Goal: Task Accomplishment & Management: Complete application form

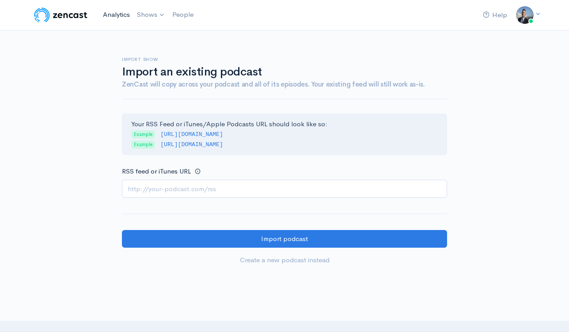
click at [121, 16] on link "Analytics" at bounding box center [116, 14] width 34 height 19
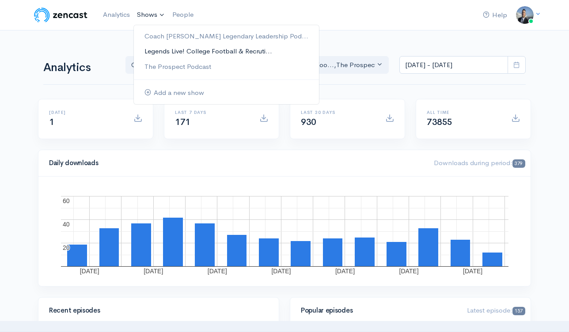
click at [181, 53] on link "Legends Live! College Football & Recruti..." at bounding box center [226, 51] width 185 height 15
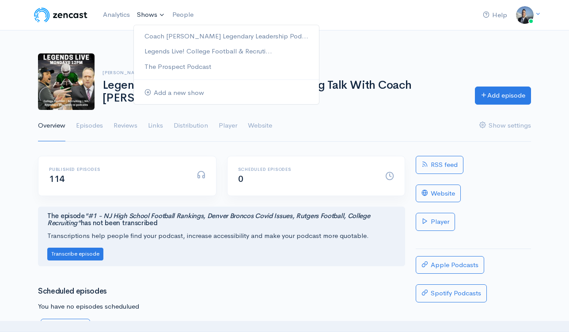
click at [154, 16] on link "Shows" at bounding box center [150, 14] width 35 height 19
click at [169, 94] on link "Add a new show" at bounding box center [226, 92] width 185 height 15
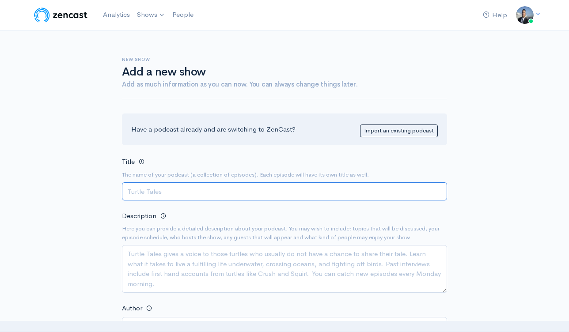
click at [288, 186] on input "Title" at bounding box center [284, 191] width 325 height 18
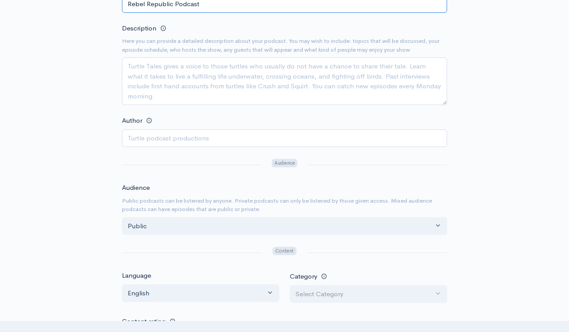
scroll to position [187, 0]
type input "Rebel Republic Podcast"
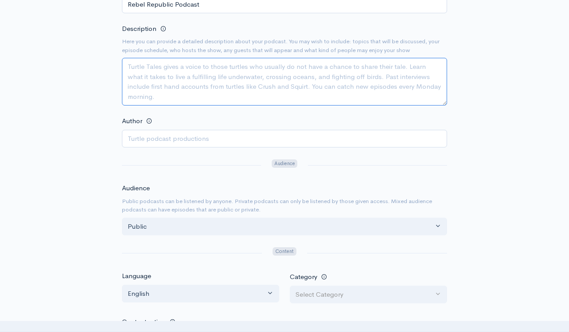
click at [197, 94] on textarea "Description" at bounding box center [284, 82] width 325 height 48
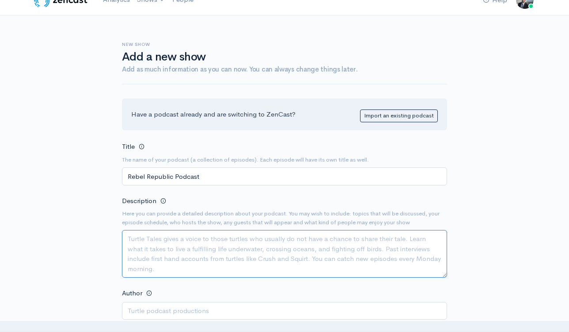
scroll to position [0, 0]
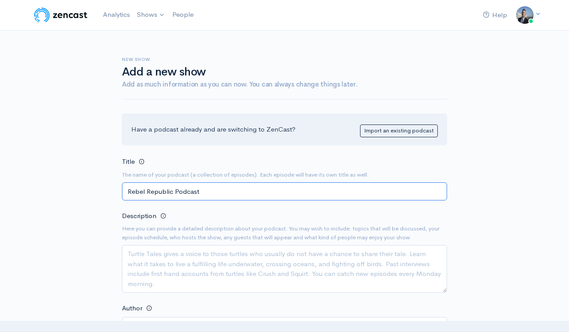
drag, startPoint x: 229, startPoint y: 199, endPoint x: 226, endPoint y: 193, distance: 5.9
click at [229, 198] on input "Rebel Republic Podcast" at bounding box center [284, 191] width 325 height 18
click at [226, 193] on input "Rebel Republic Podcast" at bounding box center [284, 191] width 325 height 18
click at [227, 194] on input "Rebel Republic Podcast" at bounding box center [284, 191] width 325 height 18
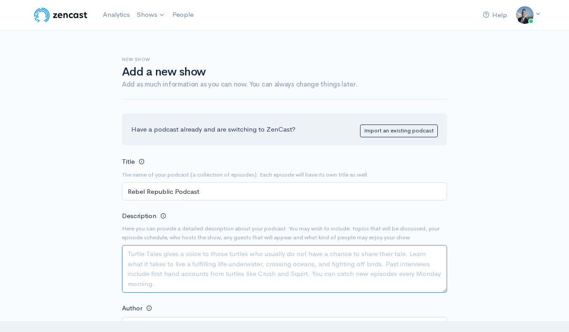
click at [204, 255] on textarea "Description" at bounding box center [284, 269] width 325 height 48
paste textarea "Rebel Republic Podcast Hosted by [PERSON_NAME], [PERSON_NAME], and [PERSON_NAME…"
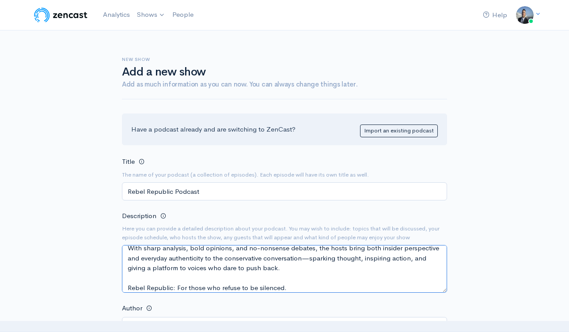
scroll to position [178, 0]
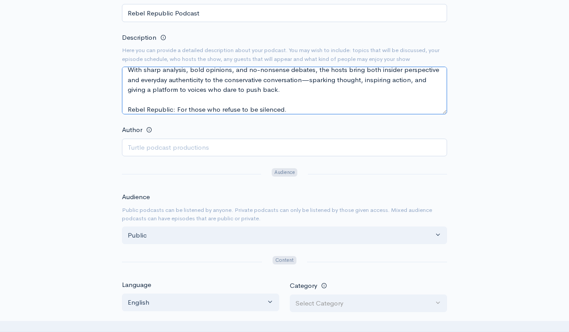
type textarea "Rebel Republic Podcast Hosted by [PERSON_NAME], [PERSON_NAME], and [PERSON_NAME…"
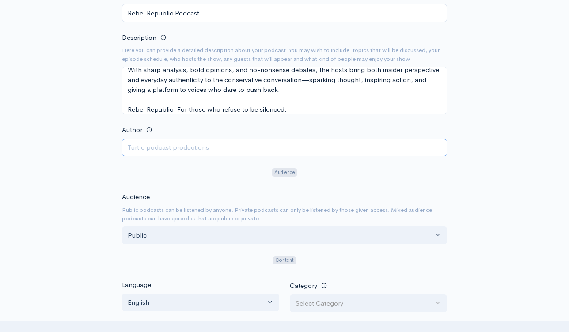
click at [196, 146] on input "Author" at bounding box center [284, 148] width 325 height 18
type input "David Schuman"
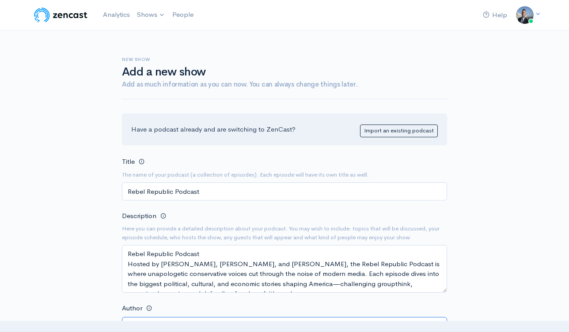
click at [199, 317] on input "[PERSON_NAME]" at bounding box center [284, 326] width 325 height 18
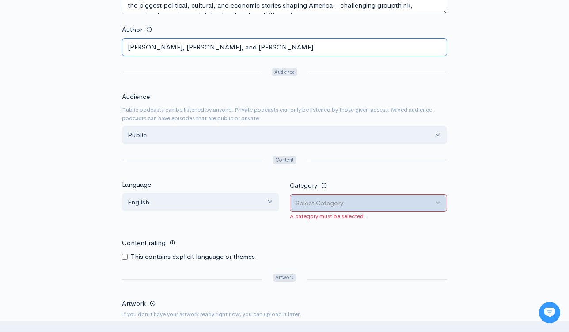
type input "[PERSON_NAME], [PERSON_NAME], and [PERSON_NAME]"
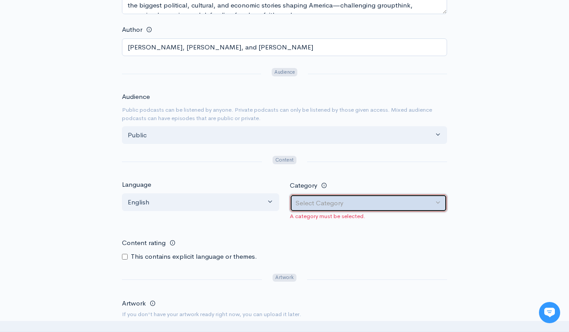
click at [342, 206] on div "Select Category" at bounding box center [364, 203] width 138 height 10
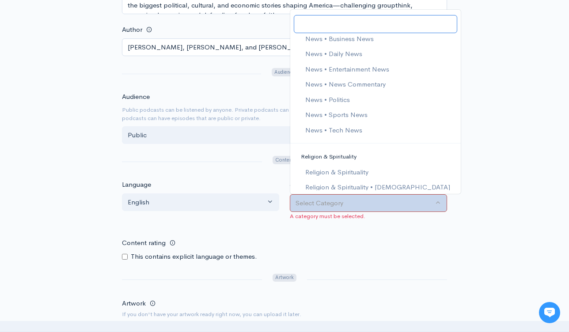
scroll to position [1119, 0]
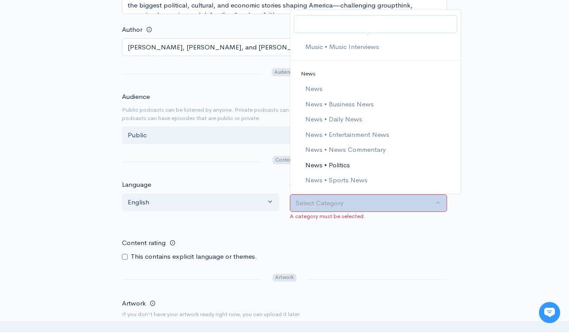
click at [370, 167] on link "News • Politics" at bounding box center [375, 164] width 170 height 15
select select "News > Politics"
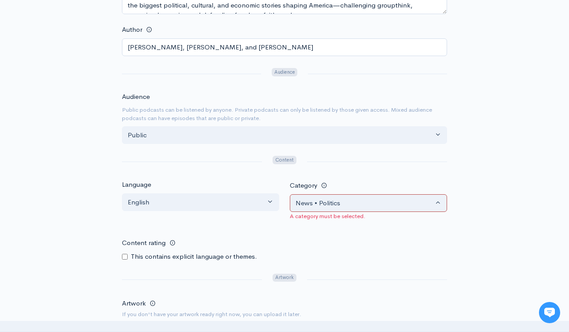
click at [336, 226] on form "Title The name of your podcast (a collection of episodes). Each episode will ha…" at bounding box center [284, 167] width 325 height 580
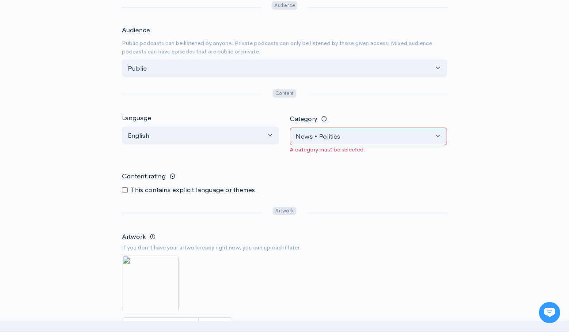
scroll to position [415, 0]
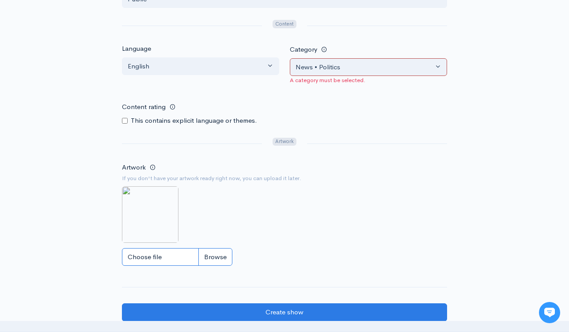
click at [158, 256] on input "Choose file" at bounding box center [177, 257] width 110 height 18
type input "C:\fakepath\Screenshot 2025-03-31 at 11.31.37 PM.png"
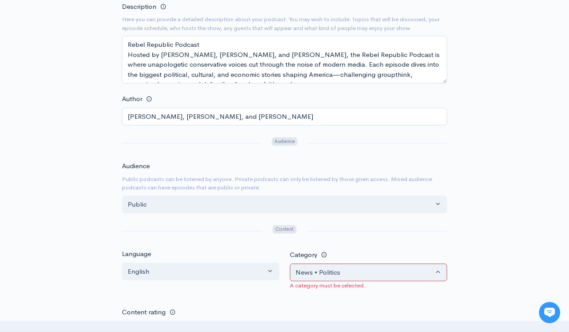
scroll to position [260, 0]
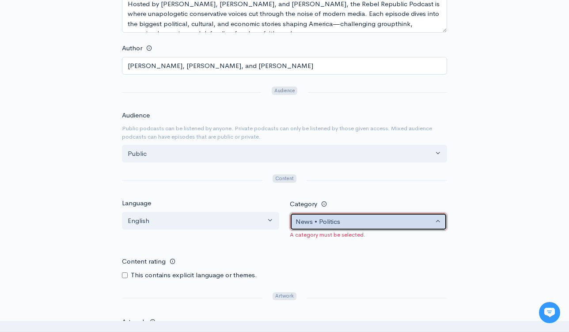
click at [345, 223] on div "News • Politics" at bounding box center [364, 222] width 138 height 10
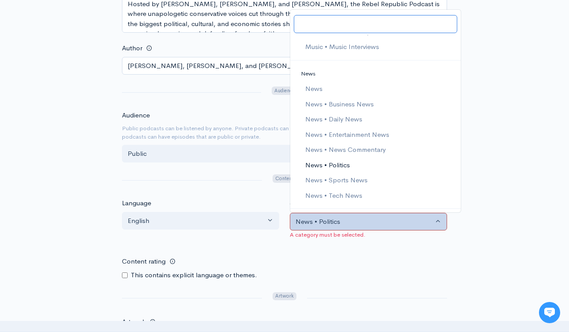
scroll to position [1187, 0]
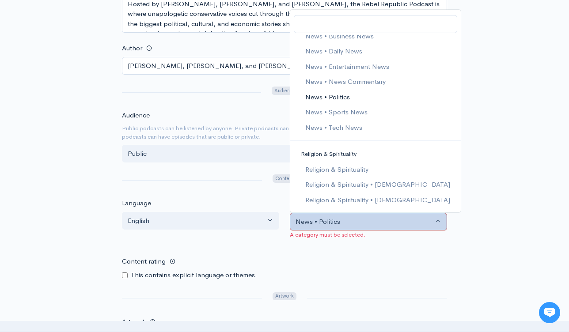
click at [340, 95] on span "News • Politics" at bounding box center [327, 97] width 45 height 10
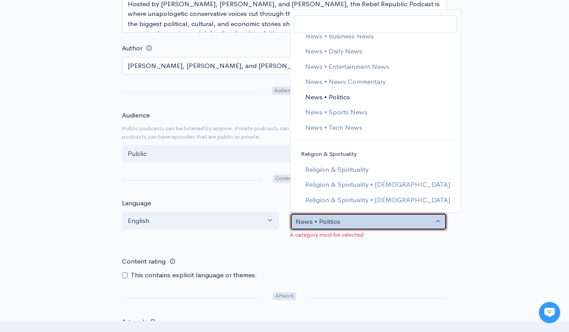
select select "News > Politics"
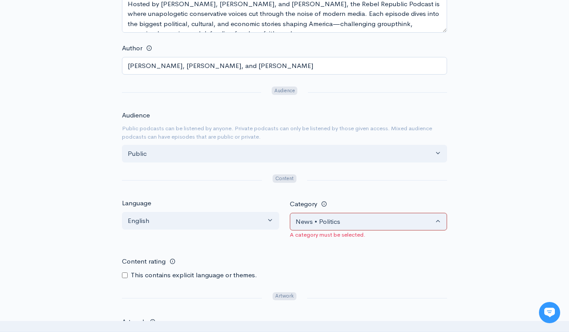
click at [481, 173] on div "New show Add a new show Add as much information as you can now. You can always …" at bounding box center [284, 138] width 503 height 737
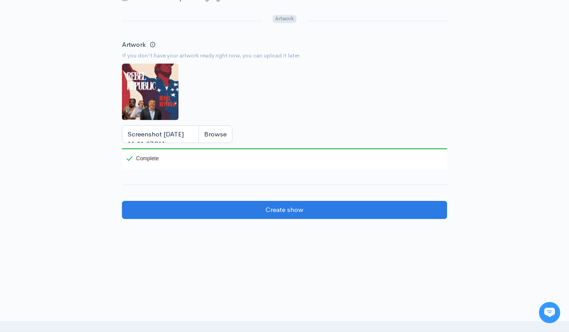
scroll to position [582, 0]
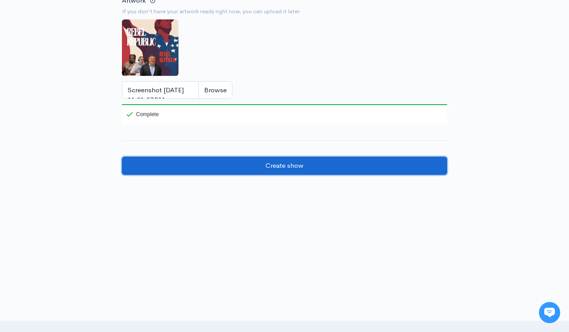
click at [357, 173] on input "Create show" at bounding box center [284, 166] width 325 height 18
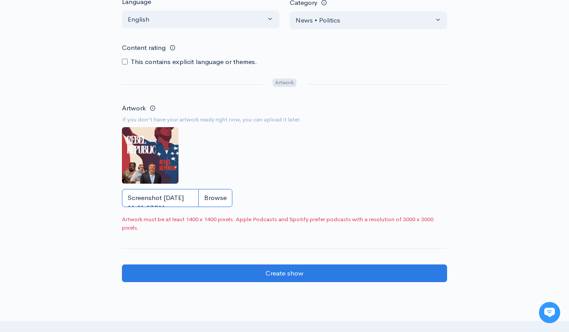
click at [207, 198] on input "Screenshot [DATE] 11.31.37 PM.png" at bounding box center [177, 198] width 110 height 18
type input "C:\fakepath\rebel republic 2.png"
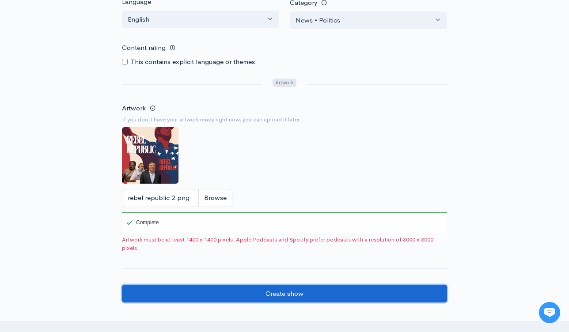
click at [299, 295] on input "Create show" at bounding box center [284, 294] width 325 height 18
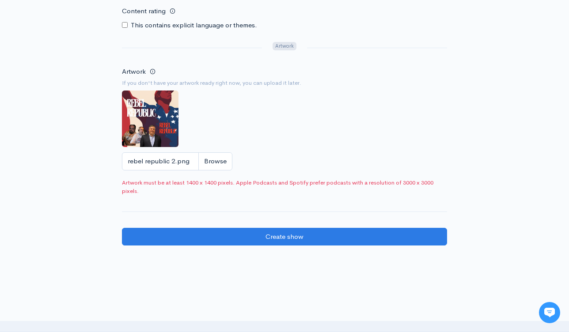
scroll to position [483, 0]
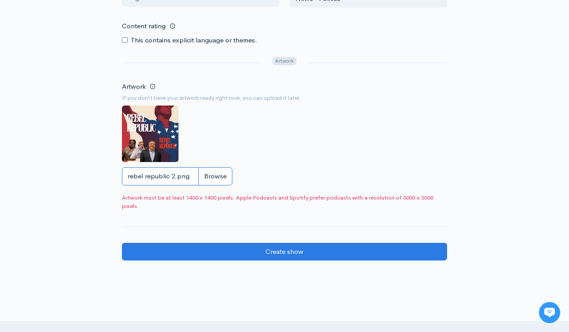
click at [215, 183] on input "rebel republic 2.png" at bounding box center [177, 176] width 110 height 18
type input "C:\fakepath\RR2.png"
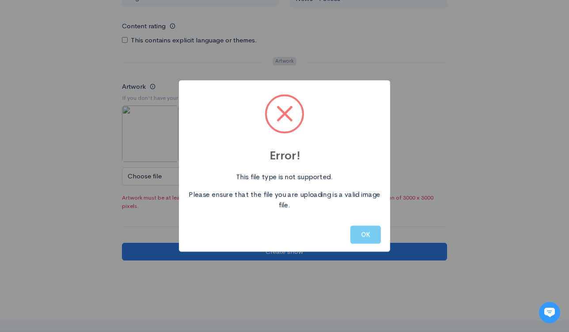
click at [362, 237] on button "OK" at bounding box center [365, 235] width 30 height 18
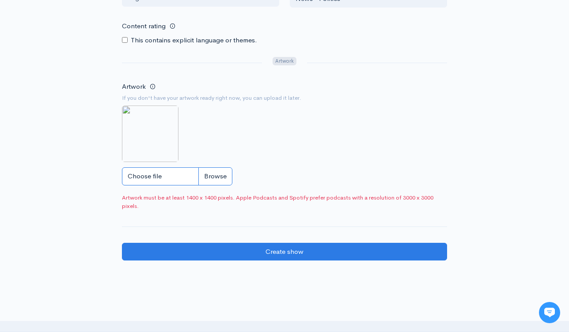
click at [218, 179] on input "Choose file" at bounding box center [177, 176] width 110 height 18
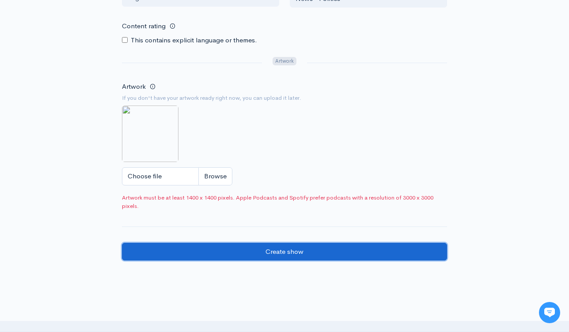
click at [271, 257] on input "Create show" at bounding box center [284, 252] width 325 height 18
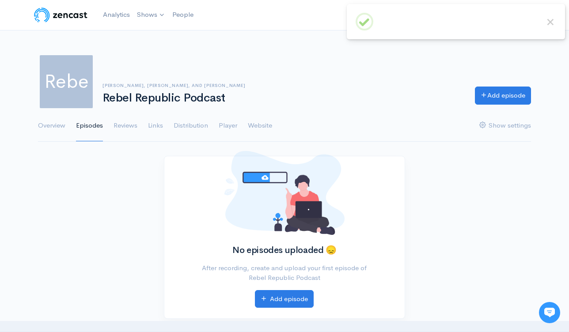
click at [77, 80] on span "Rebe" at bounding box center [66, 81] width 57 height 57
click at [59, 127] on link "Overview" at bounding box center [51, 126] width 27 height 32
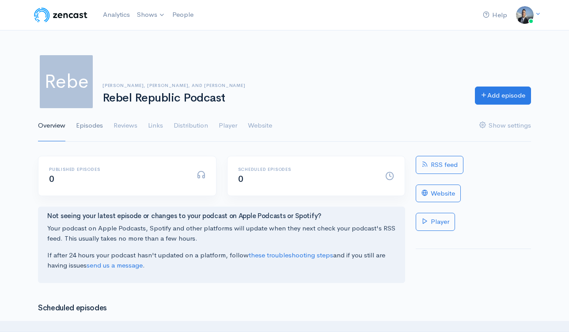
click at [88, 127] on link "Episodes" at bounding box center [89, 126] width 27 height 32
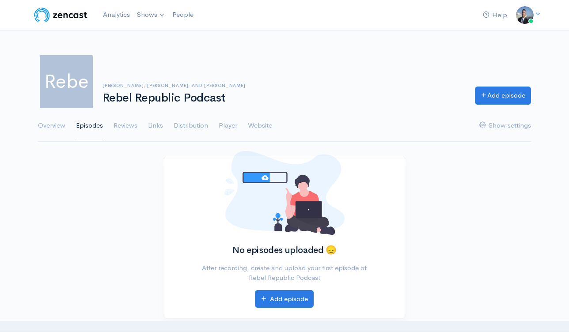
click at [68, 88] on span "Rebe" at bounding box center [66, 81] width 57 height 57
click at [238, 125] on ul "Overview Episodes Reviews Links Distribution Player Website Show settings" at bounding box center [284, 126] width 493 height 32
click at [236, 125] on link "Player" at bounding box center [228, 126] width 19 height 32
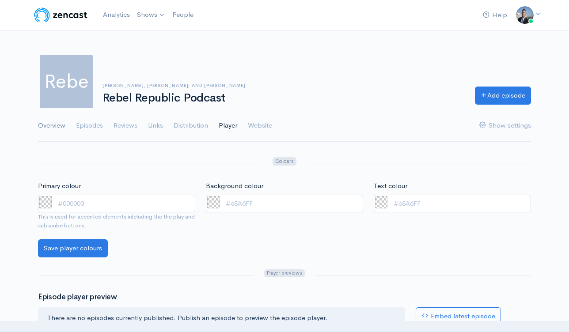
click at [64, 128] on link "Overview" at bounding box center [51, 126] width 27 height 32
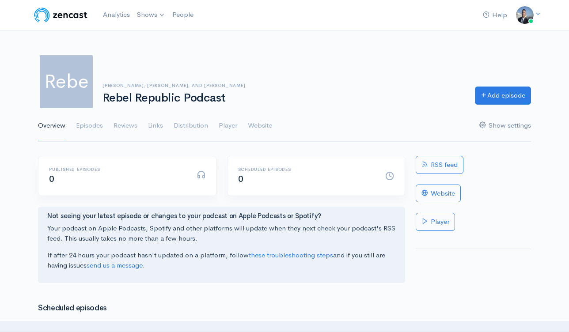
click at [504, 128] on link "Show settings" at bounding box center [505, 126] width 52 height 32
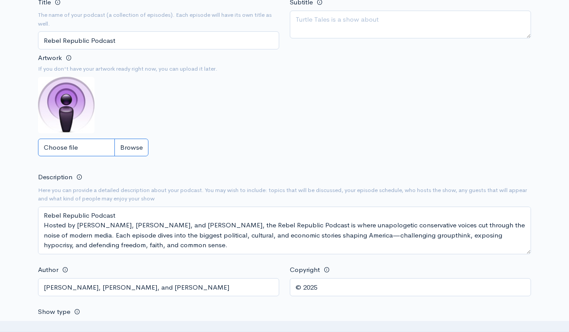
click at [123, 151] on input "Choose file" at bounding box center [93, 148] width 110 height 18
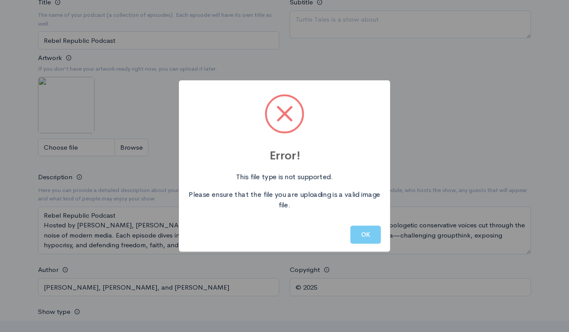
click at [370, 237] on button "OK" at bounding box center [365, 235] width 30 height 18
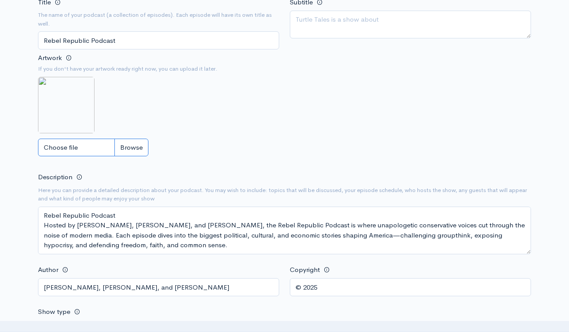
click at [133, 142] on input "Choose file" at bounding box center [93, 148] width 110 height 18
type input "C:\fakepath\Black and White Modern Streetwear Logo.jpg"
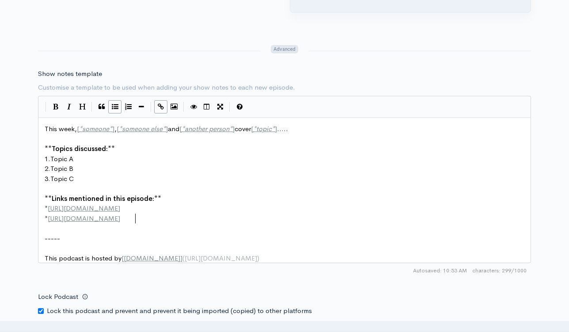
scroll to position [3, 0]
drag, startPoint x: 147, startPoint y: 222, endPoint x: 134, endPoint y: 222, distance: 13.3
click at [134, 222] on pre "* http://second-example.com" at bounding box center [288, 219] width 490 height 10
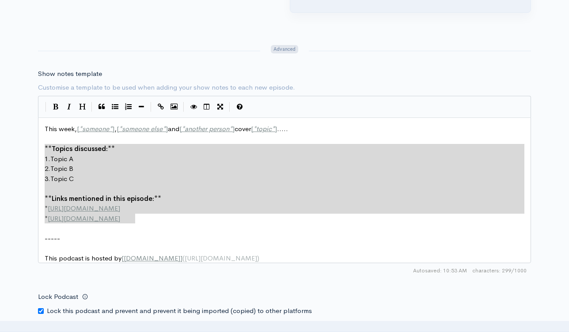
type textarea "This week, [*someone*], [*someone else*] and [*another person*] cover [*topic*]…"
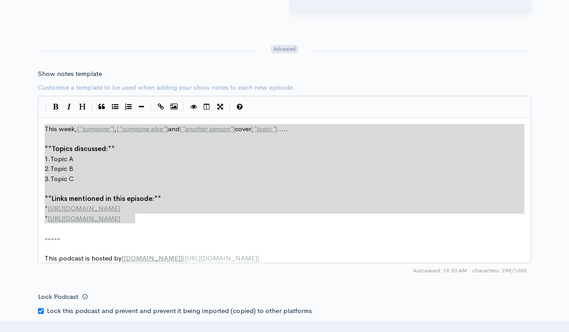
drag, startPoint x: 150, startPoint y: 220, endPoint x: 41, endPoint y: 115, distance: 151.1
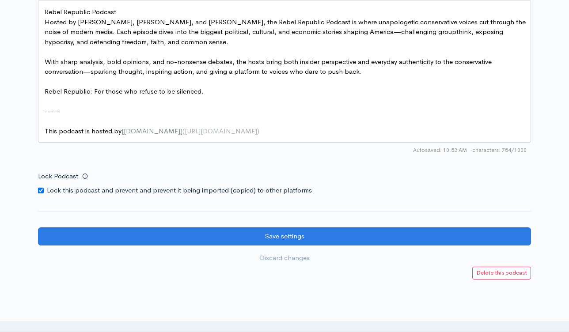
scroll to position [1207, 0]
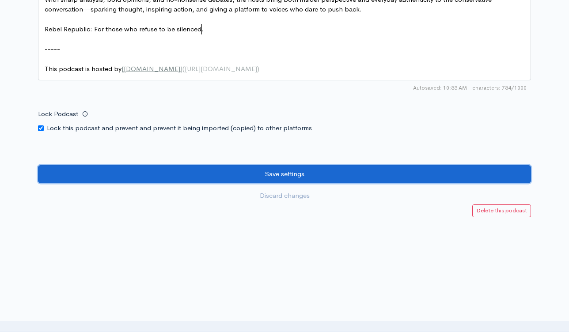
click at [281, 170] on input "Save settings" at bounding box center [284, 174] width 493 height 18
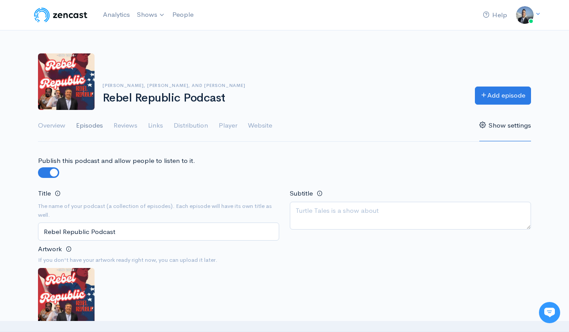
click at [98, 125] on link "Episodes" at bounding box center [89, 126] width 27 height 32
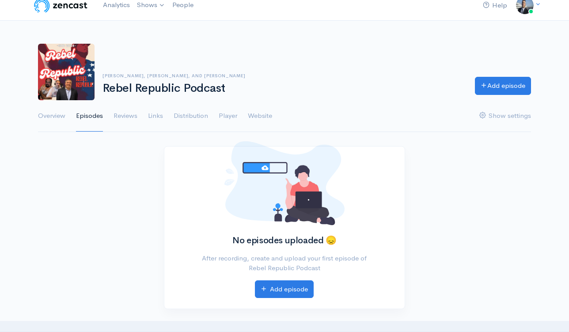
scroll to position [13, 0]
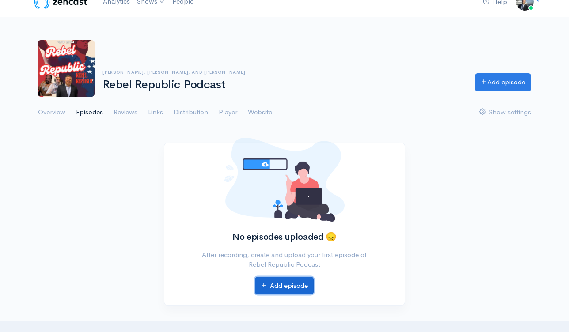
click at [278, 282] on link "Add episode" at bounding box center [284, 286] width 59 height 18
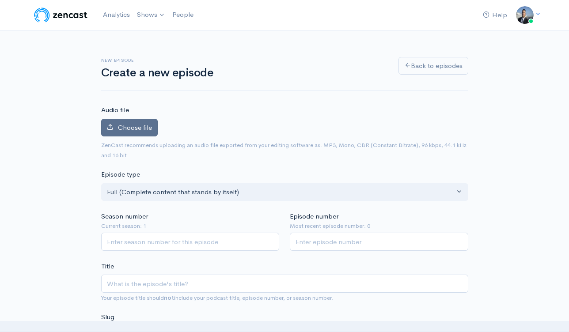
click at [143, 133] on label "Choose file" at bounding box center [129, 128] width 57 height 18
click at [0, 0] on input "Choose file" at bounding box center [0, 0] width 0 height 0
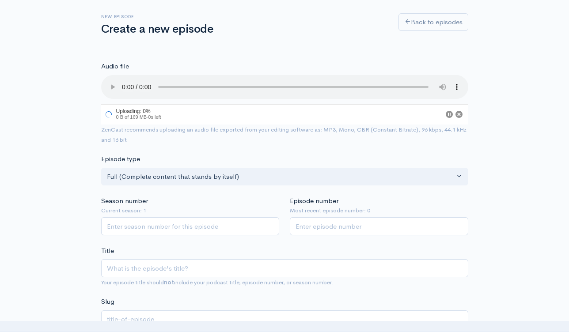
scroll to position [81, 0]
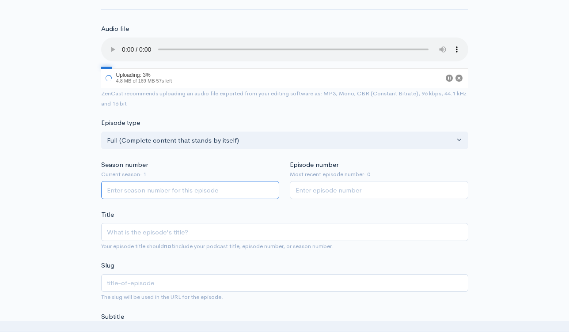
click at [208, 188] on input "Season number" at bounding box center [190, 190] width 178 height 18
type input "2"
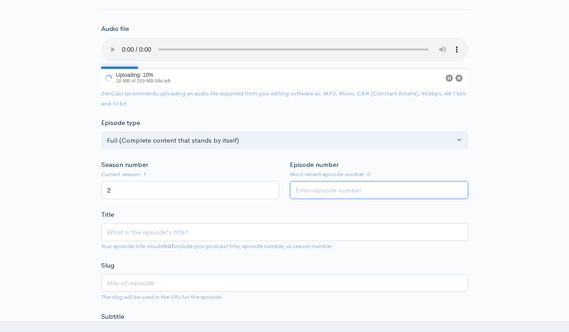
click at [314, 192] on input "Episode number" at bounding box center [379, 190] width 178 height 18
type input "1"
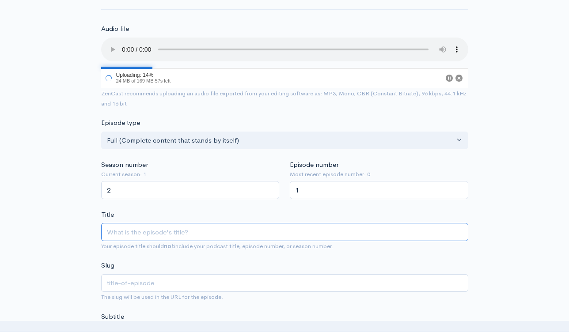
click at [254, 230] on input "Title" at bounding box center [284, 232] width 367 height 18
paste input "Rebel Republic- debate over [PERSON_NAME] first 3 months in office"
type input "Rebel Republic- debate over [PERSON_NAME] first 3 months in office"
type input "rebel-republic-debate-over-trumps-first-3-months-in-office"
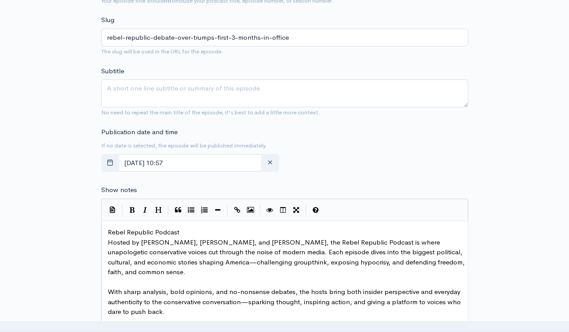
scroll to position [327, 0]
type input "Rebel Republic- debate over [PERSON_NAME] first 3 months in office"
click at [106, 231] on div "xxxxxxxxxx Rebel Republic Podcast Hosted by David Schuman, Steve Cully, and Fra…" at bounding box center [284, 298] width 367 height 156
click at [109, 230] on span "Rebel Republic Podcast" at bounding box center [144, 231] width 72 height 8
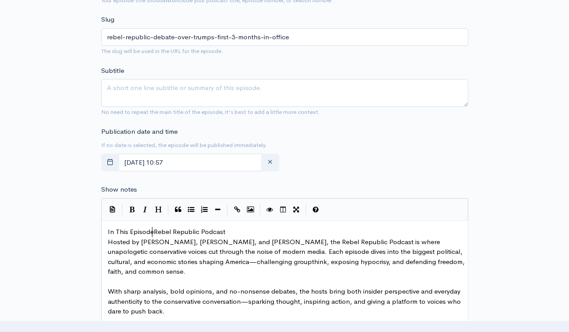
type textarea "In This Episode:"
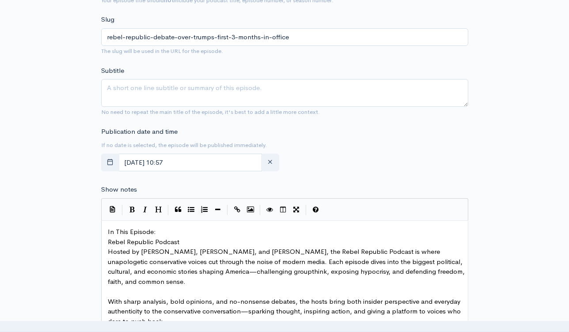
click at [174, 238] on span "Rebel Republic Podcast" at bounding box center [144, 242] width 72 height 8
click at [172, 231] on pre "In This Episode:" at bounding box center [288, 232] width 364 height 10
click at [323, 97] on textarea "Subtitle" at bounding box center [284, 93] width 367 height 28
paste textarea "Rebel Republic- debate over [PERSON_NAME] first 3 months in office"
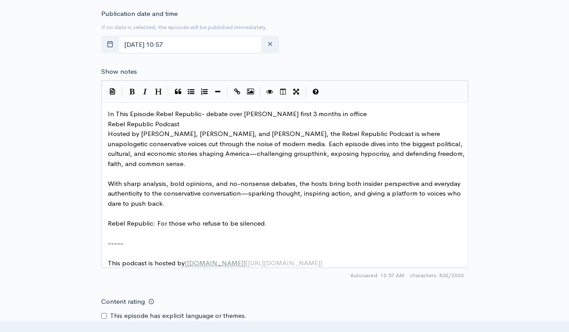
scroll to position [615, 0]
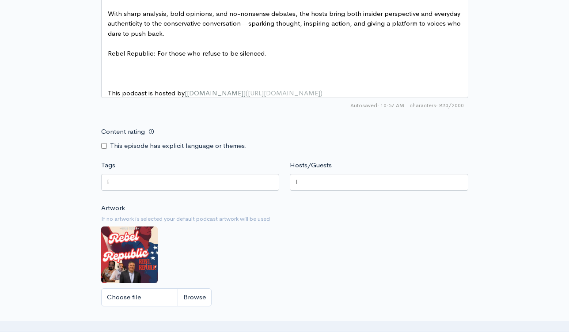
type textarea "Rebel Republic- debate over [PERSON_NAME] first 3 months in office"
click at [241, 189] on div at bounding box center [190, 182] width 178 height 17
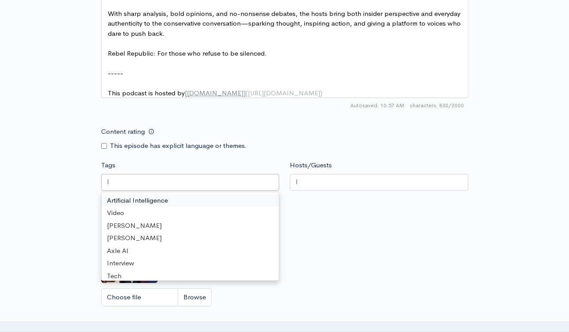
paste input "Rebel Republic- debate over [PERSON_NAME] first 3 months in office"
type input "Rebel Republic- debate over [PERSON_NAME] first 3 months in office"
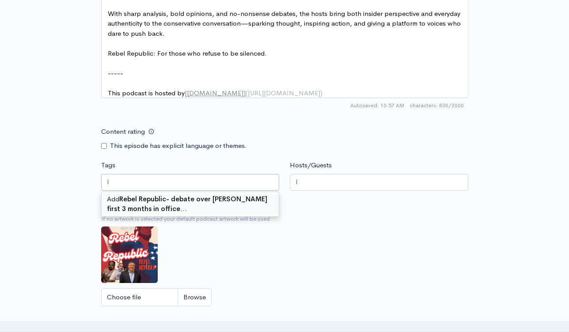
scroll to position [0, 0]
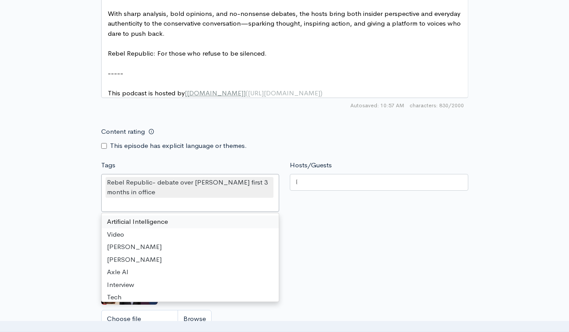
click at [325, 191] on div at bounding box center [379, 182] width 178 height 17
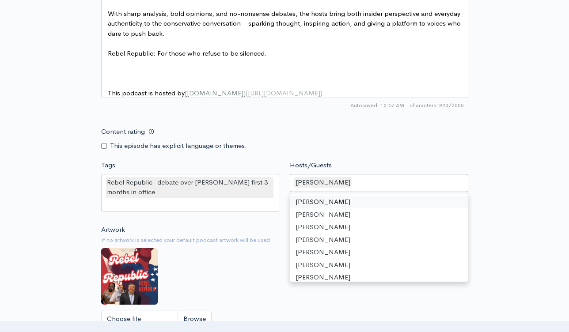
drag, startPoint x: 324, startPoint y: 205, endPoint x: 333, endPoint y: 202, distance: 9.2
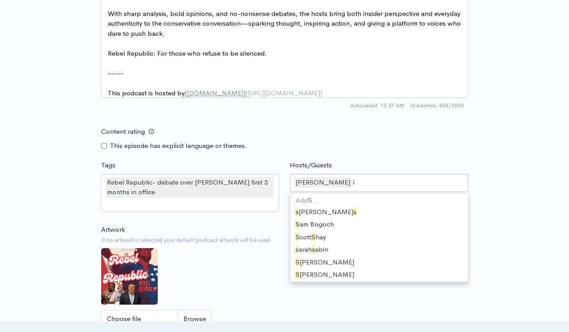
scroll to position [54, 0]
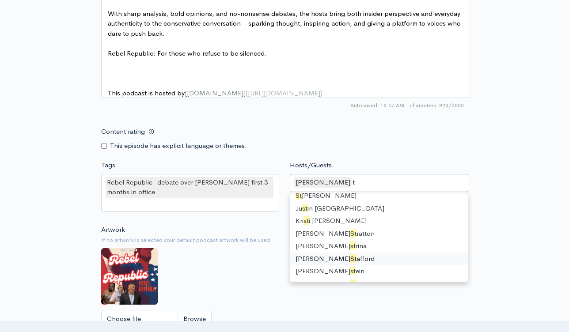
type input "S"
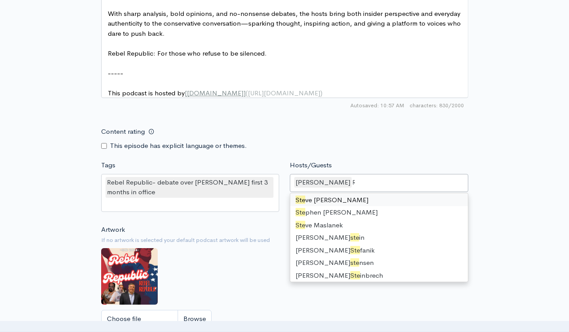
scroll to position [0, 0]
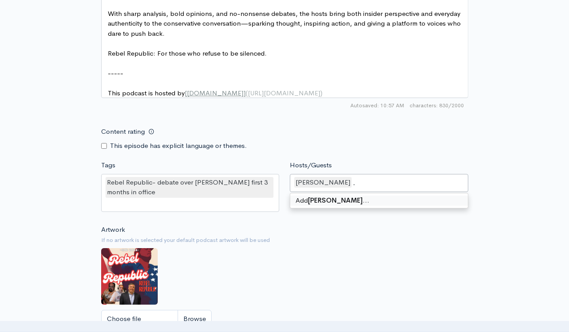
type input "Steve Cully"
type input "Frank Cristiano"
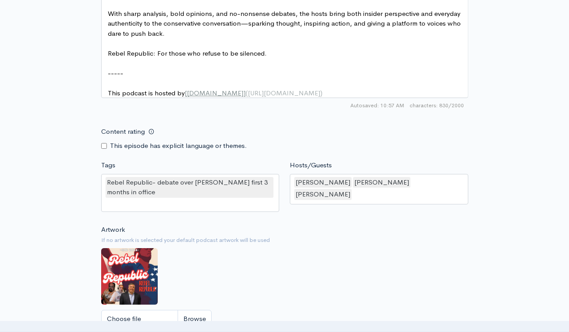
click at [444, 138] on div "Content rating This episode has explicit language or themes." at bounding box center [285, 137] width 378 height 28
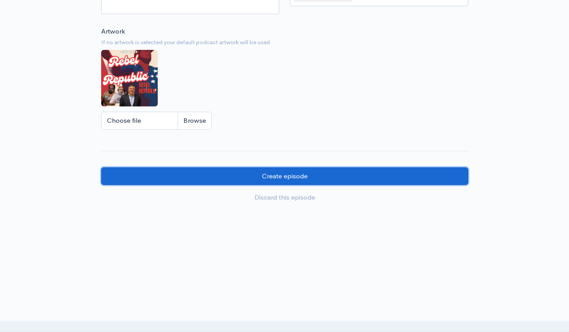
click at [317, 177] on input "Create episode" at bounding box center [284, 176] width 367 height 18
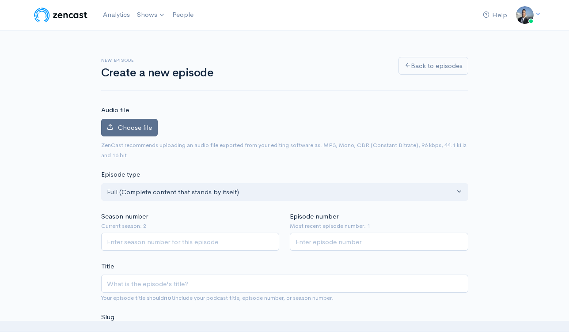
click at [130, 129] on span "Choose file" at bounding box center [135, 127] width 34 height 8
click at [0, 0] on input "Choose file" at bounding box center [0, 0] width 0 height 0
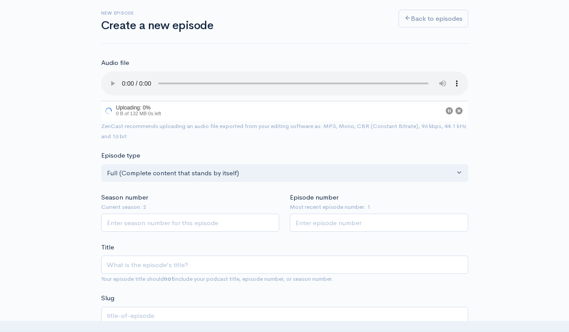
scroll to position [154, 0]
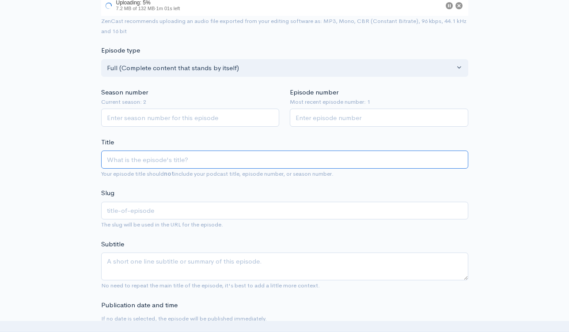
click at [318, 163] on input "Title" at bounding box center [284, 160] width 367 height 18
paste input "Rebel Republic- [PERSON_NAME] Tariffs Take Effect, Stock Market Down, Egg price…"
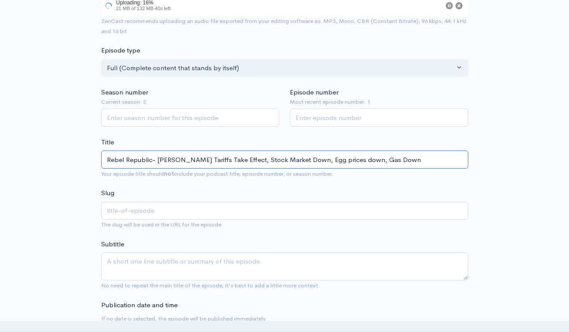
type input "Rebel Republic- [PERSON_NAME] Tariffs Take Effect, Stock Market Down, Egg price…"
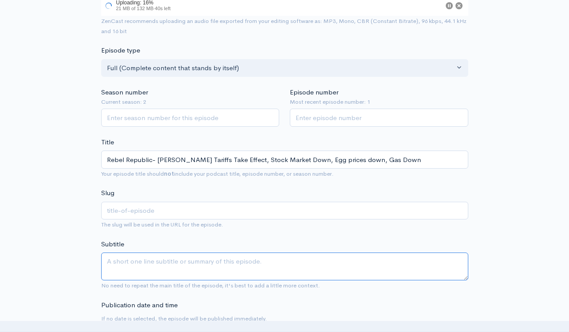
type input "rebel-republic-trump-tariffs-take-effect-stock-market-down-egg-prices-down-gas-…"
click at [266, 256] on textarea "Subtitle" at bounding box center [284, 267] width 367 height 28
paste textarea "Rebel Republic- [PERSON_NAME] Tariffs Take Effect, Stock Market Down, Egg price…"
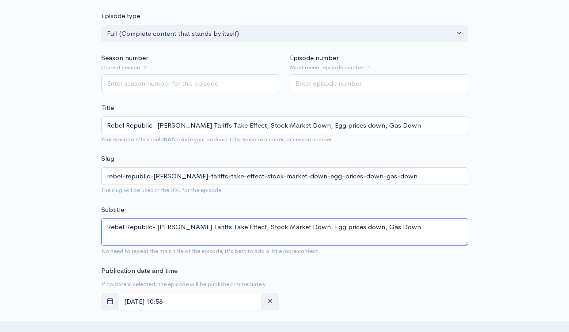
scroll to position [314, 0]
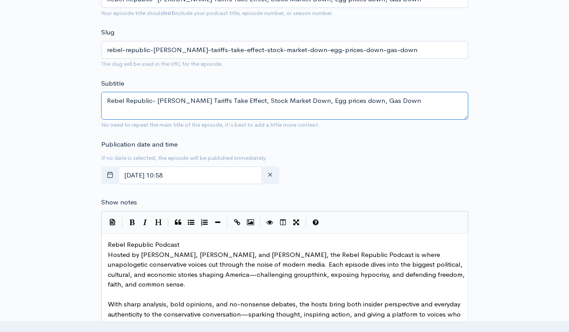
type textarea "Rebel Republic- [PERSON_NAME] Tariffs Take Effect, Stock Market Down, Egg price…"
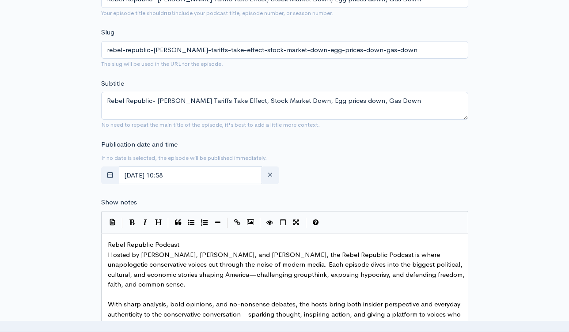
click at [109, 245] on span "Rebel Republic Podcast" at bounding box center [144, 244] width 72 height 8
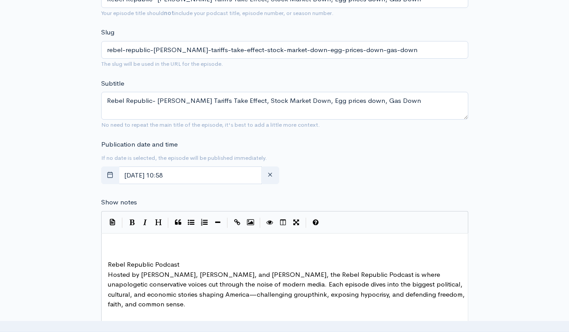
click at [113, 249] on pre "​" at bounding box center [288, 245] width 364 height 10
type textarea "​"
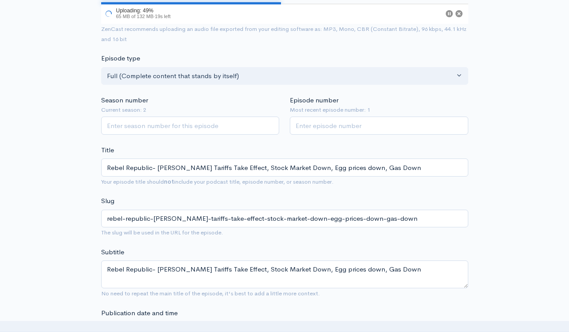
scroll to position [143, 0]
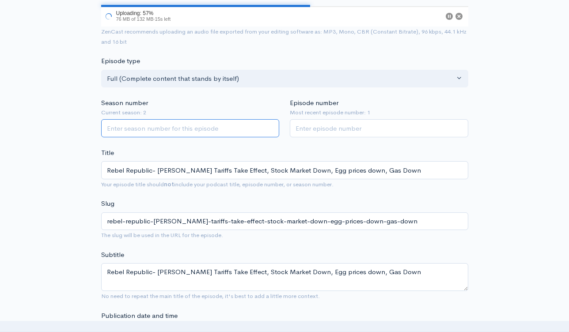
click at [188, 132] on input "Season number" at bounding box center [190, 128] width 178 height 18
type input "3"
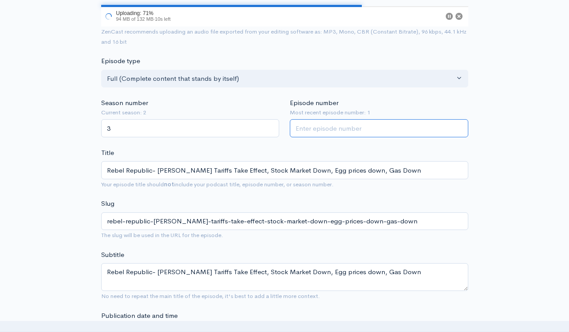
click at [328, 131] on input "Episode number" at bounding box center [379, 128] width 178 height 18
type input "1"
click at [402, 149] on div "Title Rebel Republic- Trump Tariffs Take Effect, Stock Market Down, Egg prices …" at bounding box center [284, 169] width 367 height 42
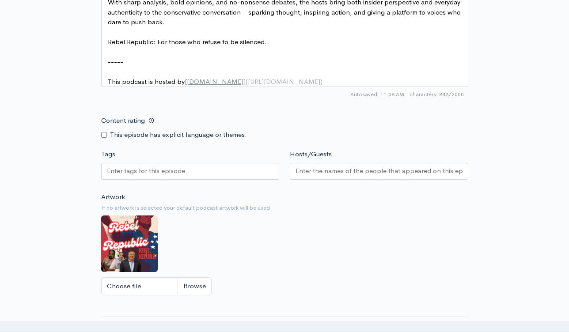
scroll to position [657, 0]
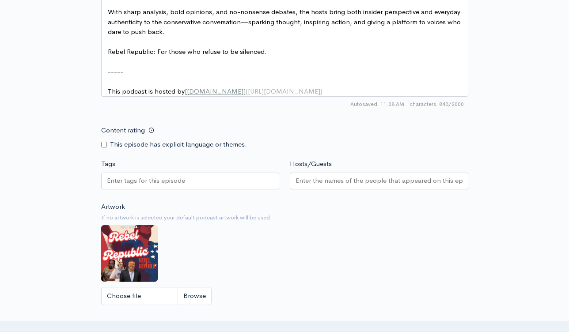
click at [148, 176] on input "Tags" at bounding box center [146, 181] width 79 height 10
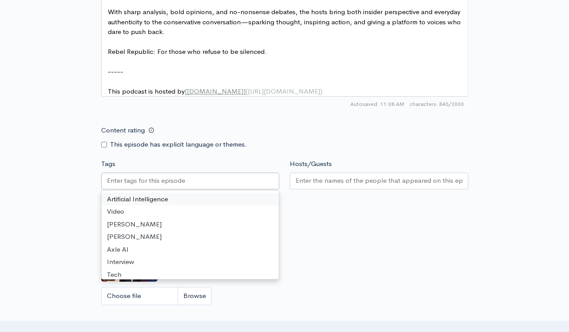
paste input "text"
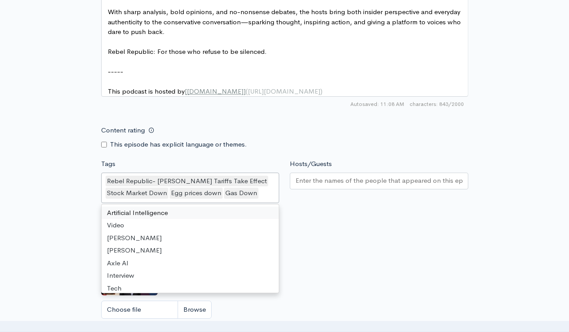
scroll to position [0, 0]
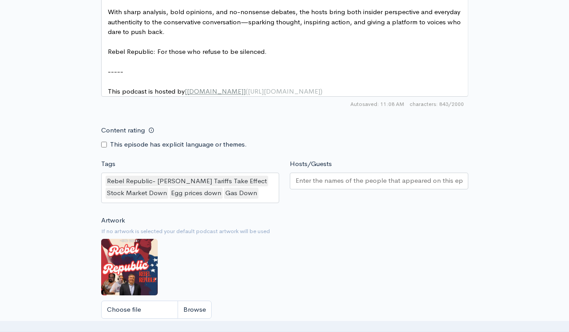
click at [326, 181] on input "Hosts/Guests" at bounding box center [378, 181] width 167 height 10
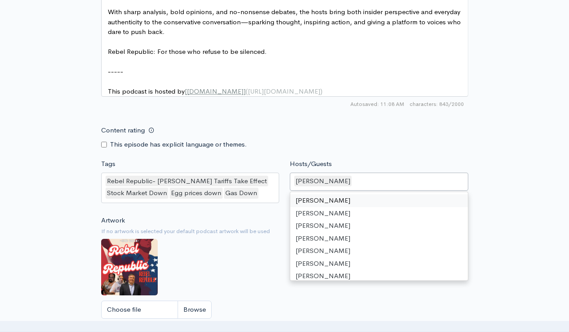
click at [350, 176] on div "David Schuman" at bounding box center [379, 182] width 178 height 19
type input "s"
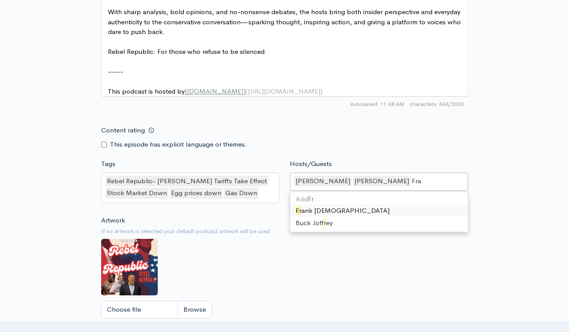
type input "Fran"
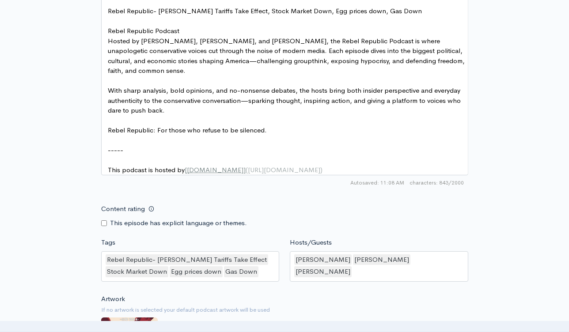
scroll to position [791, 0]
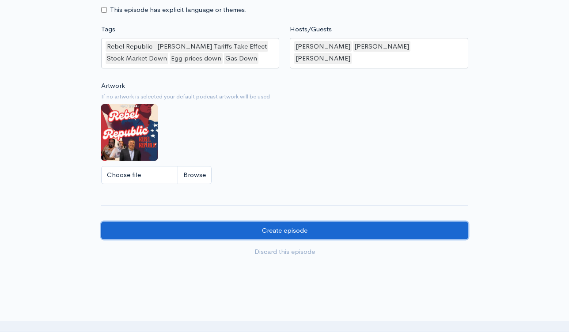
click at [330, 232] on input "Create episode" at bounding box center [284, 231] width 367 height 18
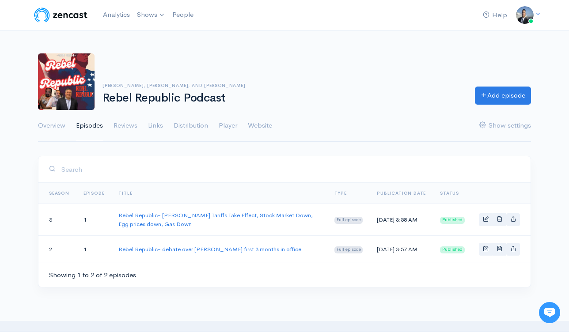
click at [533, 56] on div "[PERSON_NAME], [PERSON_NAME], and [PERSON_NAME] Rebel Republic Podcast Add epis…" at bounding box center [284, 81] width 503 height 57
click at [511, 100] on link "Add episode" at bounding box center [503, 94] width 56 height 18
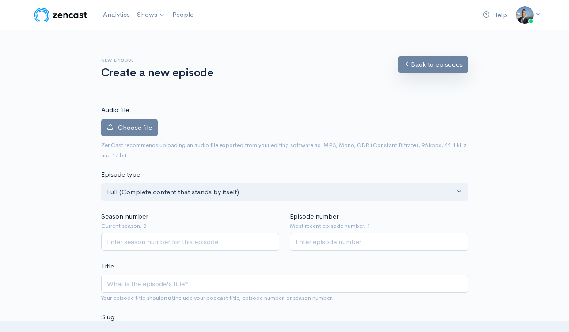
click at [416, 66] on link "Back to episodes" at bounding box center [433, 65] width 70 height 18
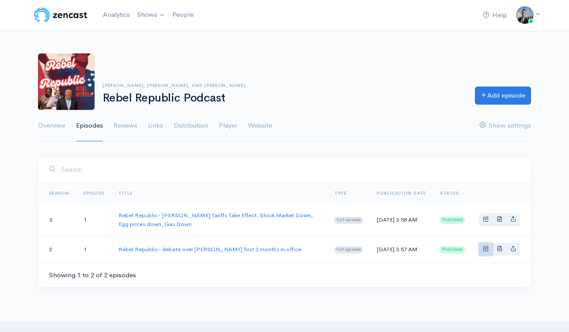
click at [480, 253] on link "Basic example" at bounding box center [486, 249] width 14 height 13
click at [490, 219] on link "Basic example" at bounding box center [486, 219] width 14 height 13
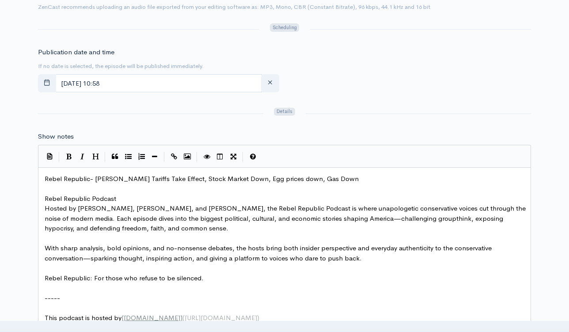
scroll to position [582, 0]
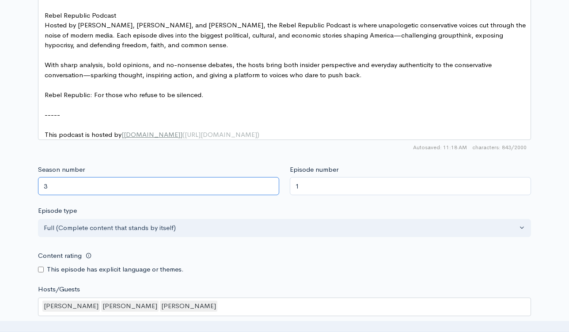
click at [113, 195] on input "3" at bounding box center [158, 186] width 241 height 18
type input "2"
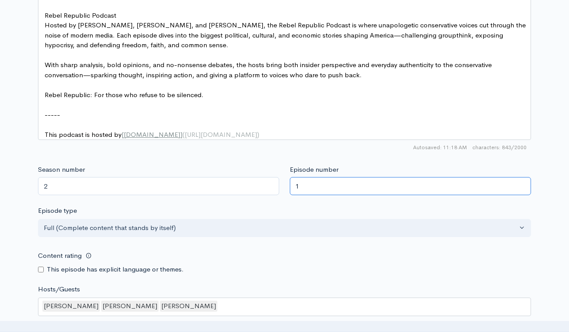
click at [323, 195] on input "1" at bounding box center [410, 186] width 241 height 18
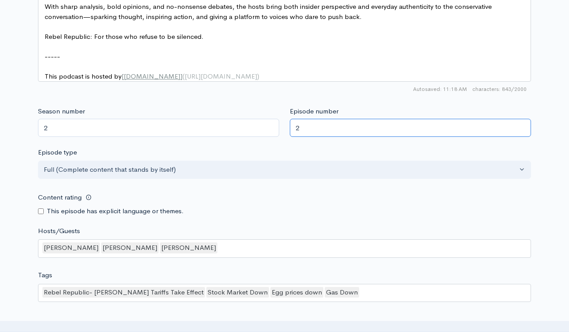
scroll to position [818, 0]
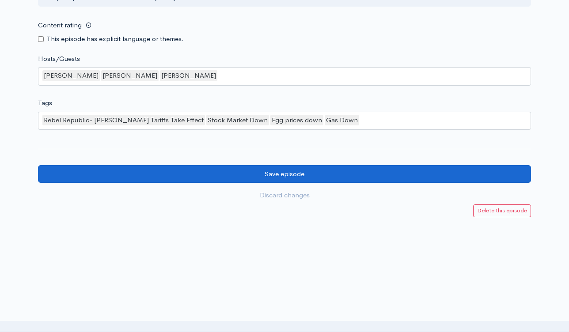
type input "2"
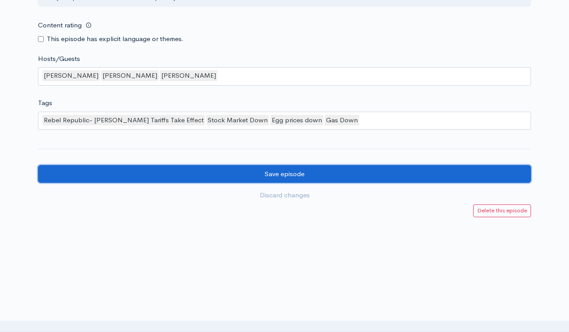
click at [308, 174] on input "Save episode" at bounding box center [284, 174] width 493 height 18
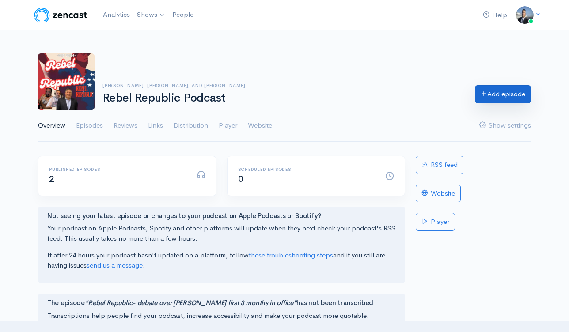
click at [488, 99] on link "Add episode" at bounding box center [503, 94] width 56 height 18
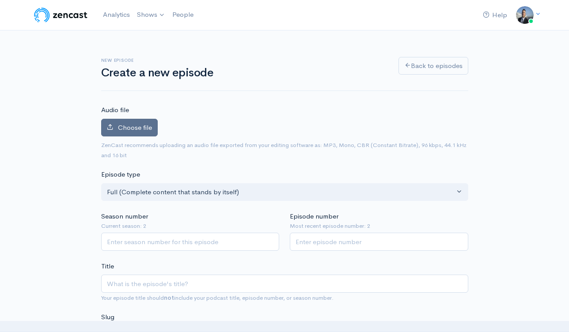
click at [150, 128] on span "Choose file" at bounding box center [135, 127] width 34 height 8
click at [0, 0] on input "Choose file" at bounding box center [0, 0] width 0 height 0
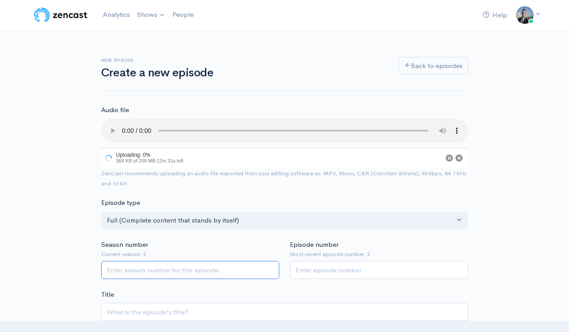
click at [198, 271] on input "Season number" at bounding box center [190, 270] width 178 height 18
type input "2"
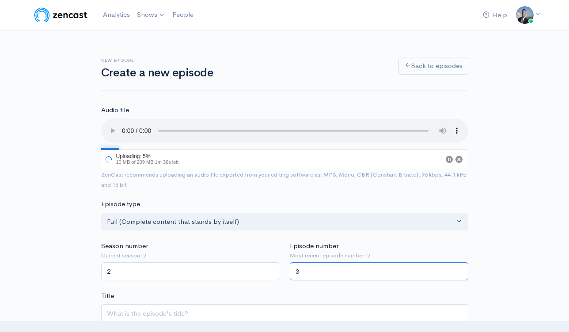
type input "3"
click at [183, 277] on input "2" at bounding box center [190, 271] width 178 height 18
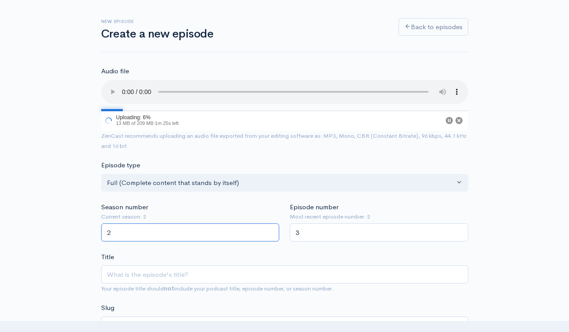
scroll to position [168, 0]
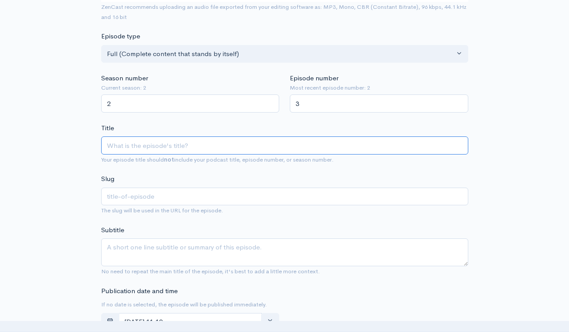
click at [156, 145] on input "Title" at bounding box center [284, 145] width 367 height 18
paste input "Rebel Republic- talking tariffs and migrants (1)"
type input "Rebel Republic- talking tariffs and migrants (1)"
type input "rebel-republic-talking-tariffs-and-migrants-1"
click at [254, 148] on input "Rebel Republic- talking tariffs and migrants (1)" at bounding box center [284, 145] width 367 height 18
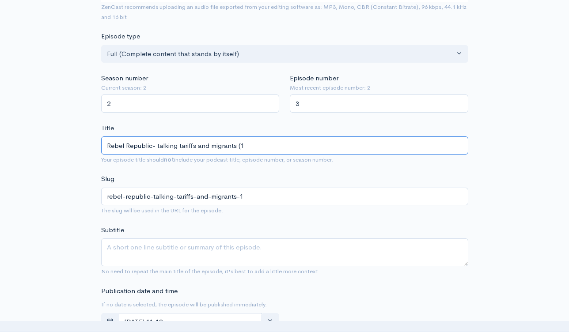
type input "Rebel Republic- talking tariffs and migrants ("
type input "rebel-republic-talking-tariffs-and-migrants"
click at [216, 142] on input "Rebel Republic- talking tariffs and migrants" at bounding box center [284, 145] width 367 height 18
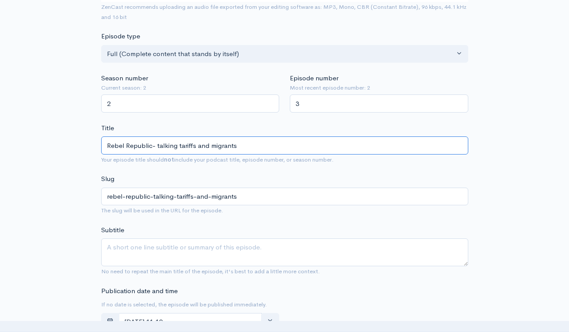
type input "Rebel Republic- talking tariffs and migrants"
click at [207, 253] on textarea "Subtitle" at bounding box center [284, 252] width 367 height 28
paste textarea "Rebel Republic- talking tariffs and migrants"
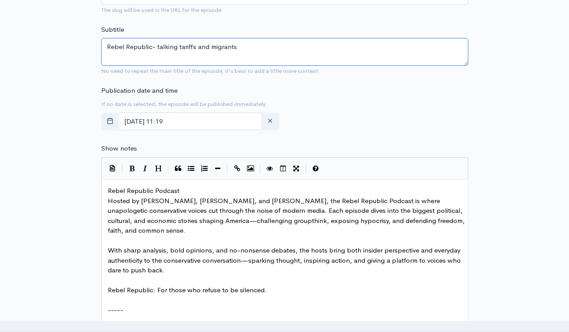
scroll to position [418, 0]
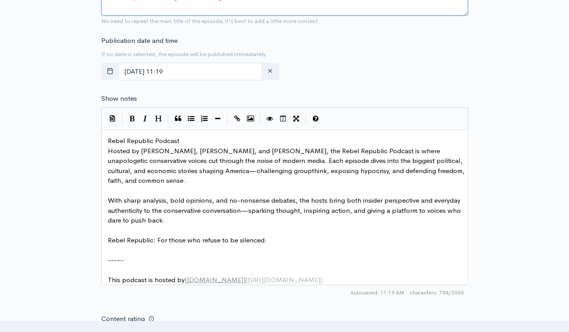
type textarea "Rebel Republic- talking tariffs and migrants"
click at [107, 139] on pre "Rebel Republic Podcast" at bounding box center [288, 141] width 364 height 10
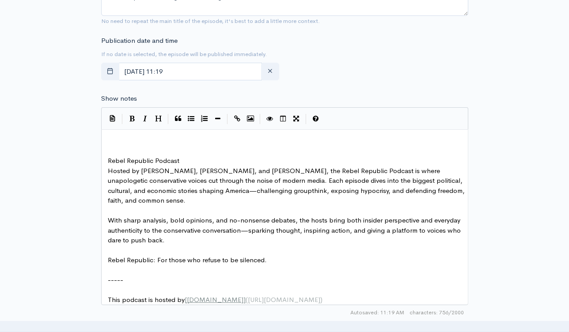
click at [112, 151] on pre "​" at bounding box center [288, 151] width 364 height 10
click at [112, 144] on pre "​" at bounding box center [288, 141] width 364 height 10
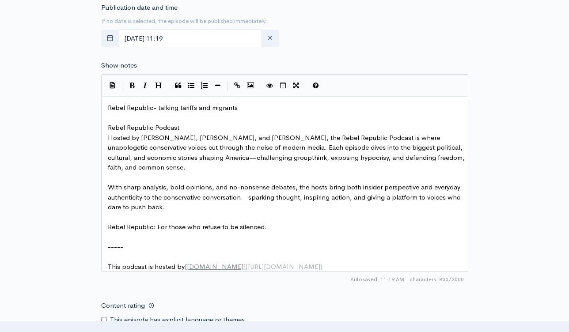
scroll to position [563, 0]
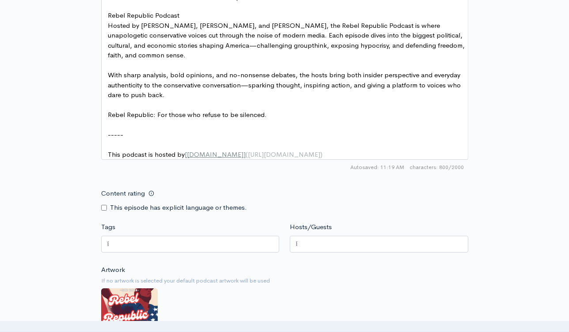
click at [255, 250] on div at bounding box center [190, 244] width 178 height 17
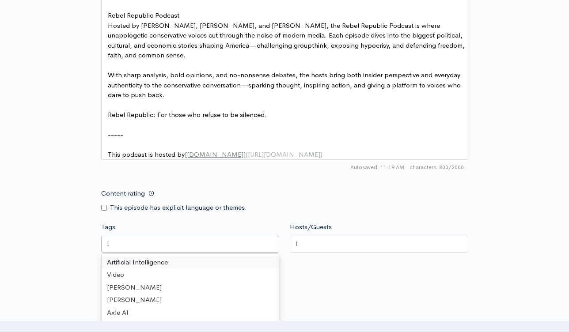
paste input "Rebel Republic- talking tariffs and migrants"
type input "Rebel Republic- talking tariffs and migrants"
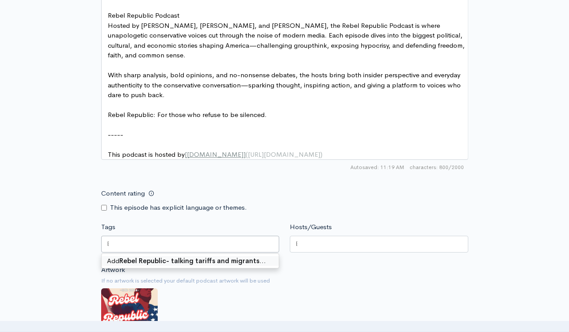
scroll to position [0, 0]
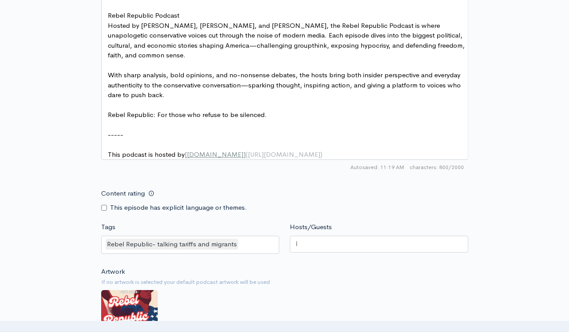
click at [348, 273] on div "Artwork If no artwork is selected your default podcast artwork will be used Cho…" at bounding box center [284, 321] width 367 height 109
click at [334, 249] on div at bounding box center [379, 244] width 178 height 17
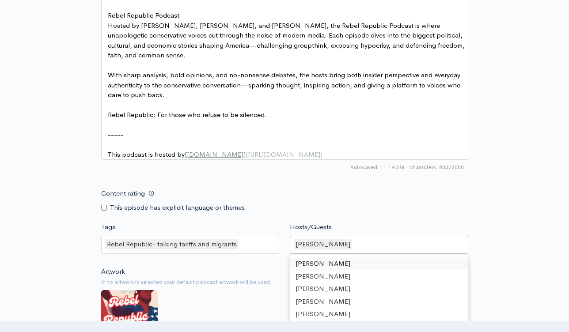
click at [370, 252] on div "David Schuman" at bounding box center [379, 245] width 178 height 19
type input "s"
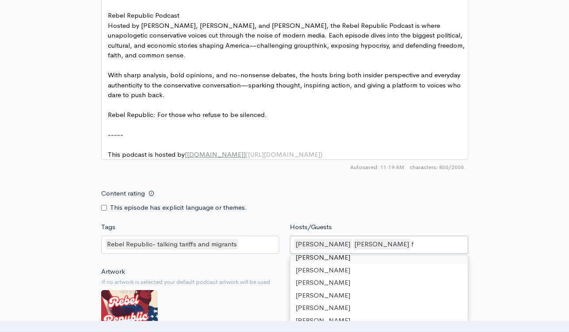
scroll to position [50, 0]
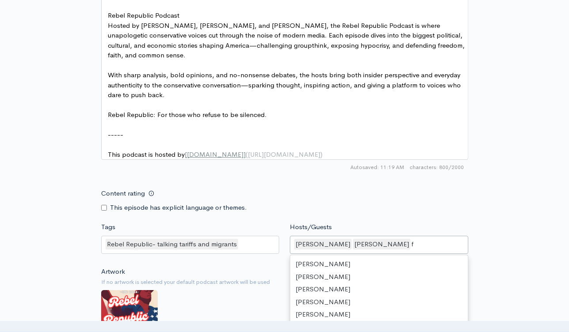
type input "fr"
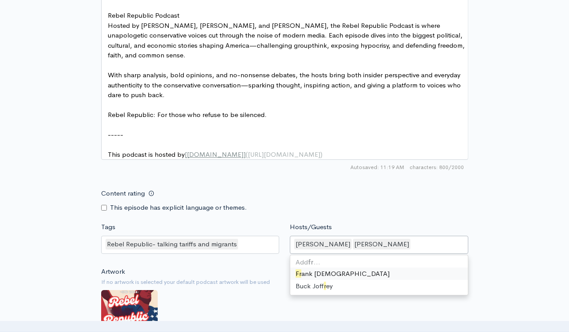
scroll to position [0, 0]
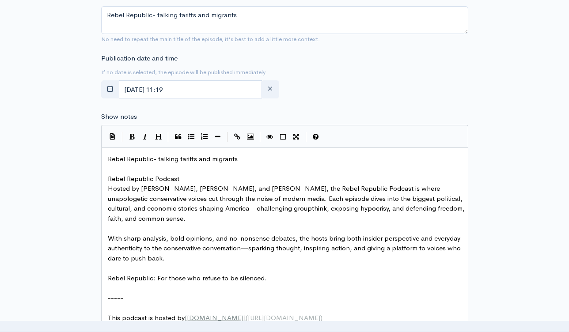
scroll to position [713, 0]
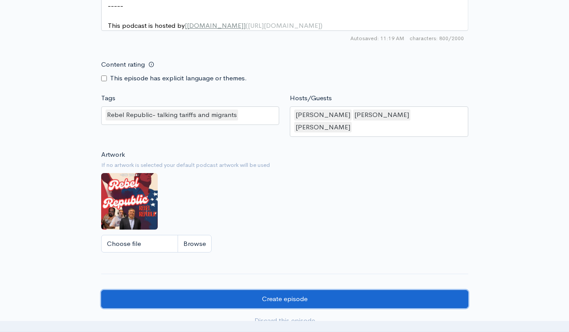
click at [357, 294] on input "Create episode" at bounding box center [284, 299] width 367 height 18
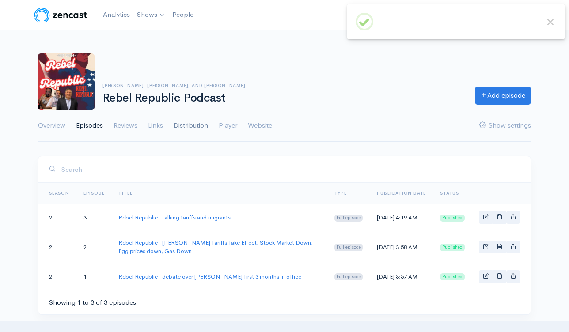
click at [205, 126] on link "Distribution" at bounding box center [191, 126] width 34 height 32
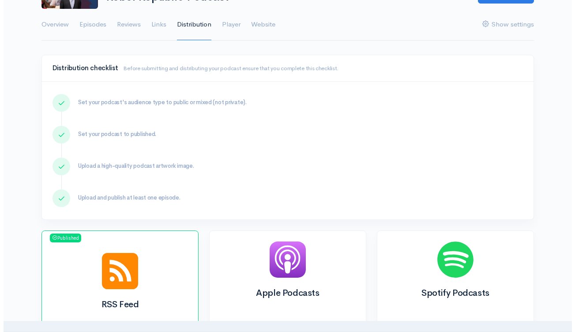
scroll to position [173, 0]
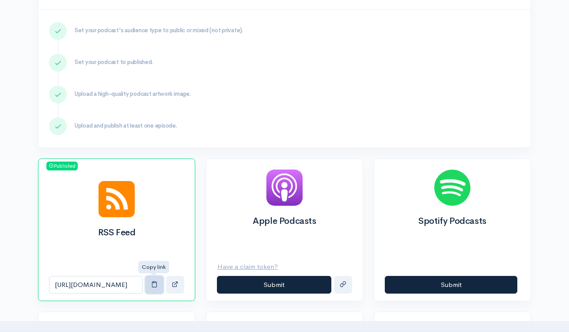
click at [154, 290] on button "button" at bounding box center [154, 285] width 18 height 18
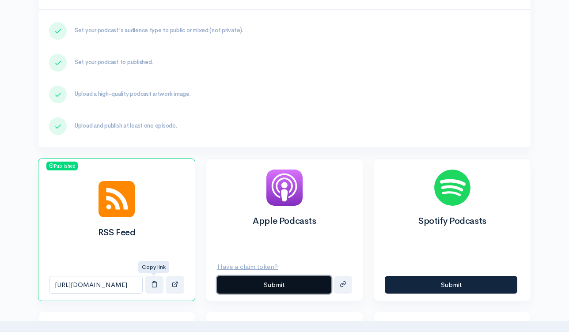
click at [262, 289] on button "Submit" at bounding box center [274, 285] width 114 height 18
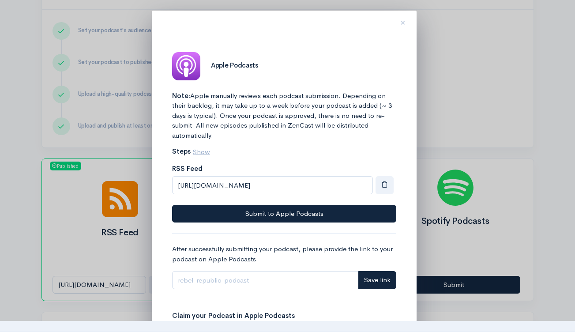
scroll to position [65, 0]
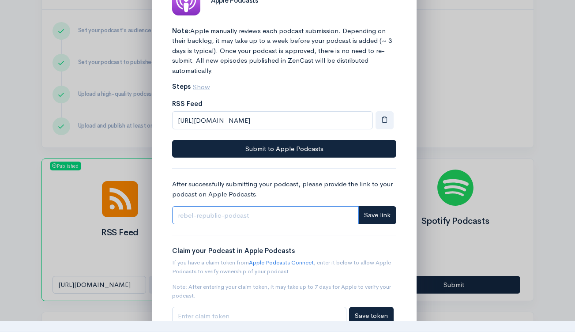
click at [324, 218] on input "Link" at bounding box center [265, 215] width 187 height 18
click at [378, 240] on div "Claim your Podcast in Apple Podcasts If you have a claim token from Apple Podca…" at bounding box center [284, 280] width 224 height 90
click at [291, 218] on input "Link" at bounding box center [265, 215] width 187 height 18
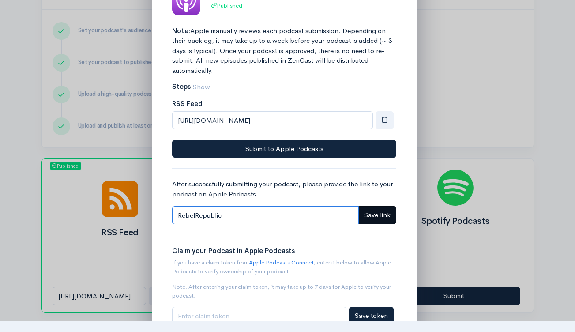
type input "RebelRepublic"
click at [383, 213] on span "Save link" at bounding box center [377, 215] width 26 height 8
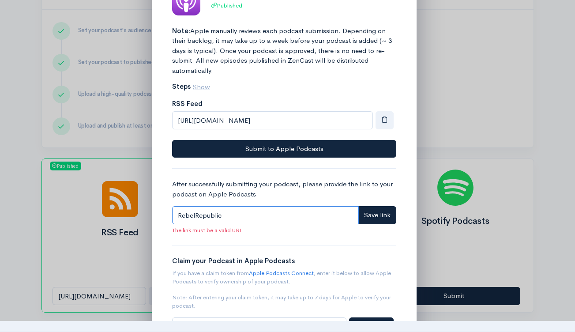
click at [267, 219] on input "RebelRepublic" at bounding box center [265, 215] width 187 height 18
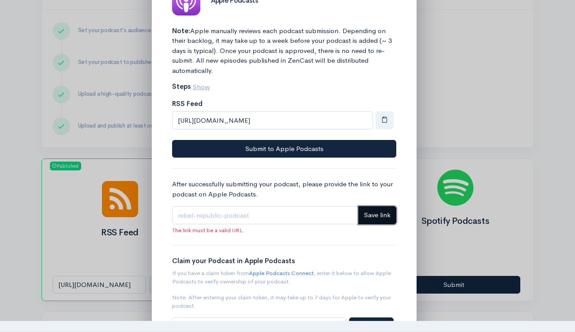
click at [375, 216] on span "Save link" at bounding box center [377, 215] width 26 height 8
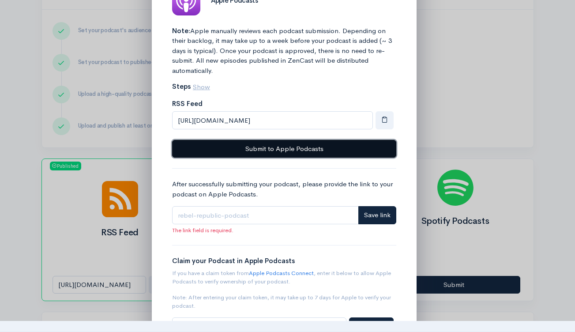
click at [300, 149] on button "Submit to Apple Podcasts" at bounding box center [284, 149] width 224 height 18
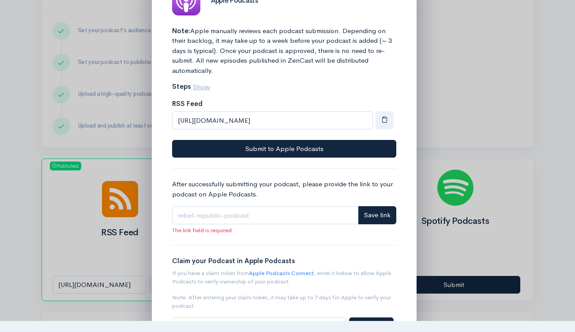
click at [307, 236] on div "Note: Apple manually reviews each podcast submission. Depending on their backlo…" at bounding box center [284, 186] width 224 height 320
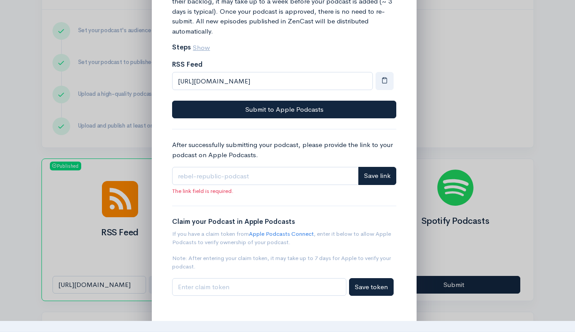
scroll to position [117, 0]
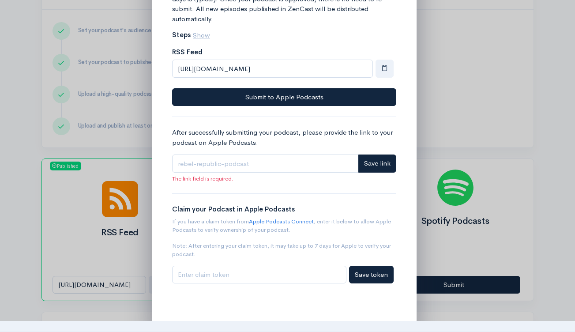
click at [493, 103] on div at bounding box center [287, 166] width 575 height 332
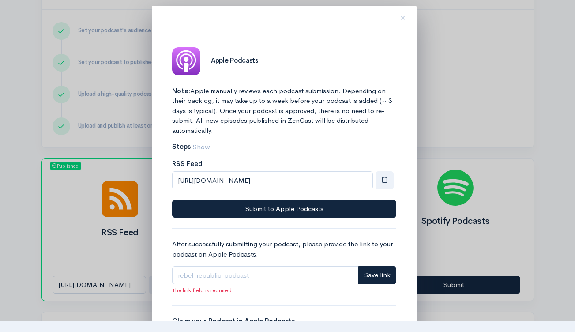
scroll to position [0, 0]
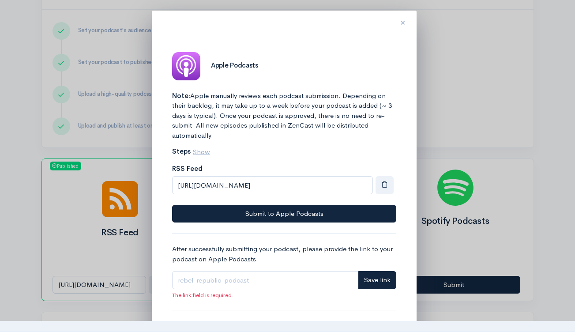
click at [403, 23] on span "×" at bounding box center [403, 22] width 5 height 13
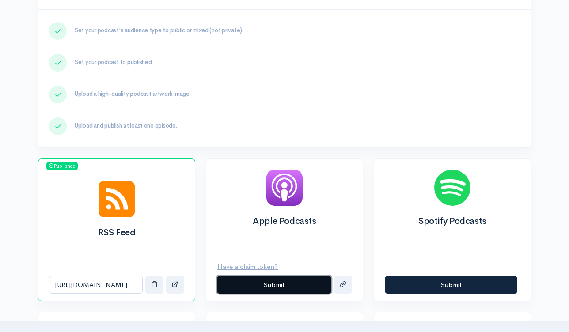
click at [270, 286] on button "Submit" at bounding box center [274, 285] width 114 height 18
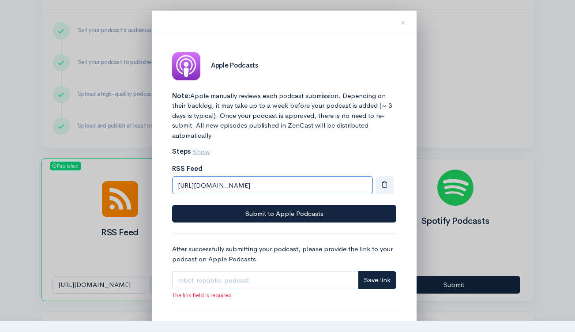
click at [327, 190] on input "[URL][DOMAIN_NAME]" at bounding box center [272, 185] width 201 height 18
click at [307, 291] on div "The link field is required." at bounding box center [284, 295] width 224 height 9
click at [311, 281] on input "Link" at bounding box center [265, 280] width 187 height 18
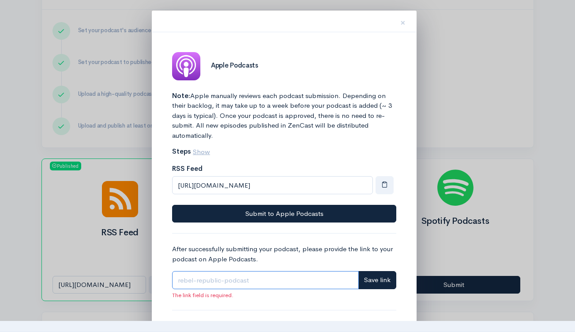
paste input "[URL][DOMAIN_NAME]"
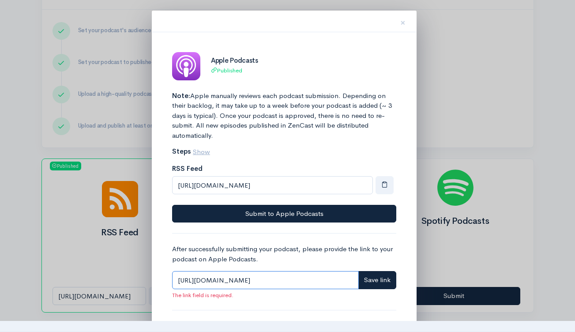
type input "[URL][DOMAIN_NAME]"
click at [374, 276] on span "Save link" at bounding box center [377, 280] width 26 height 8
click at [332, 276] on input "[URL][DOMAIN_NAME]" at bounding box center [265, 280] width 187 height 18
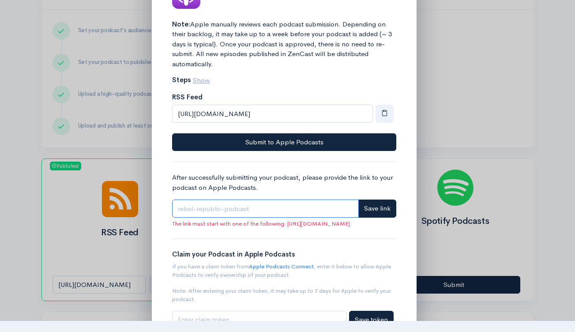
scroll to position [117, 0]
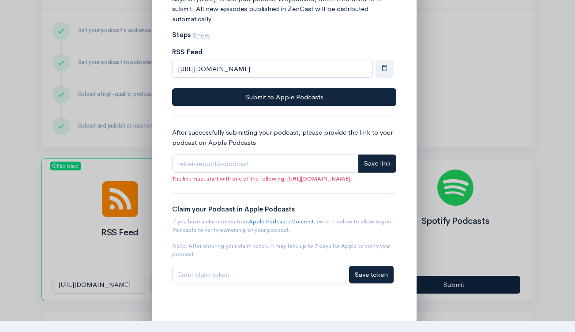
click at [488, 134] on div at bounding box center [287, 166] width 575 height 332
click at [479, 114] on div at bounding box center [287, 166] width 575 height 332
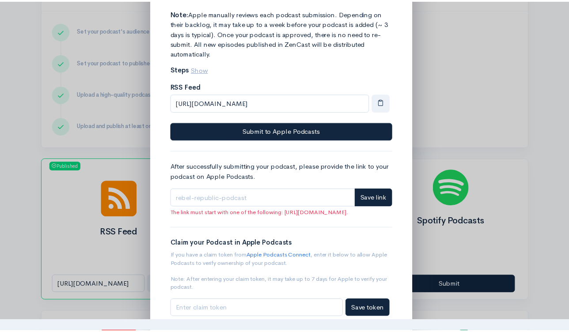
scroll to position [0, 0]
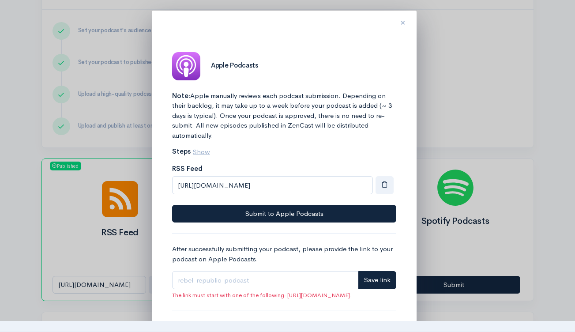
click at [402, 24] on span "×" at bounding box center [403, 22] width 5 height 13
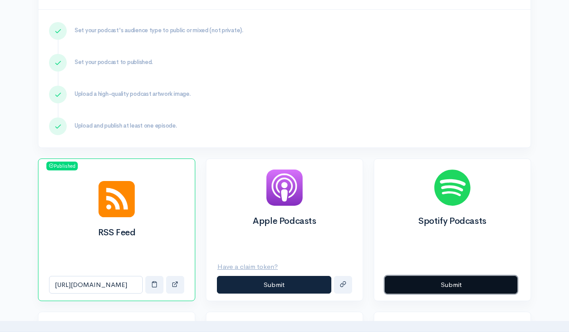
click at [452, 289] on button "Submit" at bounding box center [451, 285] width 132 height 18
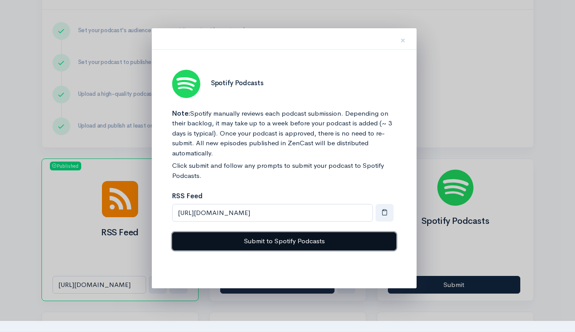
click at [334, 246] on button "Submit to Spotify Podcasts" at bounding box center [284, 241] width 224 height 18
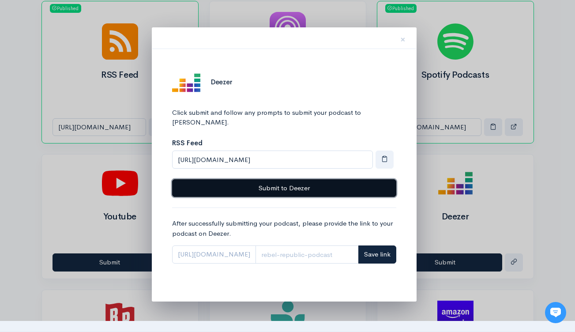
click at [336, 179] on button "Submit to Deezer" at bounding box center [284, 188] width 224 height 18
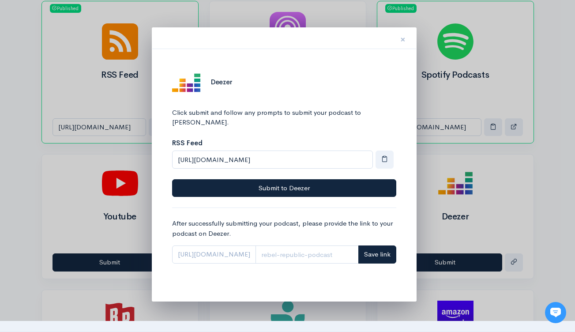
click at [405, 38] on span "×" at bounding box center [403, 39] width 5 height 13
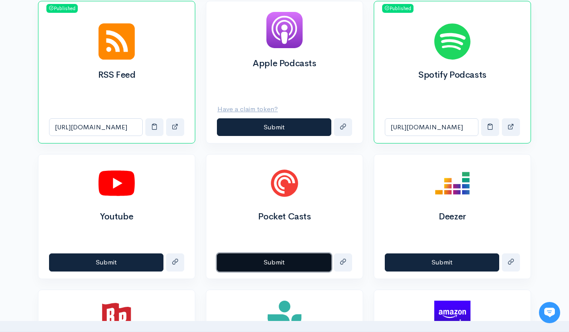
click at [268, 261] on button "Submit" at bounding box center [274, 262] width 114 height 18
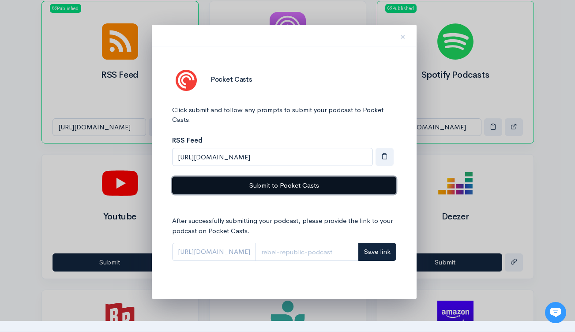
click at [261, 185] on button "Submit to Pocket Casts" at bounding box center [284, 186] width 224 height 18
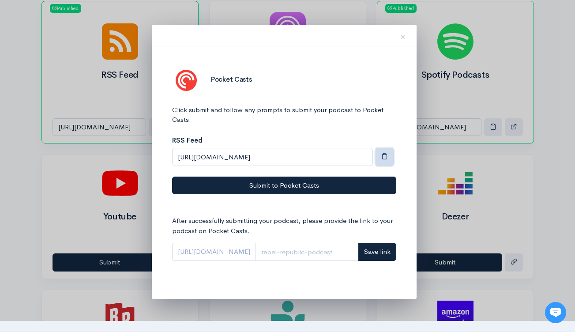
click at [386, 155] on span "button" at bounding box center [385, 156] width 7 height 7
click at [389, 157] on button "button" at bounding box center [385, 157] width 18 height 18
click at [401, 36] on span "×" at bounding box center [403, 36] width 5 height 13
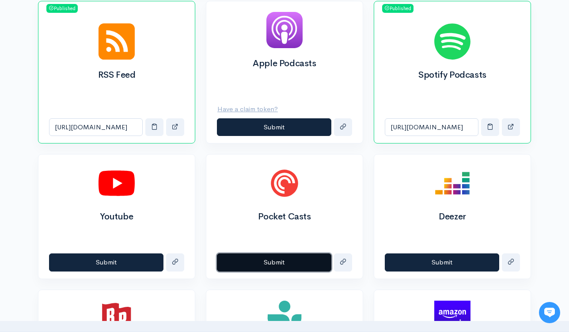
click at [304, 267] on button "Submit" at bounding box center [274, 262] width 114 height 18
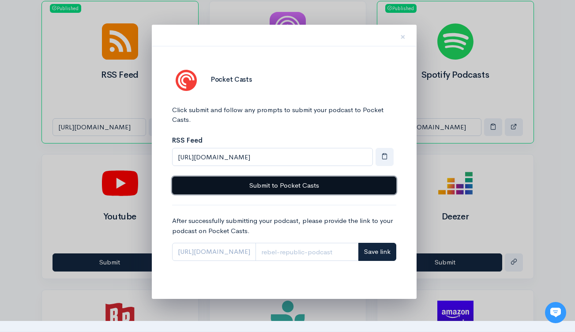
click at [317, 190] on button "Submit to Pocket Casts" at bounding box center [284, 186] width 224 height 18
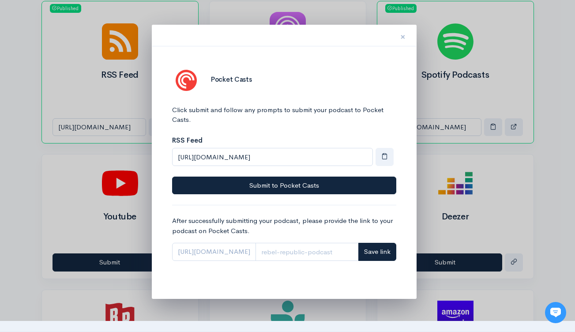
click at [404, 35] on span "×" at bounding box center [403, 36] width 5 height 13
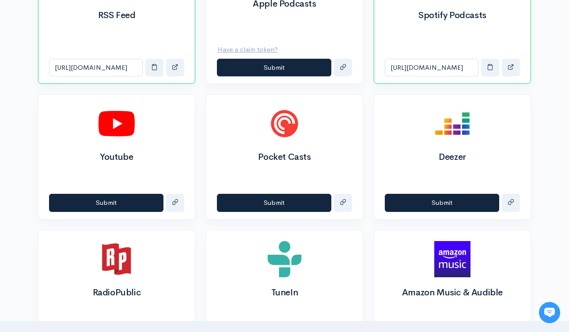
scroll to position [391, 0]
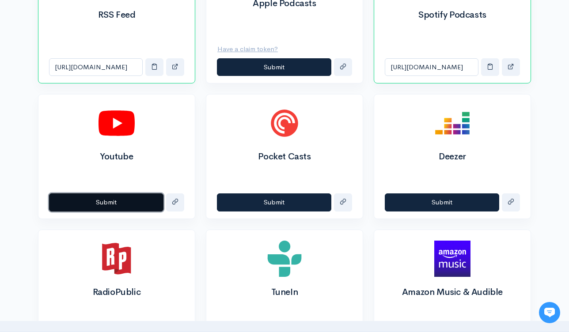
click at [119, 205] on button "Submit" at bounding box center [106, 202] width 114 height 18
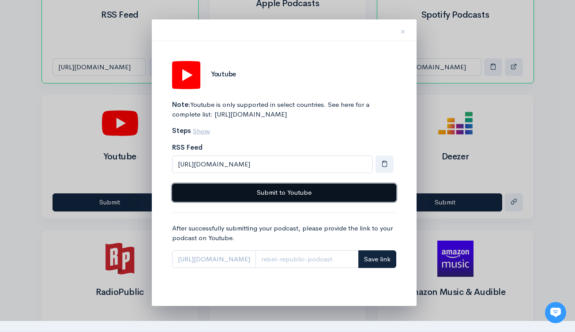
click at [302, 202] on button "Submit to Youtube" at bounding box center [284, 193] width 224 height 18
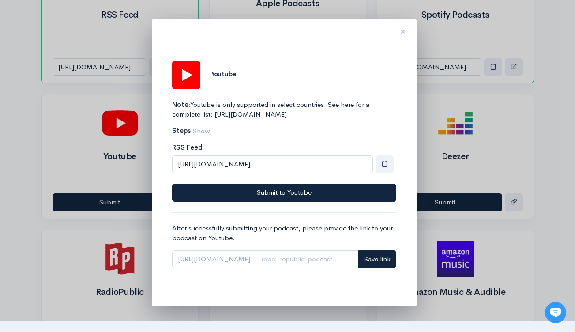
click at [404, 33] on span "×" at bounding box center [403, 31] width 5 height 13
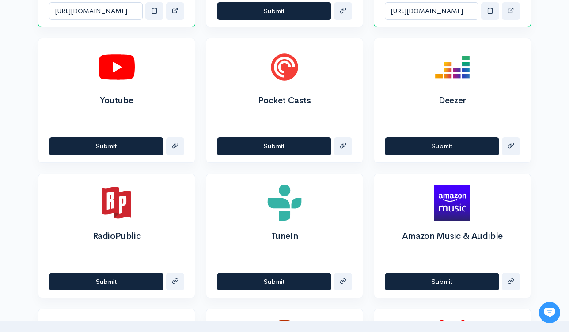
scroll to position [453, 0]
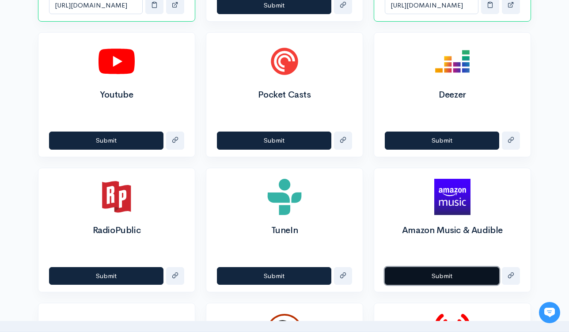
click at [443, 276] on button "Submit" at bounding box center [442, 276] width 114 height 18
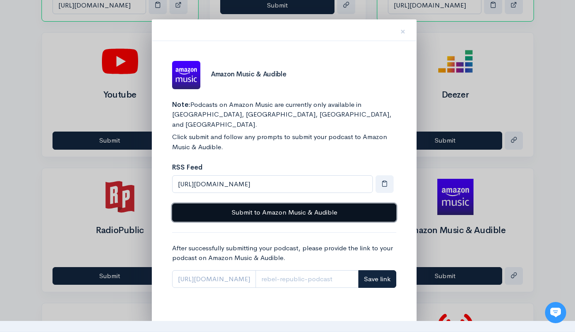
click at [292, 204] on button "Submit to Amazon Music & Audible" at bounding box center [284, 213] width 224 height 18
click at [229, 204] on button "Submit to Amazon Music & Audible" at bounding box center [284, 213] width 224 height 18
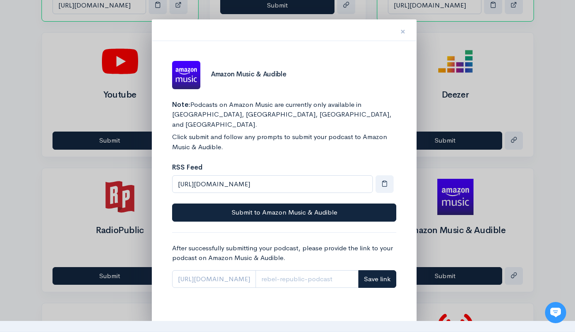
click at [401, 30] on span "×" at bounding box center [403, 31] width 5 height 13
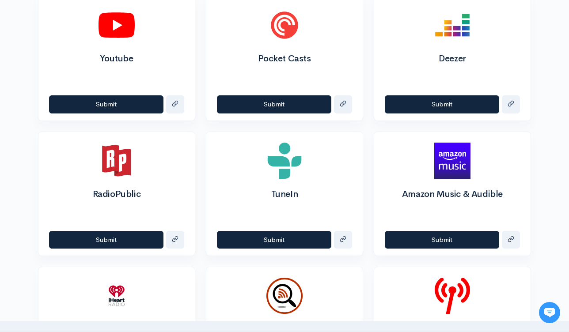
scroll to position [500, 0]
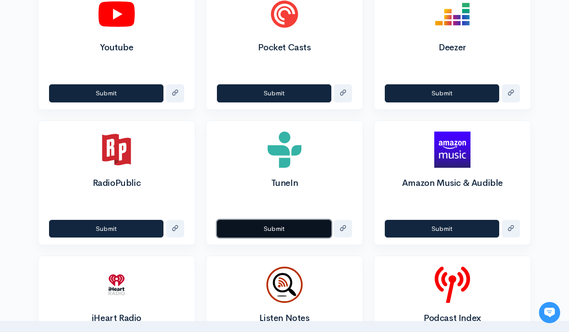
click at [276, 229] on button "Submit" at bounding box center [274, 229] width 114 height 18
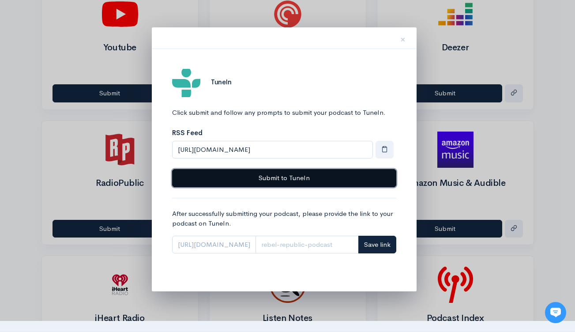
click at [297, 175] on button "Submit to TuneIn" at bounding box center [284, 178] width 224 height 18
click at [307, 180] on button "Submit to TuneIn" at bounding box center [284, 178] width 224 height 18
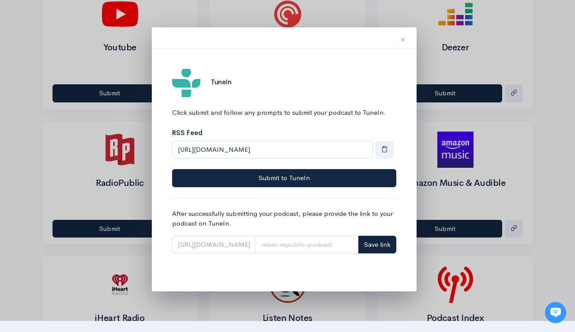
click at [403, 39] on span "×" at bounding box center [403, 39] width 5 height 13
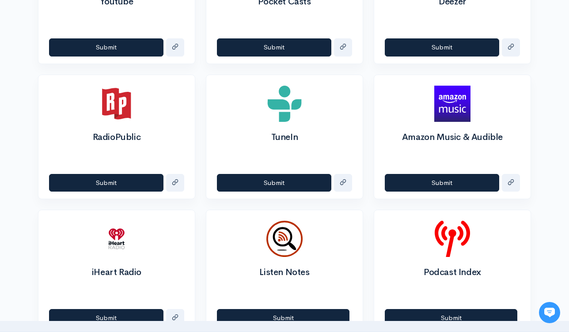
scroll to position [549, 0]
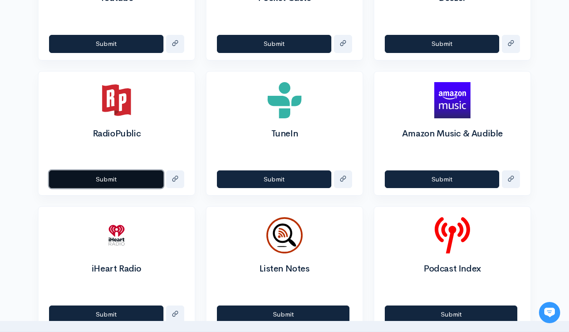
click at [116, 181] on button "Submit" at bounding box center [106, 179] width 114 height 18
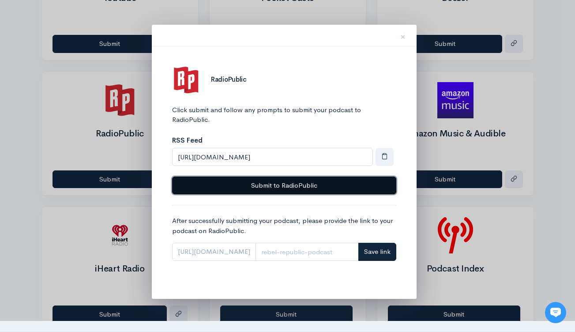
click at [293, 188] on button "Submit to RadioPublic" at bounding box center [284, 186] width 224 height 18
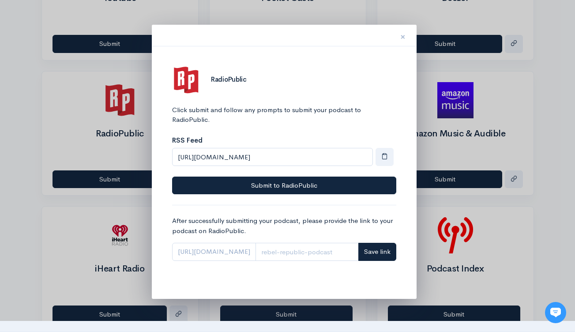
click at [400, 34] on button "×" at bounding box center [403, 36] width 26 height 28
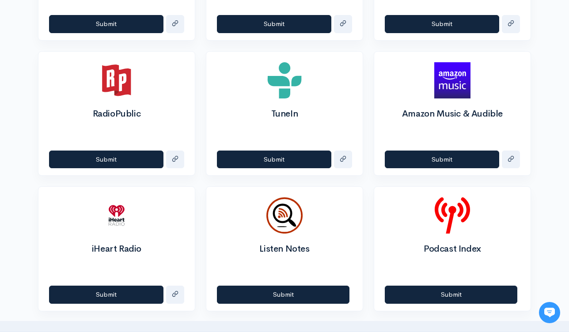
scroll to position [577, 0]
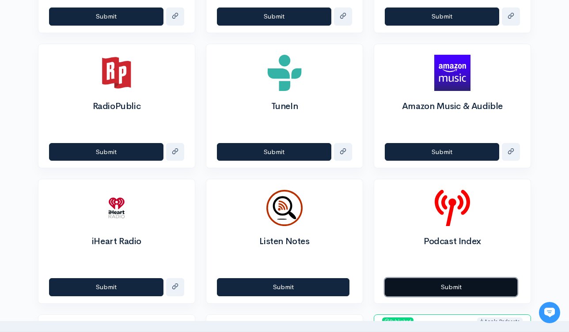
click at [464, 287] on button "Submit" at bounding box center [451, 287] width 132 height 18
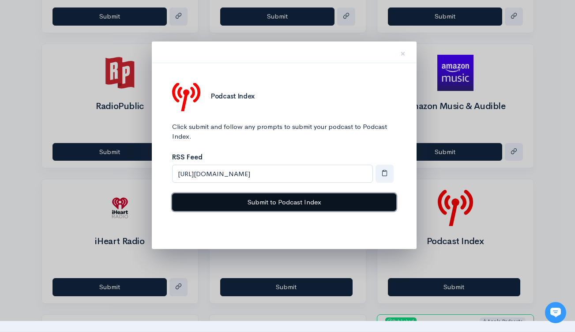
click at [309, 202] on button "Submit to Podcast Index" at bounding box center [284, 202] width 224 height 18
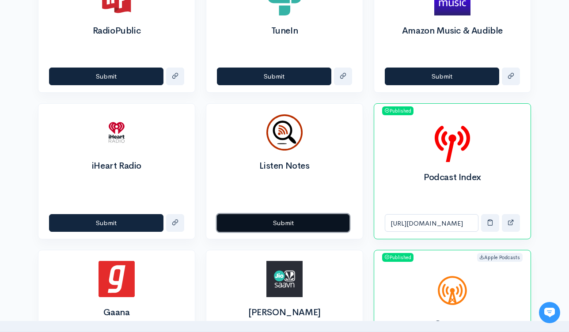
click at [302, 225] on button "Submit" at bounding box center [283, 223] width 132 height 18
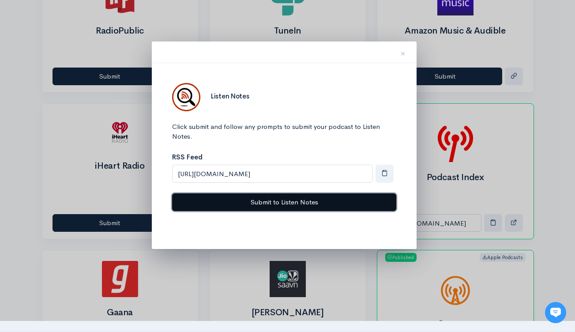
click at [292, 200] on button "Submit to Listen Notes" at bounding box center [284, 202] width 224 height 18
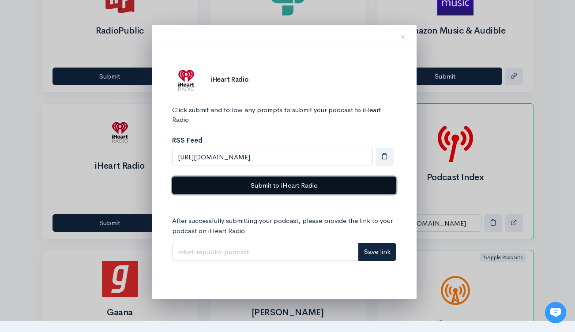
click at [281, 179] on button "Submit to iHeart Radio" at bounding box center [284, 186] width 224 height 18
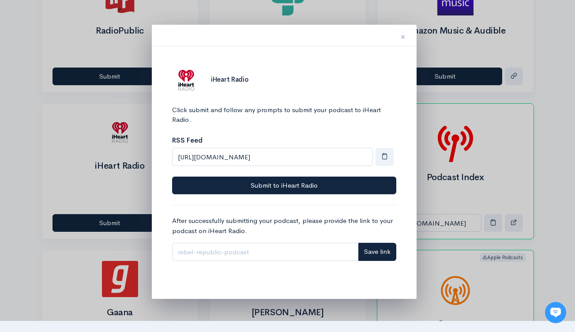
click at [404, 37] on span "×" at bounding box center [403, 36] width 5 height 13
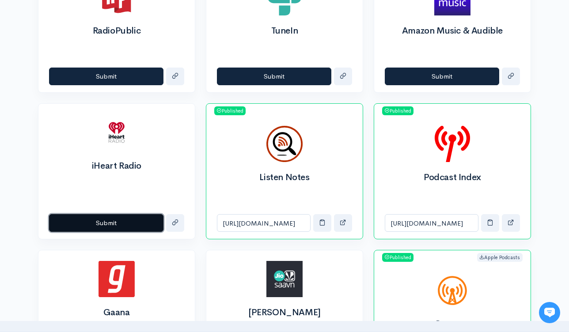
click at [125, 225] on button "Submit" at bounding box center [106, 223] width 114 height 18
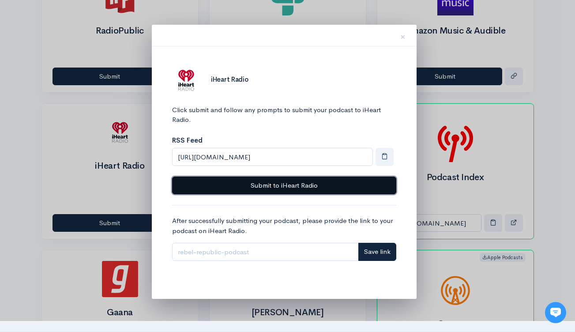
click at [301, 189] on button "Submit to iHeart Radio" at bounding box center [284, 186] width 224 height 18
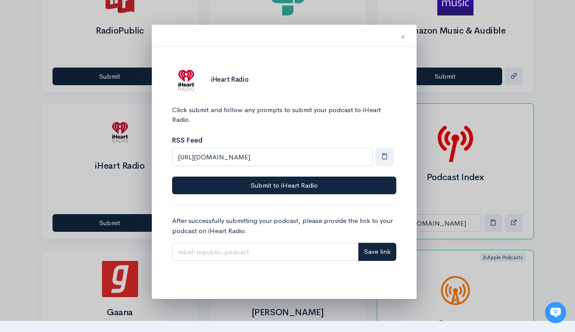
click at [401, 36] on span "×" at bounding box center [403, 36] width 5 height 13
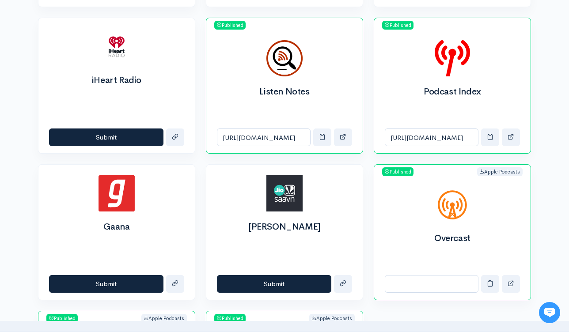
scroll to position [889, 0]
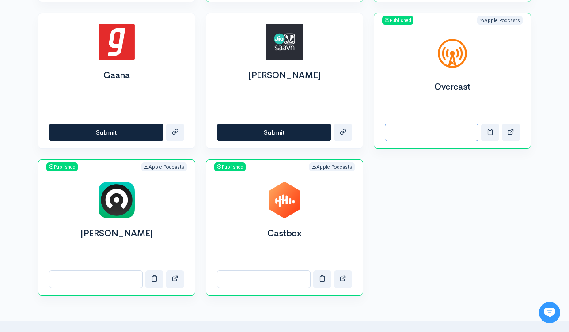
drag, startPoint x: 456, startPoint y: 133, endPoint x: 459, endPoint y: 130, distance: 4.7
click at [456, 134] on input "Overcast link" at bounding box center [432, 133] width 94 height 18
click at [450, 56] on img at bounding box center [452, 53] width 36 height 36
click at [402, 129] on input "Overcast link" at bounding box center [432, 133] width 94 height 18
click at [401, 140] on input "Overcast link" at bounding box center [432, 133] width 94 height 18
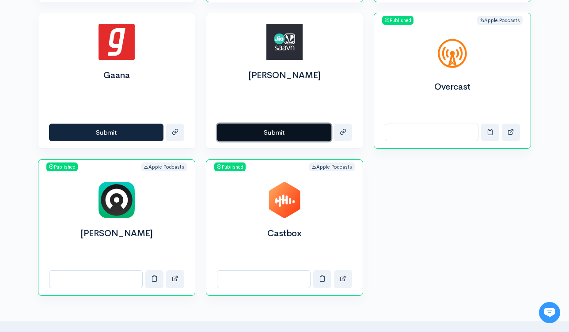
click at [294, 131] on button "Submit" at bounding box center [274, 133] width 114 height 18
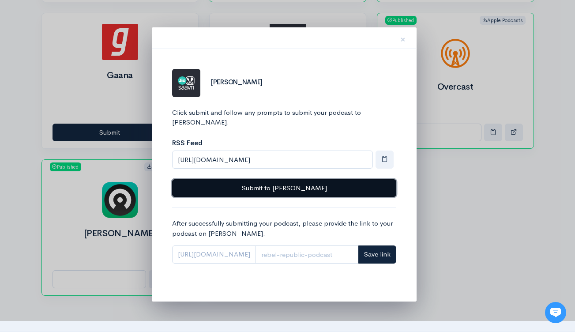
click at [303, 179] on button "Submit to [PERSON_NAME]" at bounding box center [284, 188] width 224 height 18
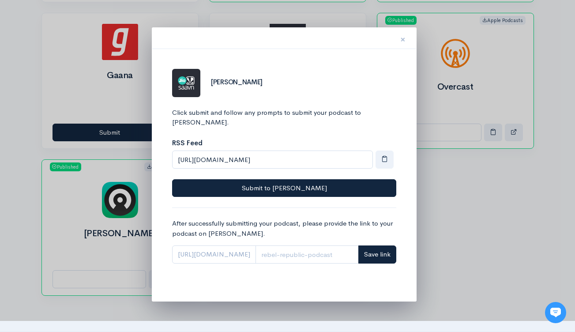
click at [405, 40] on span "×" at bounding box center [403, 39] width 5 height 13
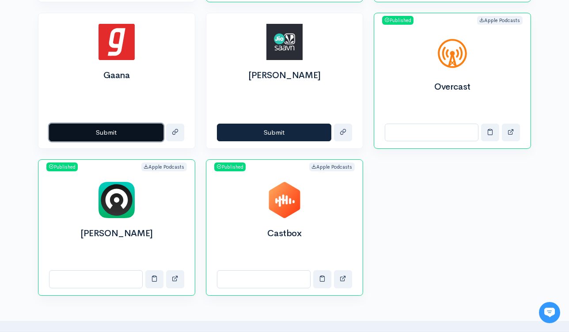
click at [110, 134] on button "Submit" at bounding box center [106, 133] width 114 height 18
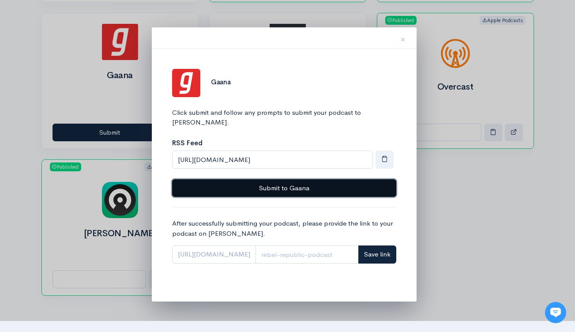
click at [341, 179] on button "Submit to Gaana" at bounding box center [284, 188] width 224 height 18
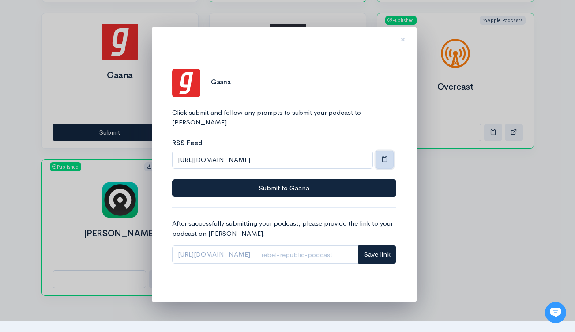
click at [388, 155] on span "button" at bounding box center [385, 158] width 7 height 7
click at [406, 43] on button "×" at bounding box center [403, 38] width 26 height 28
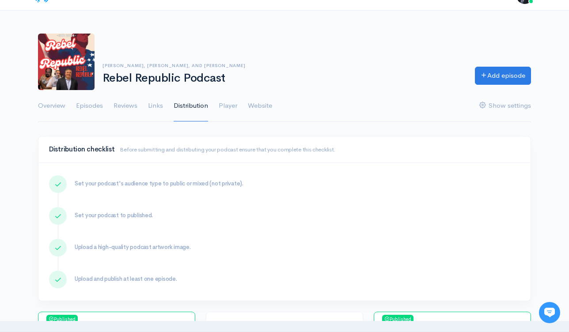
scroll to position [0, 0]
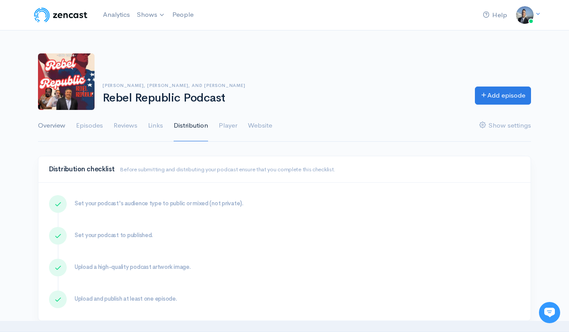
click at [57, 123] on link "Overview" at bounding box center [51, 126] width 27 height 32
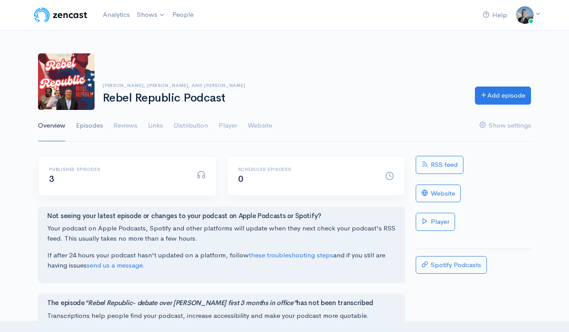
click at [89, 125] on link "Episodes" at bounding box center [89, 126] width 27 height 32
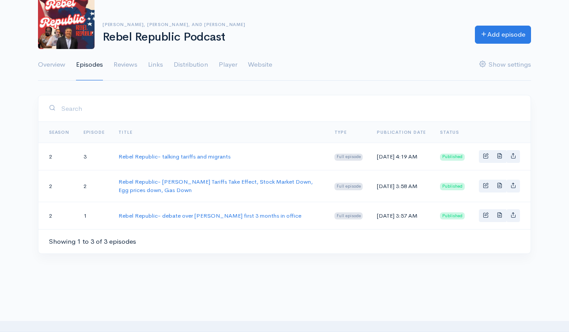
scroll to position [63, 0]
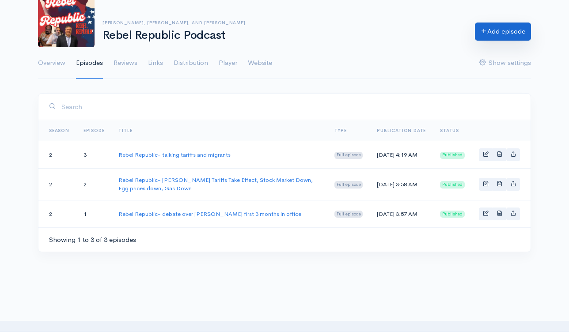
click at [493, 32] on link "Add episode" at bounding box center [503, 32] width 56 height 18
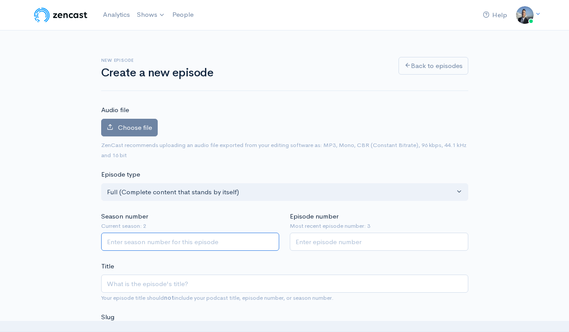
click at [237, 238] on input "Season number" at bounding box center [190, 242] width 178 height 18
type input "2"
click at [327, 239] on input "Episode number" at bounding box center [379, 242] width 178 height 18
type input "4"
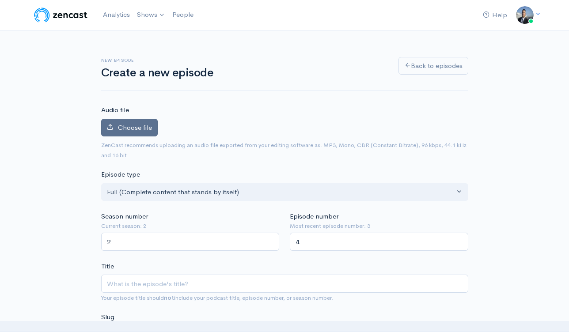
click at [120, 126] on span "Choose file" at bounding box center [135, 127] width 34 height 8
click at [0, 0] on input "Choose file" at bounding box center [0, 0] width 0 height 0
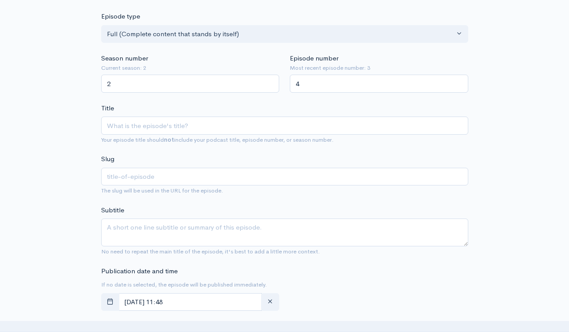
scroll to position [188, 0]
click at [272, 127] on input "Title" at bounding box center [284, 126] width 367 height 18
paste input "Rebel Republic- Stock Market Rising, Sanctuary City Crackdown"
type input "Rebel Republic- Stock Market Rising, Sanctuary City Crackdown"
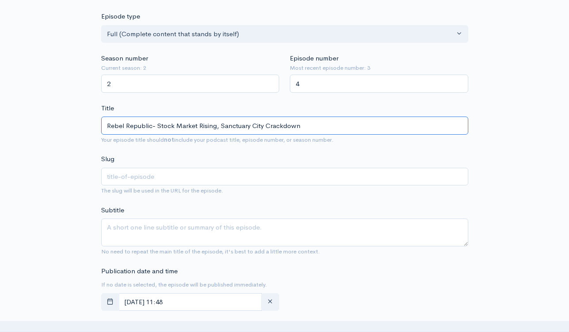
type input "rebel-republic-stock-market-rising-sanctuary-city-crackdown"
type input "Rebel Republic- Stock Market Rising, Sanctuary City Crackdown"
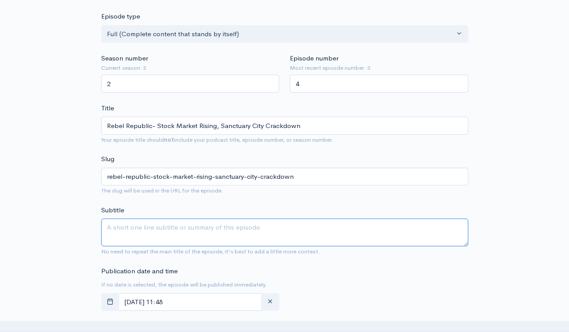
click at [246, 241] on textarea "Subtitle" at bounding box center [284, 233] width 367 height 28
paste textarea "Rebel Republic- Stock Market Rising, Sanctuary City Crackdown"
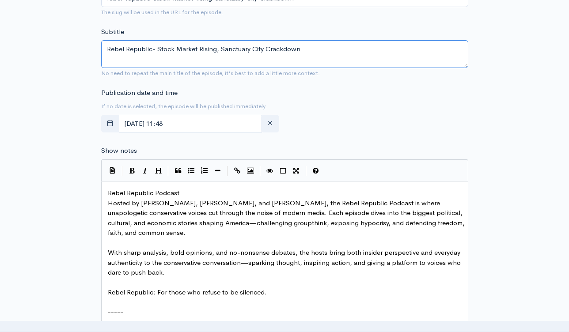
type textarea "Rebel Republic- Stock Market Rising, Sanctuary City Crackdown"
click at [108, 194] on span "Rebel Republic Podcast" at bounding box center [144, 193] width 72 height 8
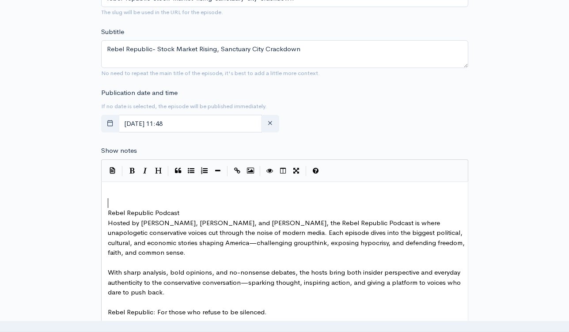
click at [128, 201] on pre "​" at bounding box center [288, 203] width 364 height 10
click at [131, 193] on pre "​" at bounding box center [288, 193] width 364 height 10
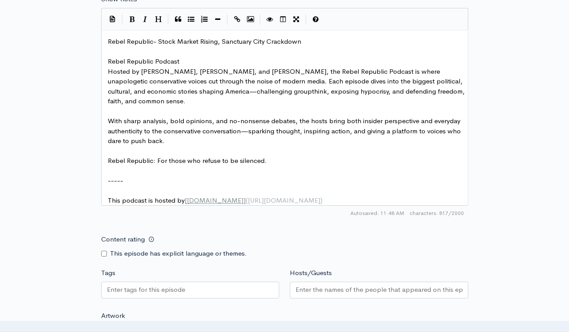
scroll to position [549, 0]
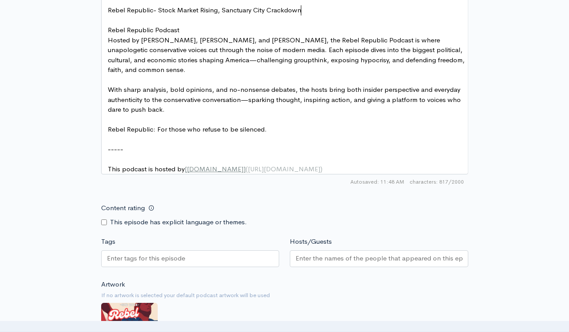
click at [204, 260] on div at bounding box center [190, 258] width 178 height 17
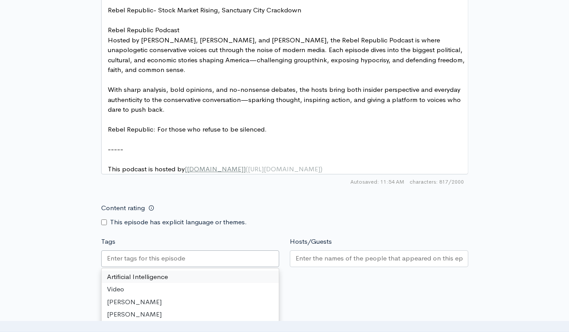
paste input "text"
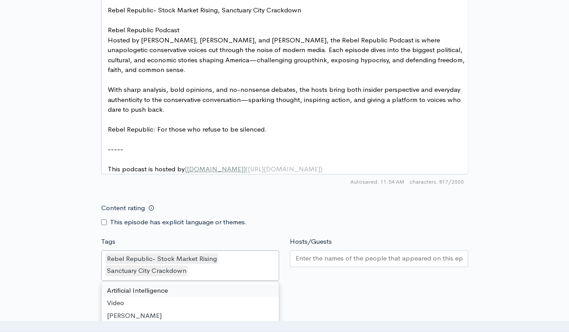
scroll to position [0, 0]
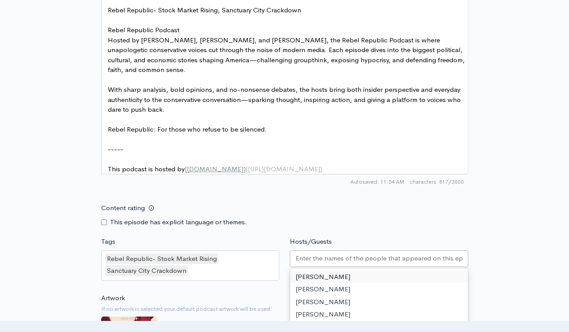
click at [318, 262] on input "Hosts/Guests" at bounding box center [378, 258] width 167 height 10
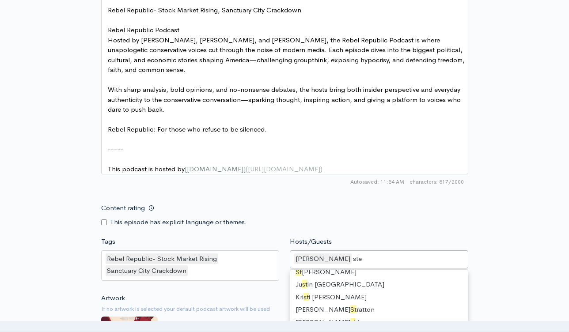
scroll to position [12, 0]
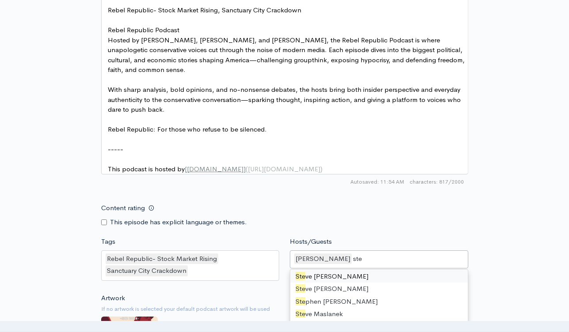
type input "stev"
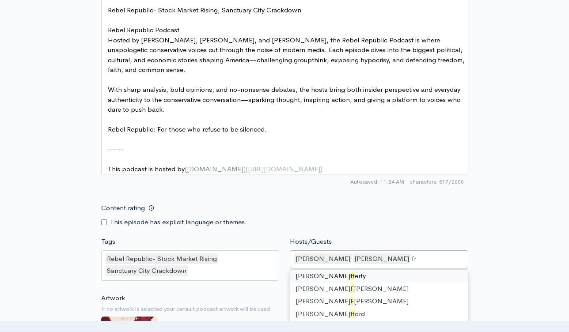
scroll to position [0, 0]
type input "fra"
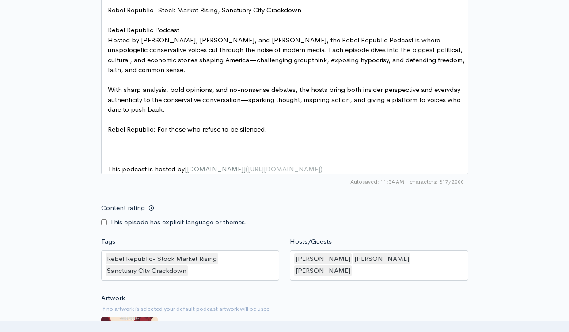
click at [464, 227] on div "Content rating This episode has explicit language or themes." at bounding box center [285, 213] width 378 height 28
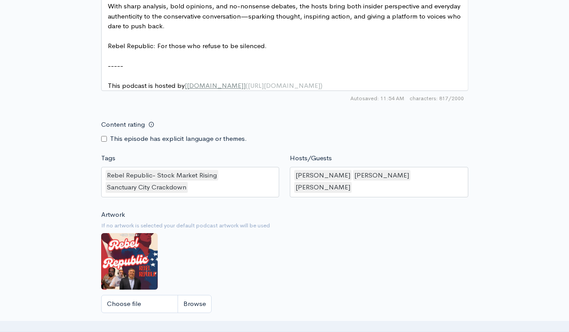
scroll to position [709, 0]
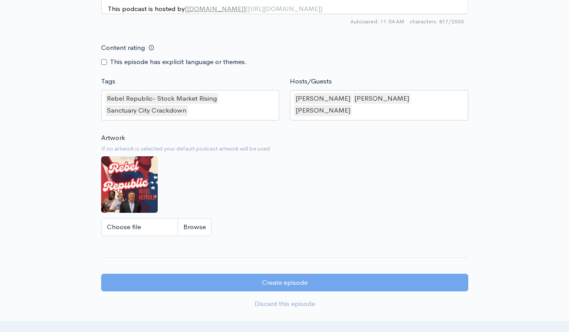
click at [274, 233] on div "Choose file" at bounding box center [284, 227] width 367 height 18
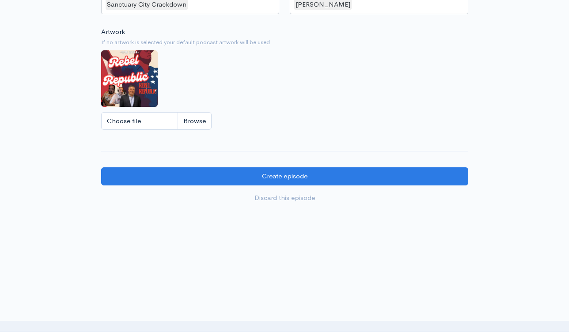
scroll to position [842, 0]
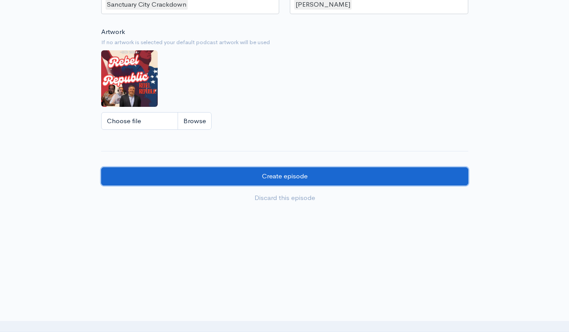
click at [306, 180] on input "Create episode" at bounding box center [284, 176] width 367 height 18
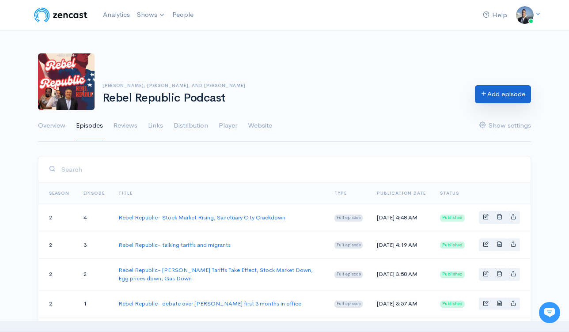
click at [492, 99] on link "Add episode" at bounding box center [503, 94] width 56 height 18
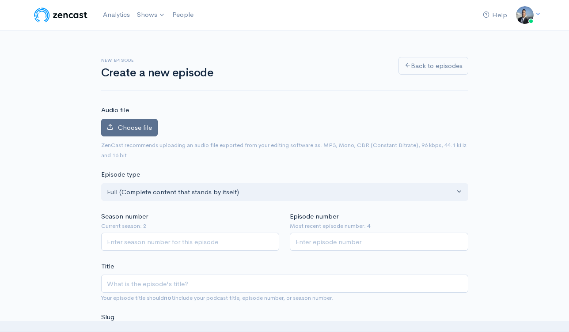
click at [131, 129] on span "Choose file" at bounding box center [135, 127] width 34 height 8
click at [0, 0] on input "Choose file" at bounding box center [0, 0] width 0 height 0
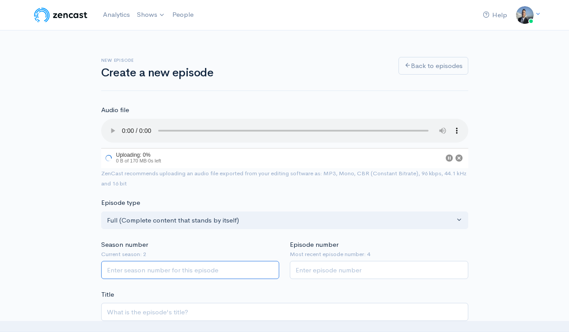
click at [220, 268] on input "Season number" at bounding box center [190, 270] width 178 height 18
type input "2"
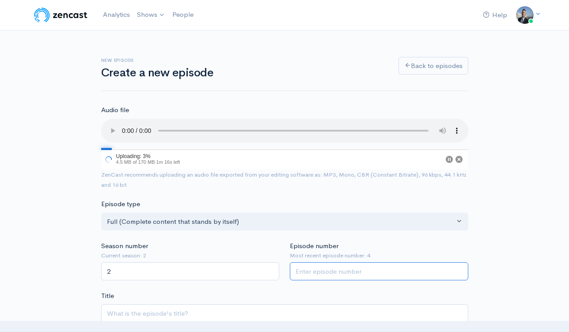
click at [330, 273] on input "Episode number" at bounding box center [379, 271] width 178 height 18
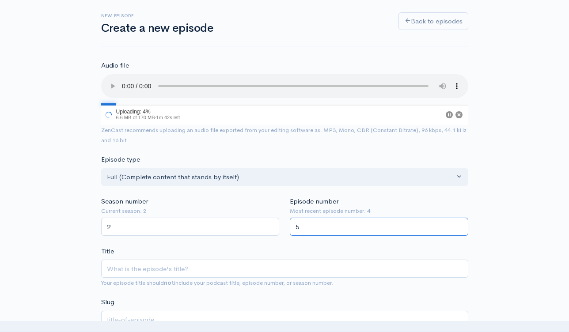
scroll to position [79, 0]
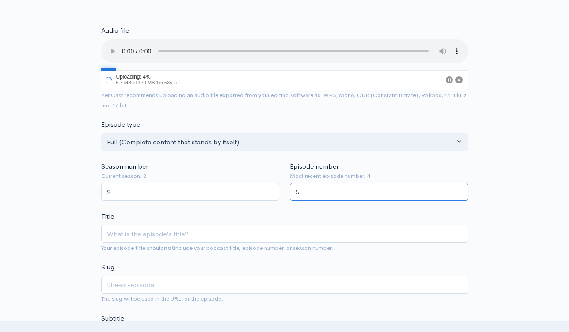
type input "5"
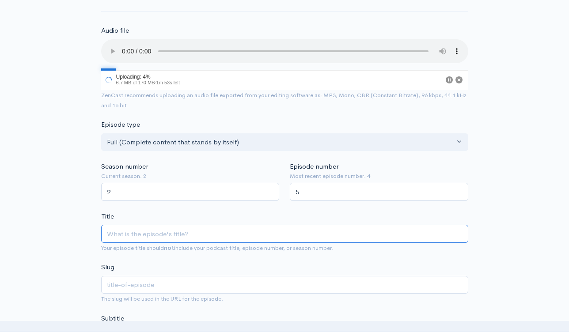
click at [174, 234] on input "Title" at bounding box center [284, 234] width 367 height 18
paste input "Rebel Republic- Harvard Loses Millions, [PERSON_NAME] take hold in [GEOGRAPHIC_…"
type input "Rebel Republic- Harvard Loses Millions, [PERSON_NAME] take hold in [GEOGRAPHIC_…"
type input "rebel-republic-[GEOGRAPHIC_DATA]-loses-millions-tariffs-take-hold-in-[GEOGRAPHI…"
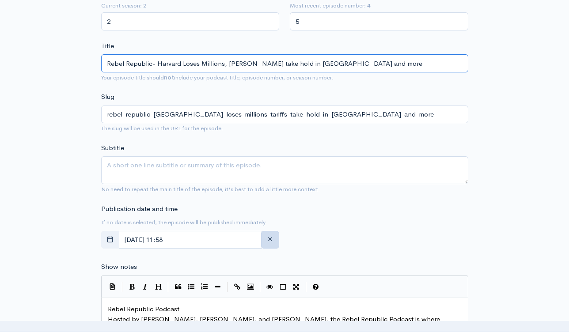
scroll to position [253, 0]
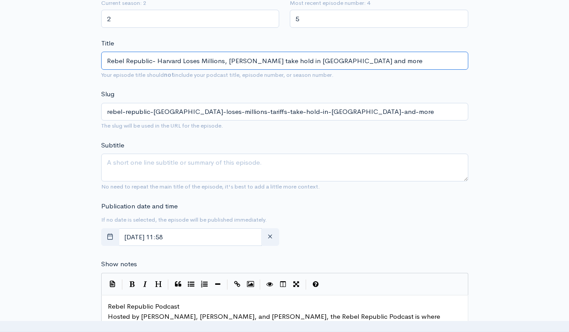
type input "Rebel Republic- Harvard Loses Millions, [PERSON_NAME] take hold in [GEOGRAPHIC_…"
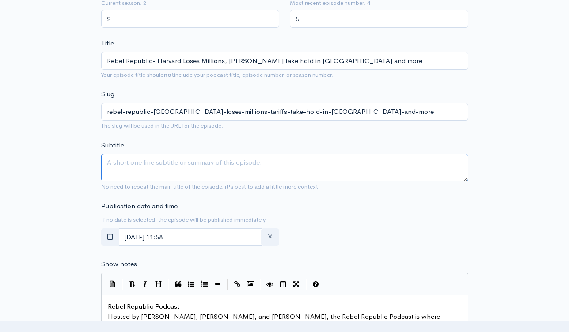
click at [162, 161] on textarea "Subtitle" at bounding box center [284, 168] width 367 height 28
paste textarea "Rebel Republic- Harvard Loses Millions, [PERSON_NAME] take hold in [GEOGRAPHIC_…"
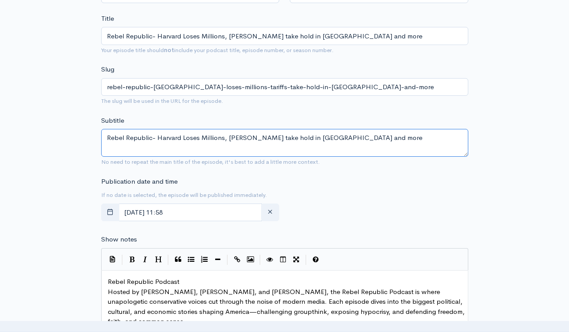
scroll to position [329, 0]
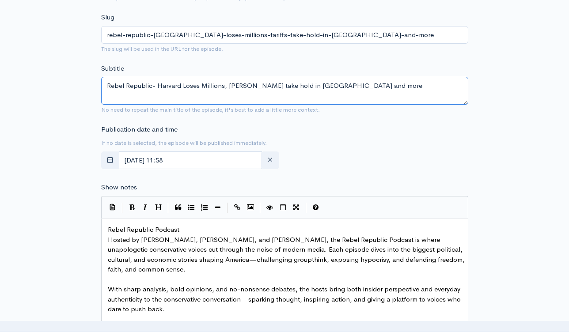
type textarea "Rebel Republic- Harvard Loses Millions, [PERSON_NAME] take hold in [GEOGRAPHIC_…"
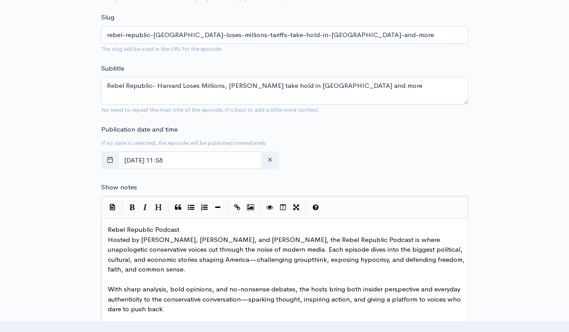
scroll to position [3, 0]
click at [108, 227] on span "Rebel Republic Podcast" at bounding box center [144, 229] width 72 height 8
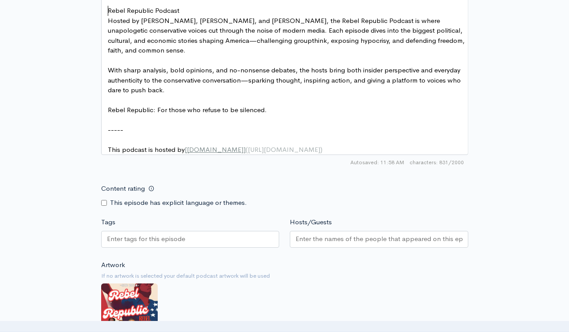
scroll to position [592, 0]
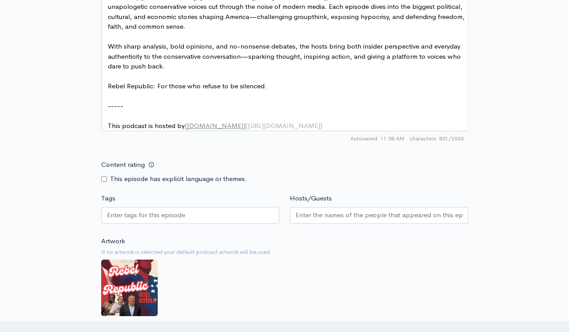
click at [238, 224] on div at bounding box center [190, 215] width 178 height 17
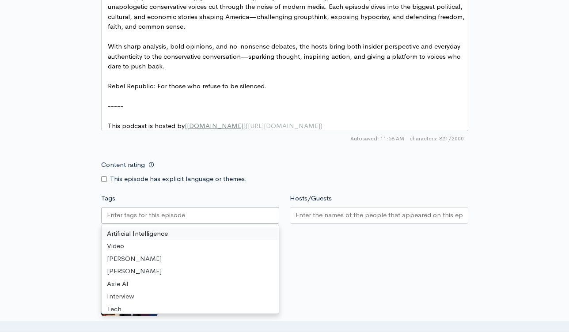
paste input "text"
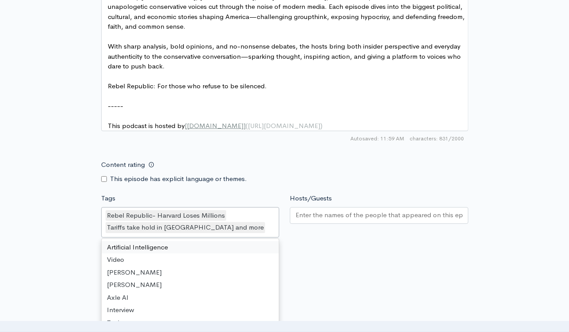
scroll to position [0, 0]
click at [339, 220] on input "Hosts/Guests" at bounding box center [378, 215] width 167 height 10
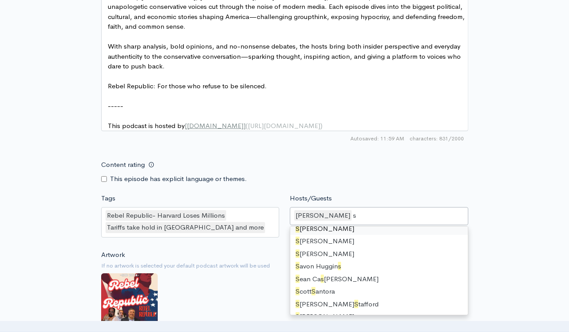
type input "st"
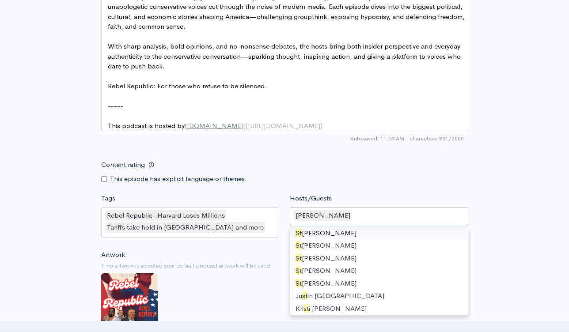
scroll to position [459, 0]
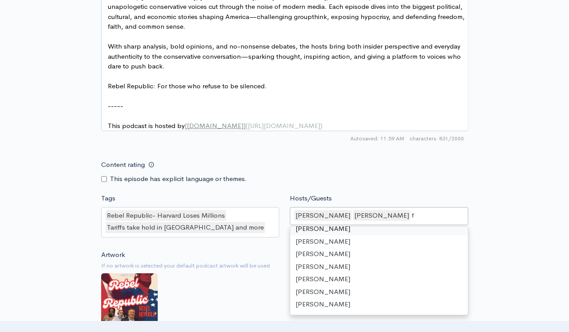
type input "fr"
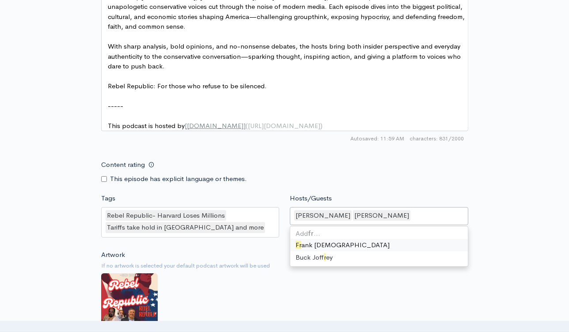
scroll to position [333, 0]
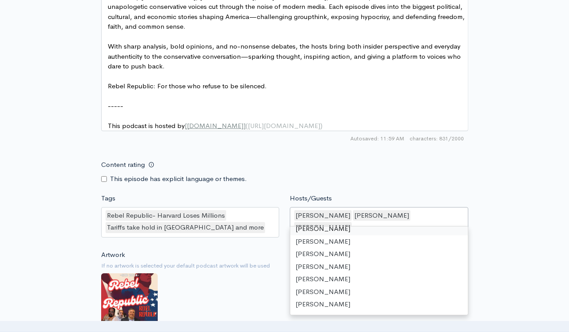
click at [460, 184] on div "Content rating This episode has explicit language or themes." at bounding box center [285, 170] width 378 height 28
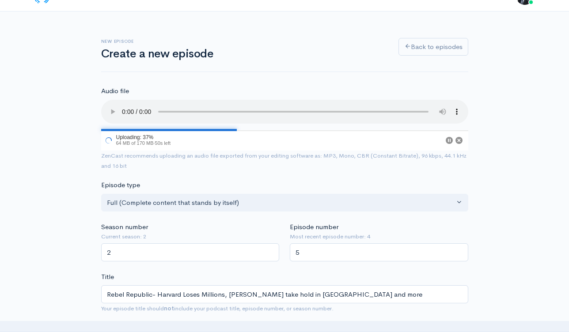
scroll to position [0, 0]
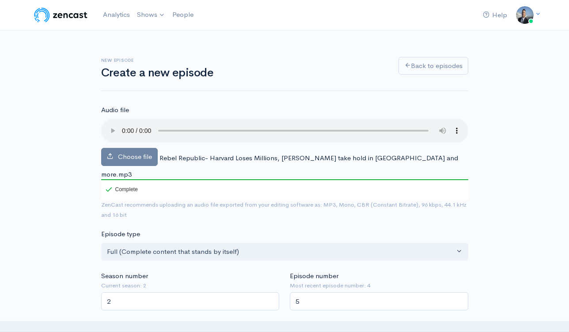
click at [382, 229] on div "Episode type Full (Complete content that stands by itself) Trailer (a short, pr…" at bounding box center [285, 244] width 378 height 31
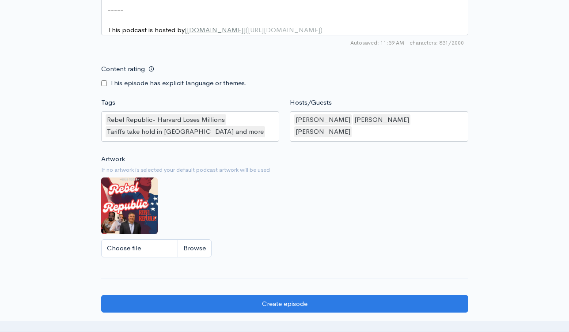
scroll to position [842, 0]
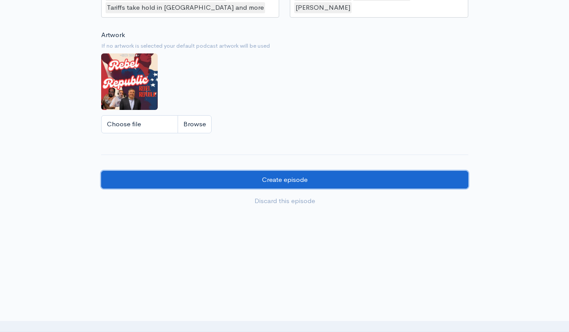
click at [312, 178] on input "Create episode" at bounding box center [284, 180] width 367 height 18
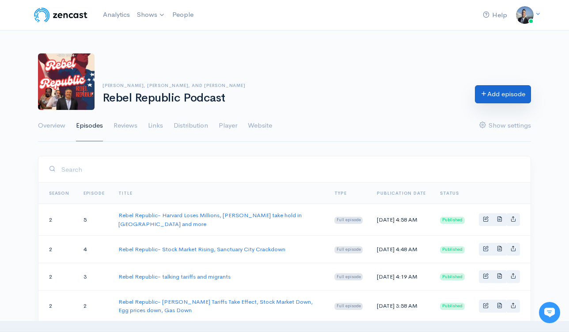
click at [493, 89] on link "Add episode" at bounding box center [503, 94] width 56 height 18
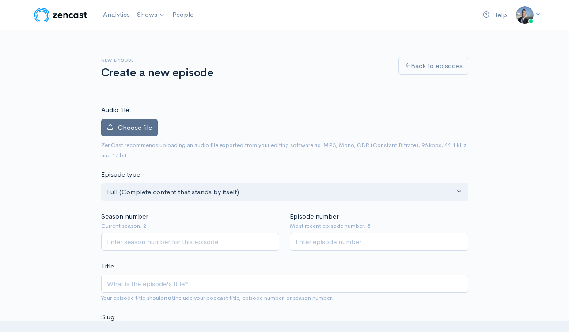
click at [132, 130] on span "Choose file" at bounding box center [135, 127] width 34 height 8
click at [0, 0] on input "Choose file" at bounding box center [0, 0] width 0 height 0
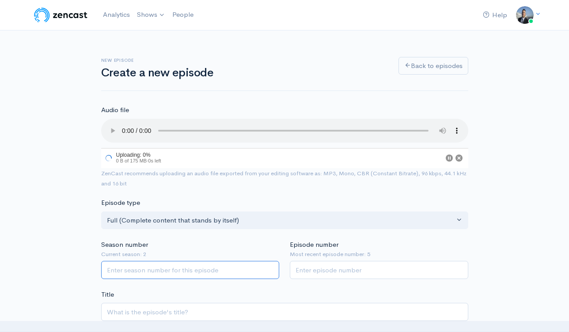
click at [200, 269] on input "Season number" at bounding box center [190, 270] width 178 height 18
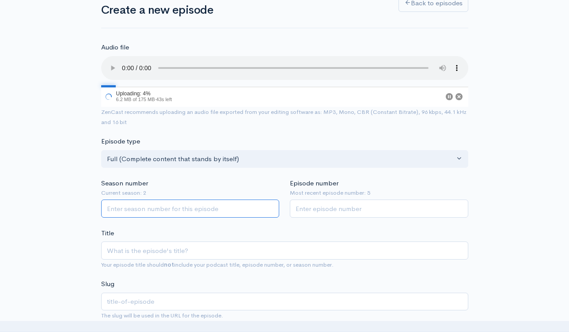
scroll to position [82, 0]
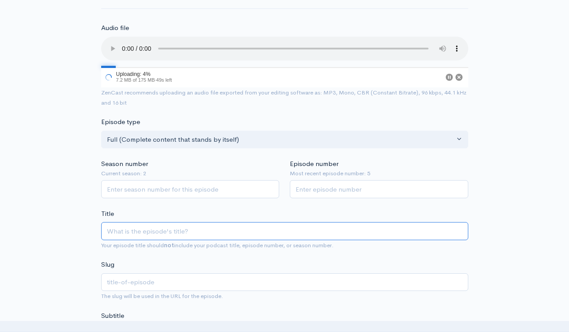
click at [220, 227] on input "Title" at bounding box center [284, 231] width 367 height 18
paste input "Rebel Republic-[PERSON_NAME] Gets [GEOGRAPHIC_DATA] to Make Concessions on Tari…"
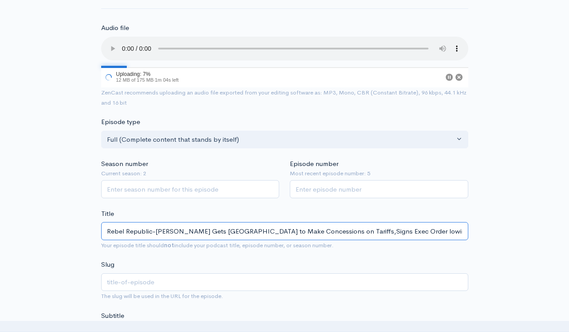
type input "Rebel Republic-[PERSON_NAME] Gets [GEOGRAPHIC_DATA] to Make Concessions on Tari…"
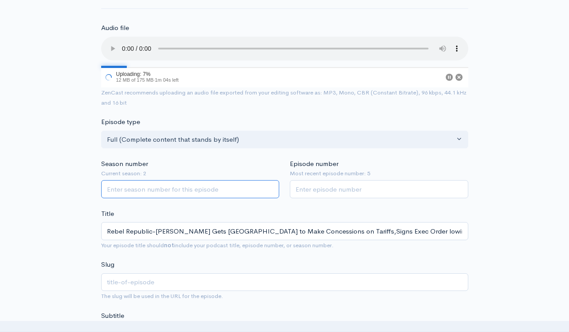
type input "rebel-republic-trump-gets-china-to-make-concessions-on-tariffssigns-exec-order-…"
click at [186, 195] on input "Season number" at bounding box center [190, 189] width 178 height 18
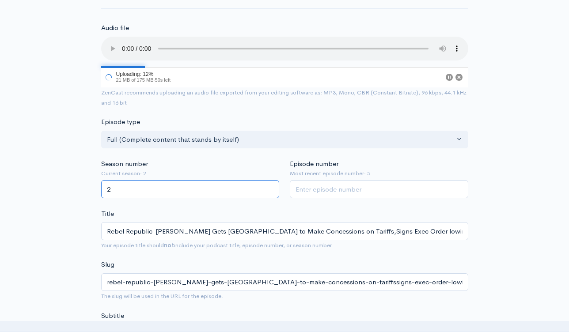
type input "2"
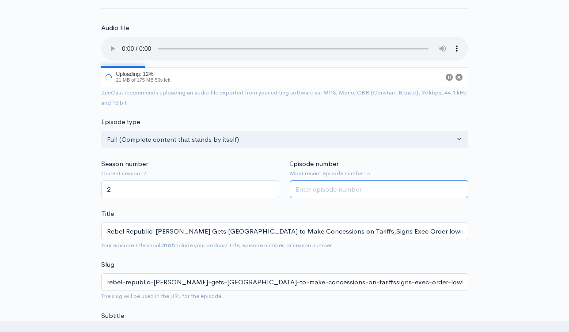
click at [322, 194] on input "Episode number" at bounding box center [379, 189] width 178 height 18
type input "6"
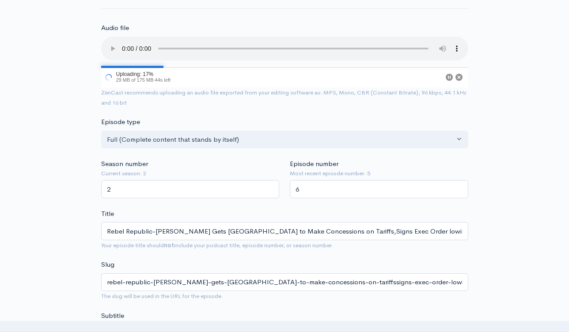
click at [403, 220] on div "Title Rebel Republic-Trump Gets China to Make Concessions on Tariffs,Signs Exec…" at bounding box center [284, 230] width 367 height 42
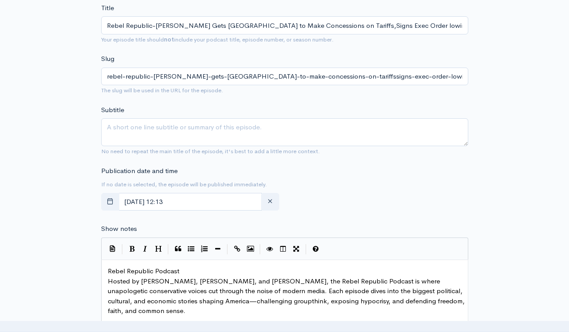
scroll to position [341, 0]
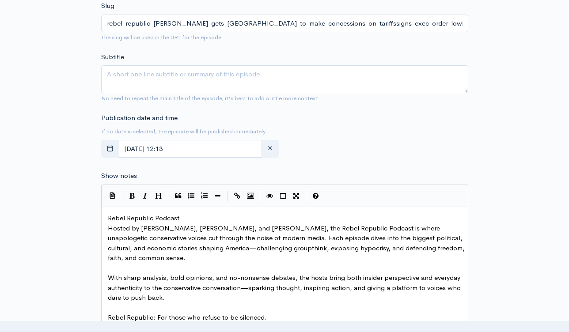
click at [109, 215] on span "Rebel Republic Podcast" at bounding box center [144, 218] width 72 height 8
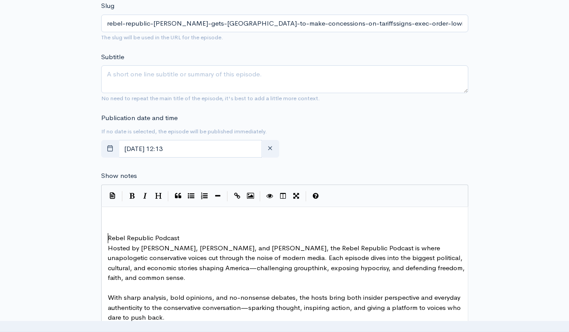
click at [117, 212] on div "xxxxxxxxxx ​ ​ Rebel Republic Podcast Hosted by David Schuman, Steve Cully, and…" at bounding box center [288, 298] width 364 height 173
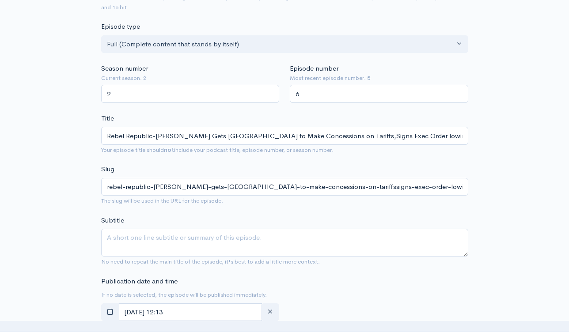
scroll to position [212, 0]
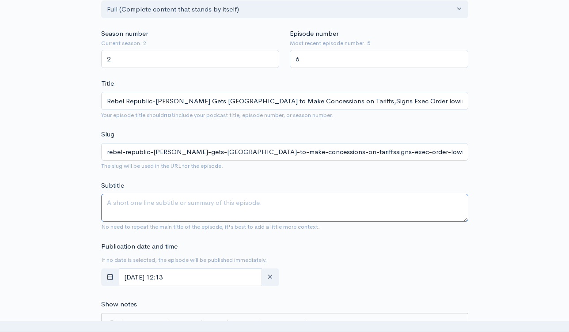
click at [236, 214] on textarea "Subtitle" at bounding box center [284, 208] width 367 height 28
paste textarea "Rebel Republic-[PERSON_NAME] Gets [GEOGRAPHIC_DATA] to Make Concessions on Tari…"
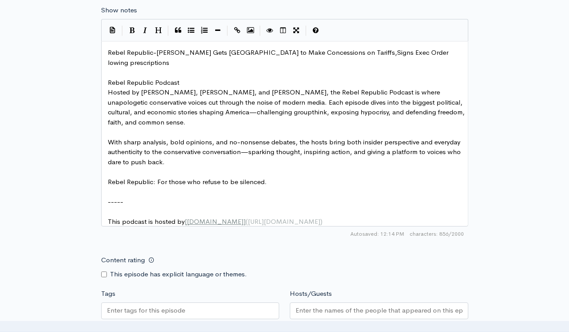
scroll to position [561, 0]
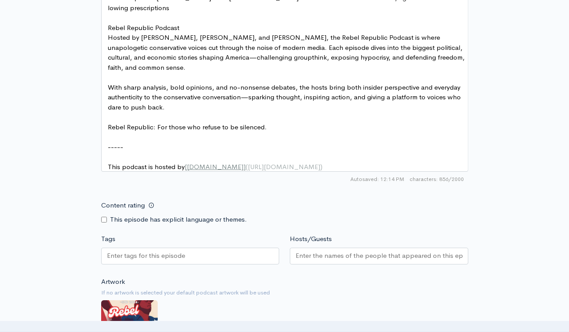
type textarea "Rebel Republic-[PERSON_NAME] Gets [GEOGRAPHIC_DATA] to Make Concessions on Tari…"
click at [251, 249] on div at bounding box center [190, 256] width 178 height 17
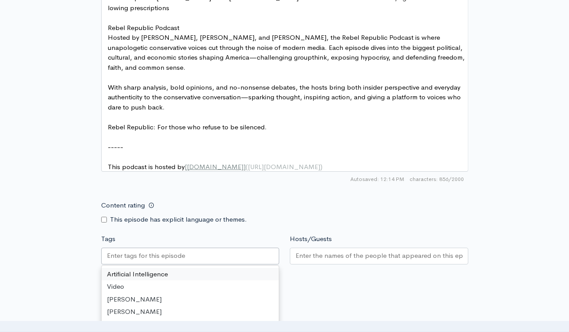
paste input "text"
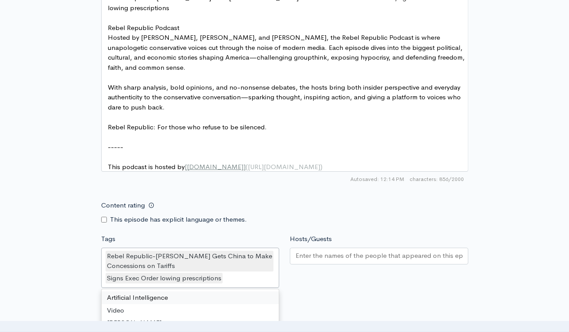
scroll to position [0, 0]
click at [346, 253] on input "Hosts/Guests" at bounding box center [378, 256] width 167 height 10
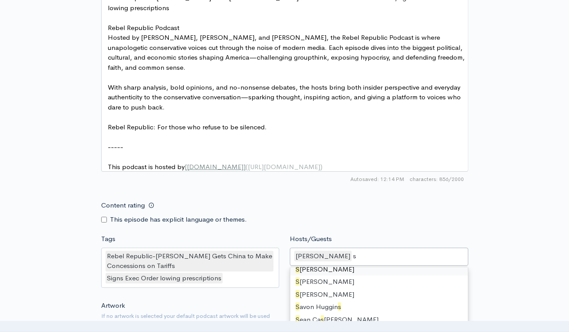
type input "st"
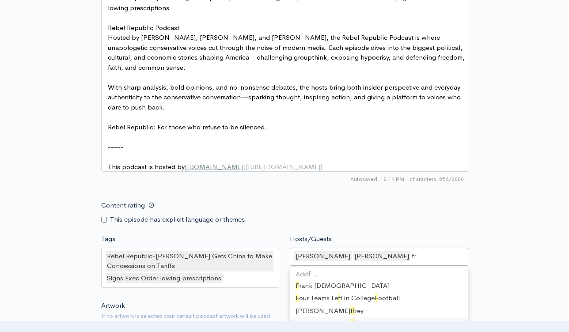
type input "fra"
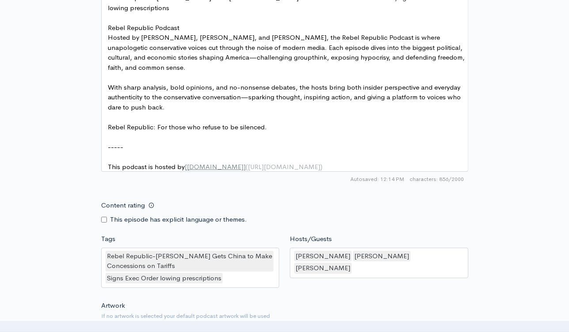
drag, startPoint x: 521, startPoint y: 225, endPoint x: 513, endPoint y: 228, distance: 8.1
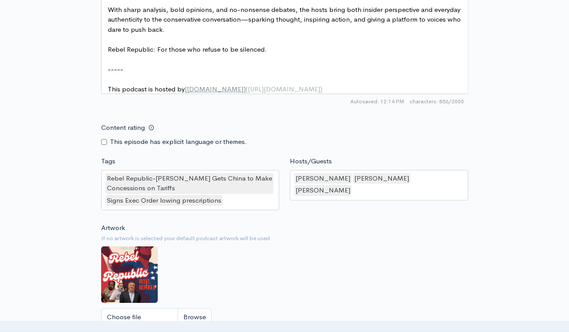
scroll to position [742, 0]
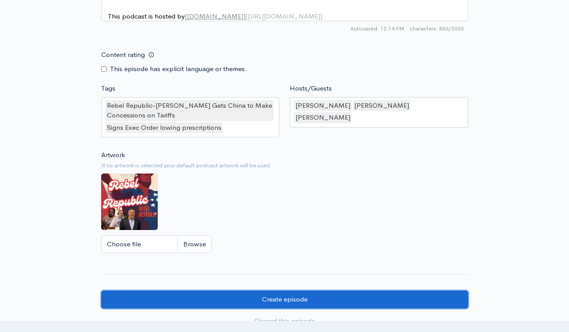
click at [342, 297] on input "Create episode" at bounding box center [284, 300] width 367 height 18
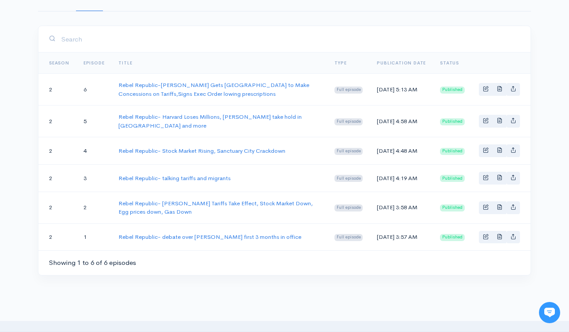
scroll to position [83, 0]
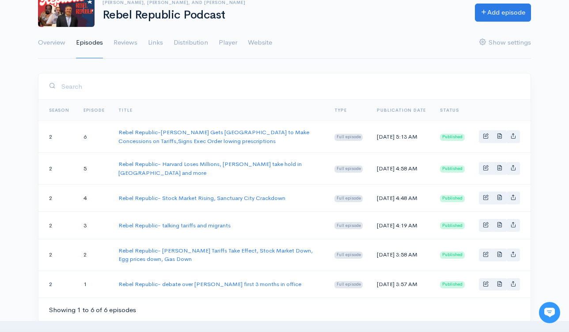
click at [381, 64] on div "Help Notifications View all Your profile Team settings Coach [PERSON_NAME] Spor…" at bounding box center [284, 138] width 569 height 443
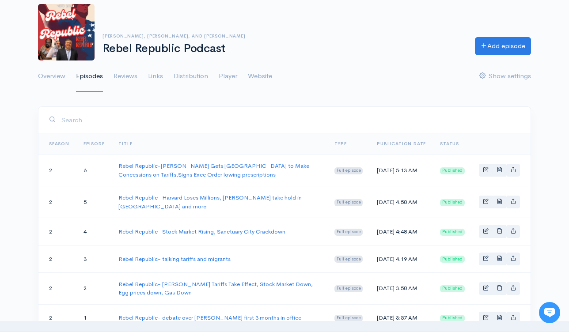
scroll to position [0, 0]
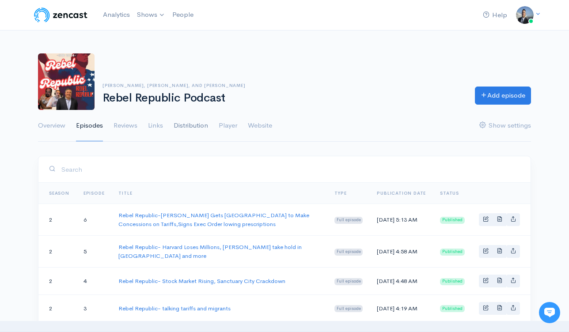
click at [201, 124] on link "Distribution" at bounding box center [191, 126] width 34 height 32
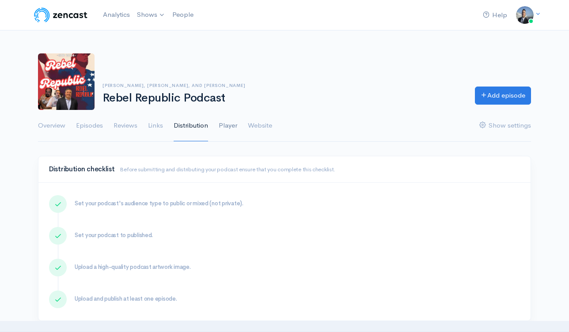
click at [234, 126] on link "Player" at bounding box center [228, 126] width 19 height 32
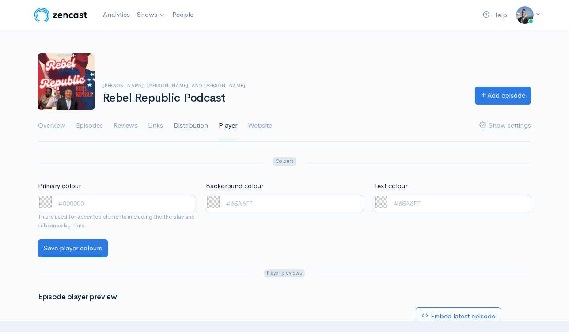
click at [182, 129] on link "Distribution" at bounding box center [191, 126] width 34 height 32
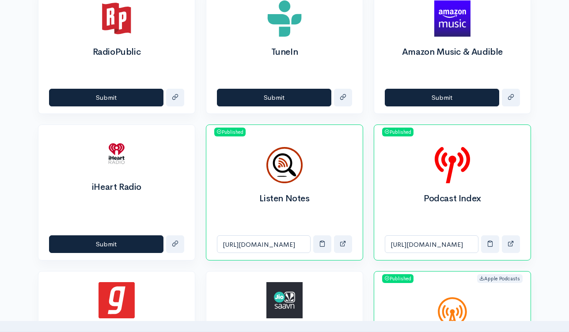
click at [478, 54] on h2 "Amazon Music & Audible" at bounding box center [452, 52] width 135 height 10
click at [479, 53] on h2 "Amazon Music & Audible" at bounding box center [452, 52] width 135 height 10
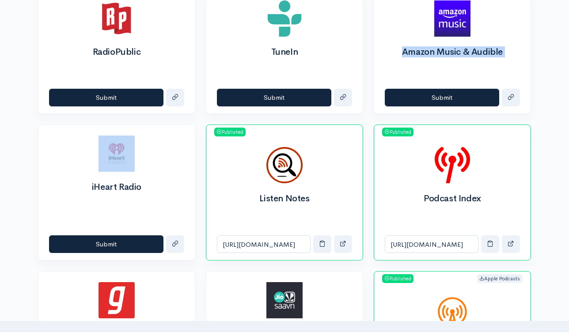
click at [479, 53] on h2 "Amazon Music & Audible" at bounding box center [452, 52] width 135 height 10
copy div "Amazon Music & Audible Submit"
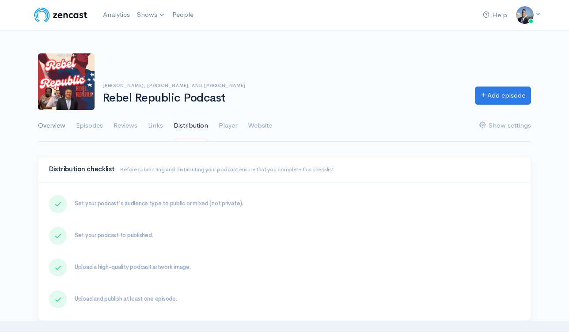
click at [58, 126] on link "Overview" at bounding box center [51, 126] width 27 height 32
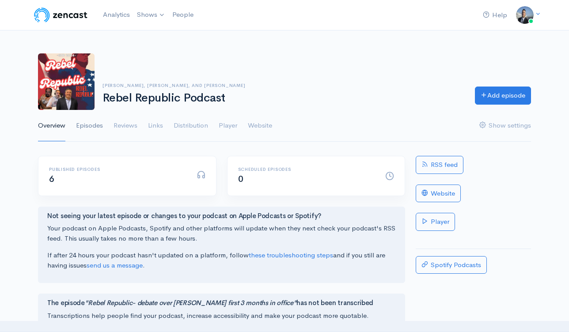
click at [92, 124] on link "Episodes" at bounding box center [89, 126] width 27 height 32
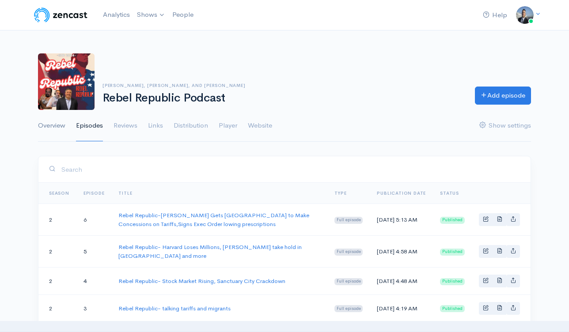
click at [57, 131] on link "Overview" at bounding box center [51, 126] width 27 height 32
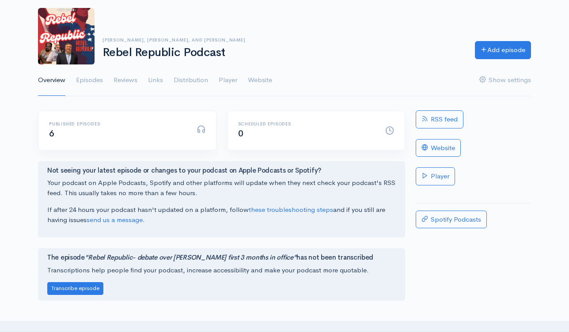
scroll to position [65, 0]
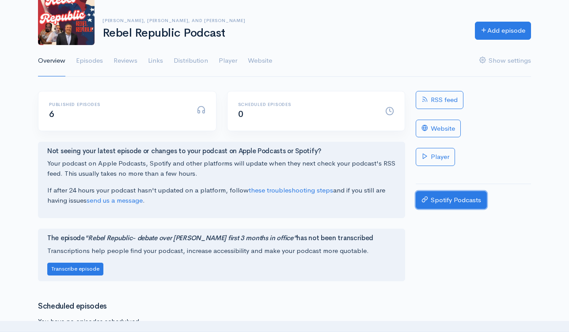
click at [461, 199] on link "Spotify Podcasts" at bounding box center [451, 200] width 71 height 18
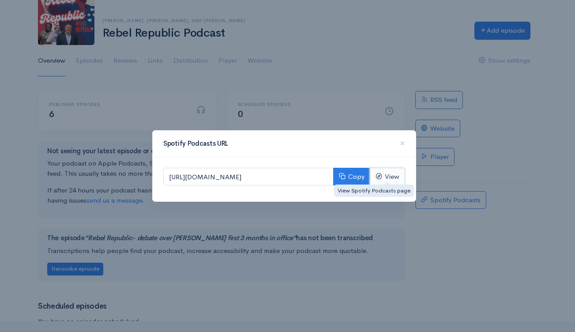
click at [389, 178] on link "View" at bounding box center [387, 177] width 35 height 18
click at [401, 144] on span "×" at bounding box center [402, 143] width 5 height 13
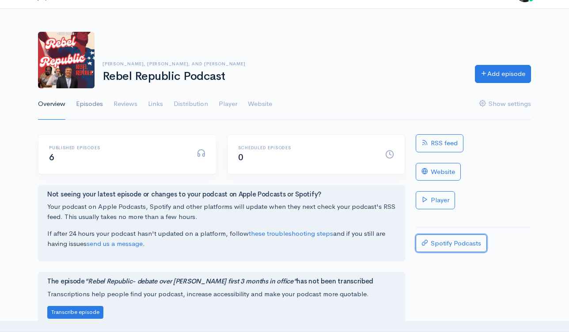
scroll to position [0, 0]
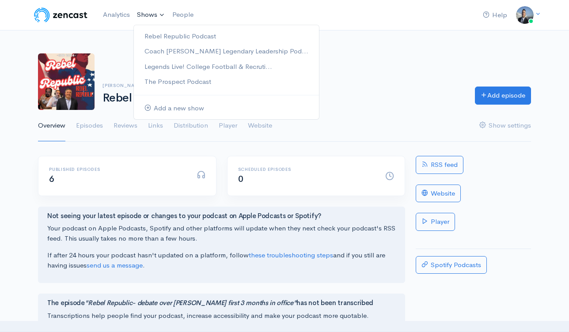
click at [155, 17] on link "Shows" at bounding box center [150, 14] width 35 height 19
click at [162, 86] on link "The Prospect Podcast" at bounding box center [226, 81] width 185 height 15
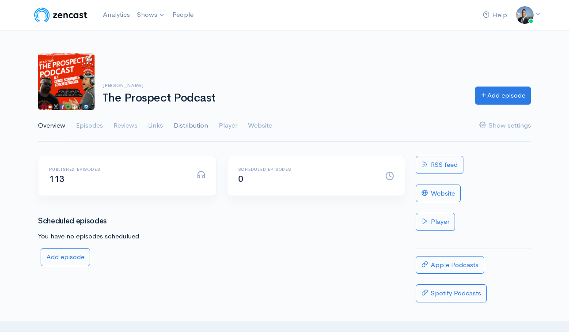
click at [200, 128] on link "Distribution" at bounding box center [191, 126] width 34 height 32
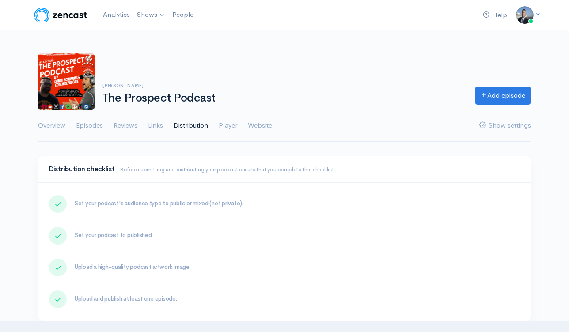
scroll to position [295, 0]
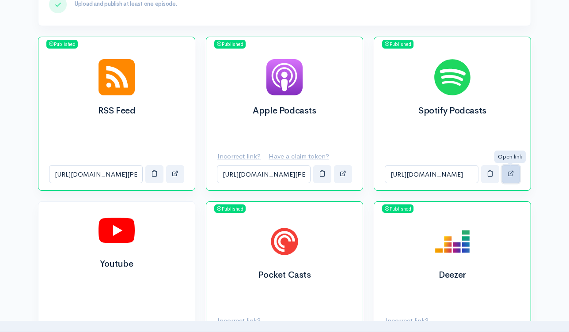
click at [510, 177] on span "button" at bounding box center [510, 173] width 7 height 7
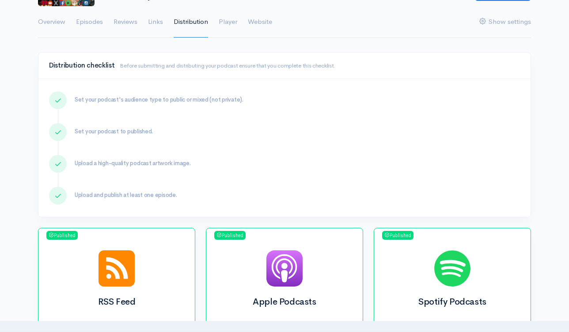
scroll to position [0, 0]
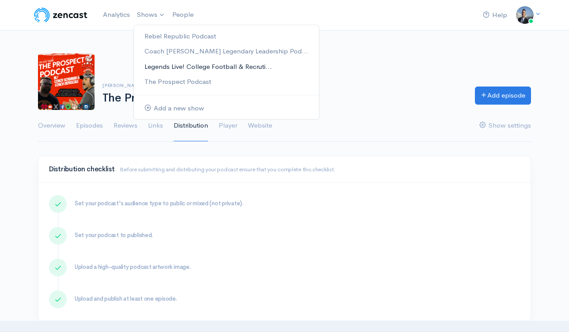
click at [159, 66] on link "Legends Live! College Football & Recruti..." at bounding box center [226, 66] width 185 height 15
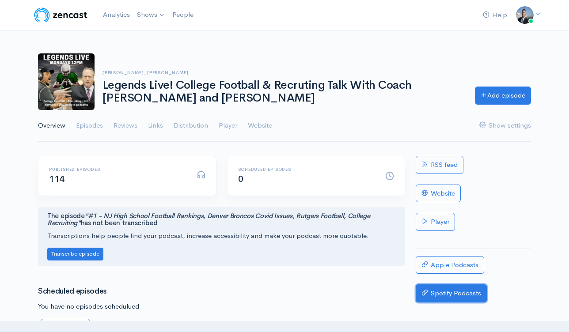
click at [453, 295] on link "Spotify Podcasts" at bounding box center [451, 293] width 71 height 18
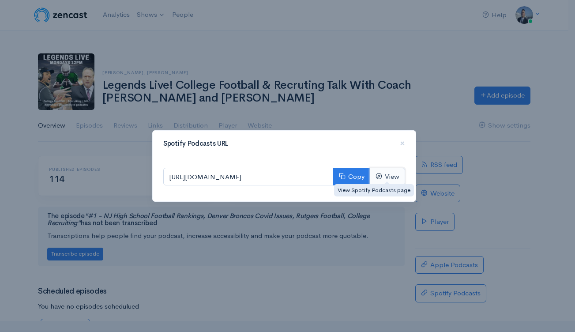
click at [386, 180] on link "View" at bounding box center [387, 177] width 35 height 18
click at [413, 104] on div "Spotify Podcasts URL × https://open.spotify.com/show/5nEyEdggaYDbCO7h6SVNja Cop…" at bounding box center [287, 166] width 575 height 332
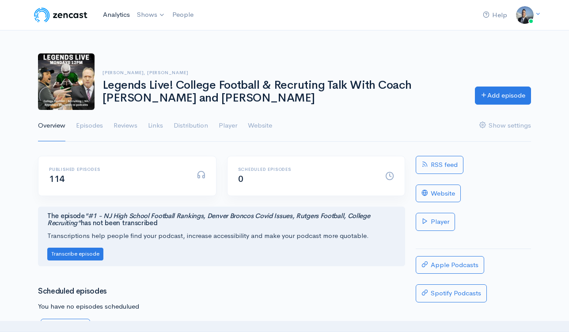
click at [115, 14] on link "Analytics" at bounding box center [116, 14] width 34 height 19
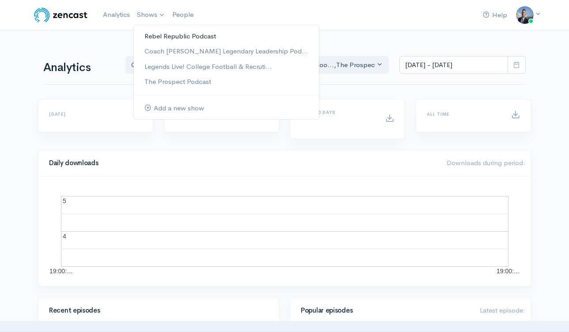
click at [158, 33] on link "Rebel Republic Podcast" at bounding box center [226, 36] width 185 height 15
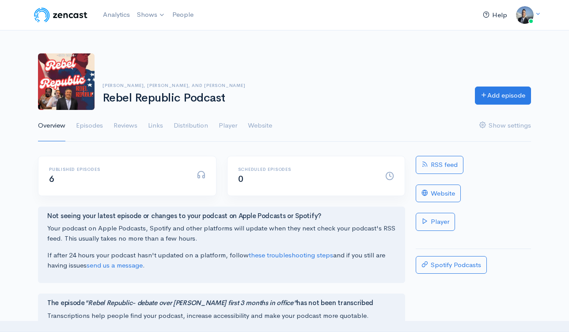
click at [496, 15] on link "Help" at bounding box center [494, 15] width 31 height 19
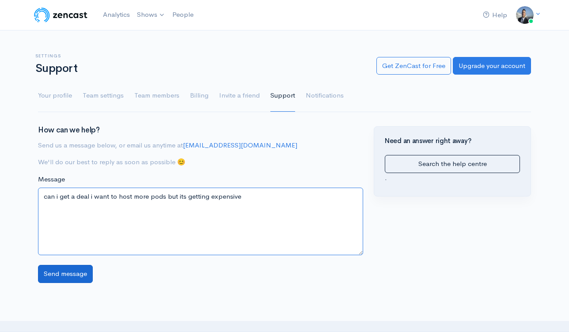
type textarea "can i get a deal i want to host more pods but its getting expensive"
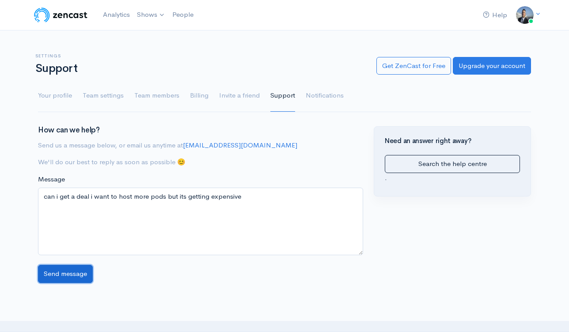
drag, startPoint x: 63, startPoint y: 275, endPoint x: 256, endPoint y: 190, distance: 210.5
click at [63, 275] on input "Send message" at bounding box center [65, 274] width 55 height 18
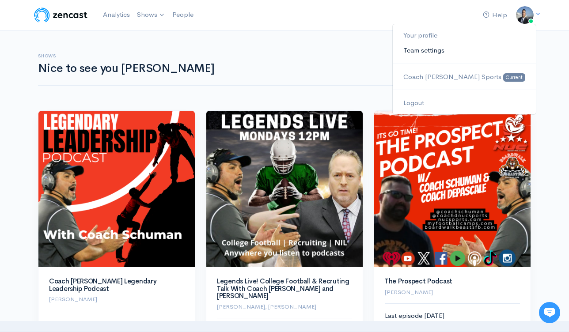
click at [453, 49] on link "Team settings" at bounding box center [464, 50] width 143 height 15
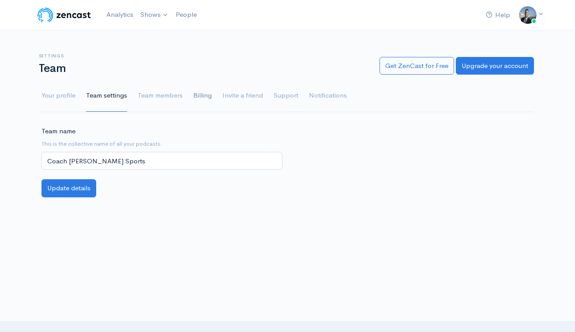
click at [197, 94] on link "Billing" at bounding box center [202, 96] width 19 height 32
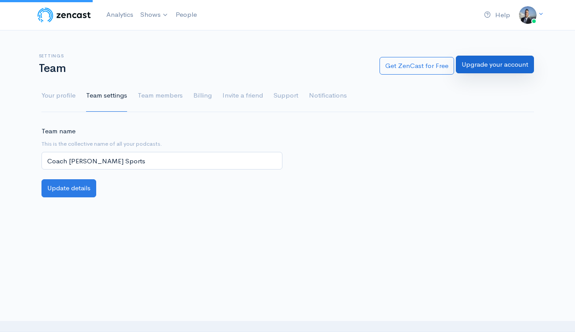
click at [493, 69] on link "Upgrade your account" at bounding box center [495, 65] width 78 height 18
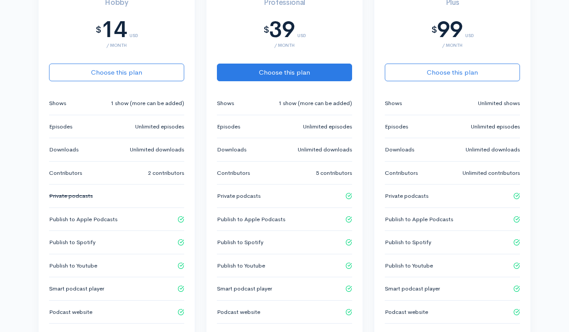
scroll to position [259, 0]
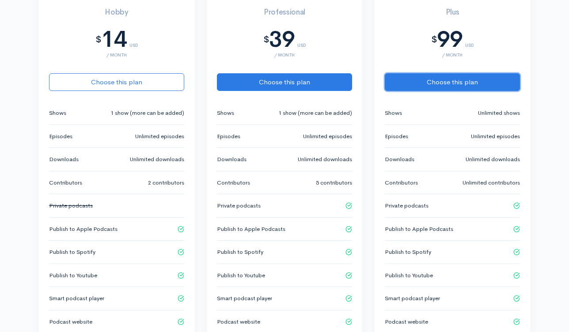
click at [449, 80] on button "Choose this plan" at bounding box center [452, 82] width 135 height 18
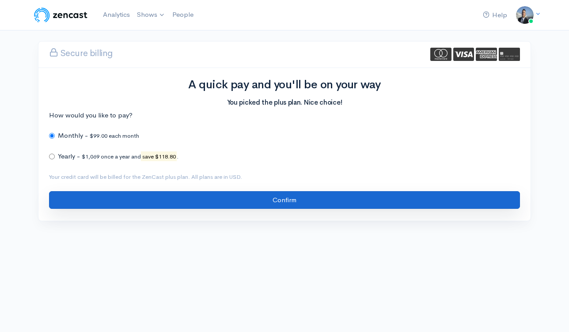
click at [298, 196] on input "Confirm" at bounding box center [284, 200] width 471 height 18
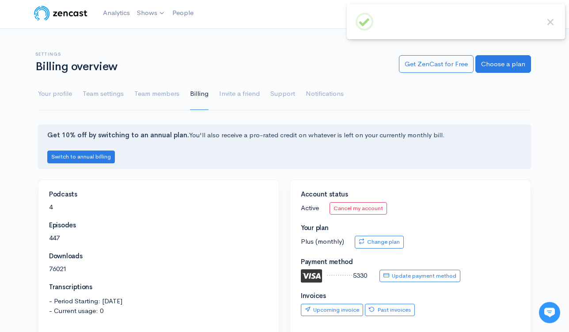
scroll to position [2, 0]
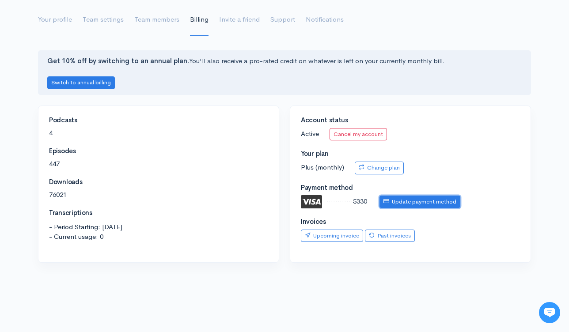
click at [411, 204] on link "Update payment method" at bounding box center [419, 202] width 81 height 13
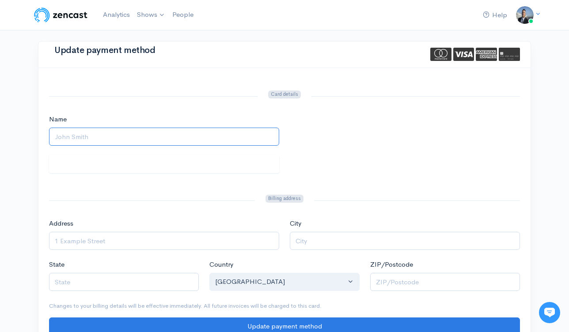
type input "[PERSON_NAME]"
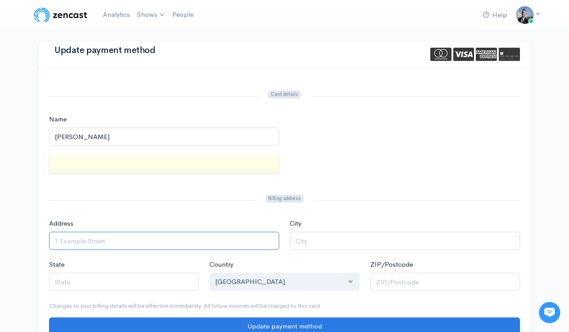
click at [117, 242] on input "Address" at bounding box center [164, 241] width 230 height 18
type input "23 Eckert Drive"
type input "Lincroft"
type input "NJ"
type input "07738"
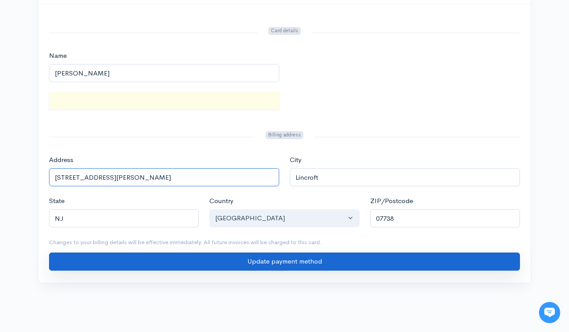
scroll to position [140, 0]
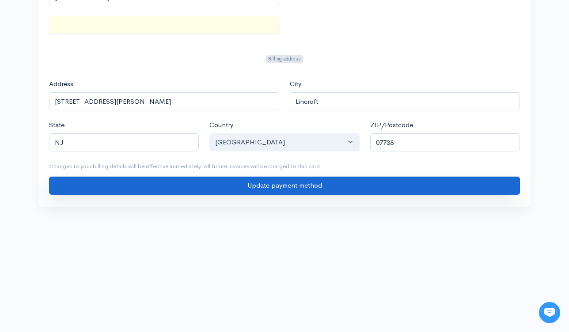
click at [327, 193] on input "Update payment method" at bounding box center [284, 186] width 471 height 18
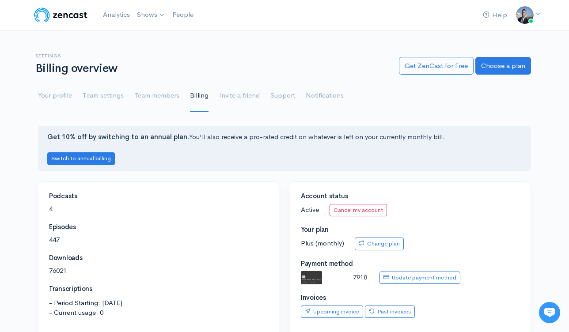
click at [347, 56] on h6 "Settings" at bounding box center [211, 55] width 353 height 5
click at [500, 70] on link "Choose a plan" at bounding box center [503, 65] width 56 height 18
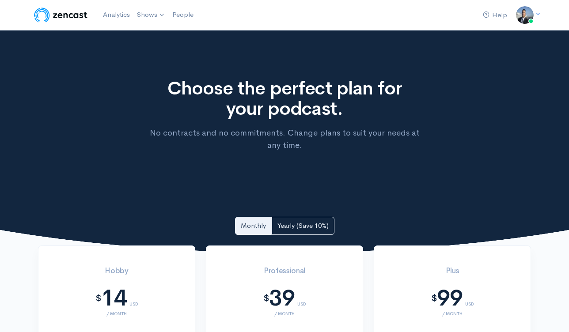
click at [64, 15] on img at bounding box center [61, 15] width 56 height 18
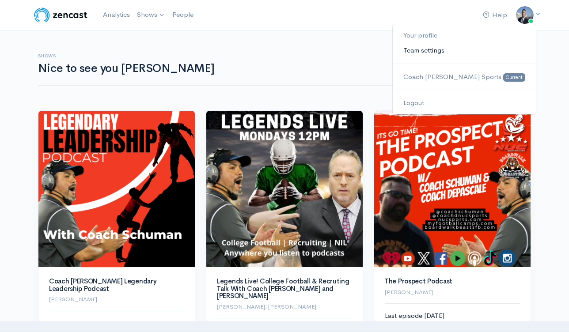
click at [460, 52] on link "Team settings" at bounding box center [464, 50] width 143 height 15
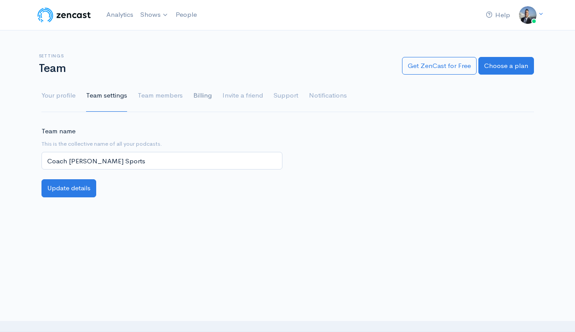
click at [206, 97] on link "Billing" at bounding box center [202, 96] width 19 height 32
click at [198, 161] on input "Coach [PERSON_NAME] Sports" at bounding box center [162, 161] width 241 height 18
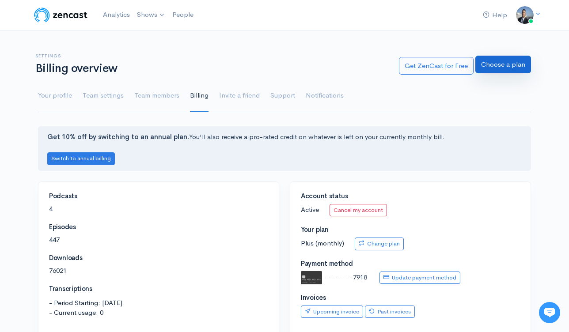
click at [508, 69] on link "Choose a plan" at bounding box center [503, 65] width 56 height 18
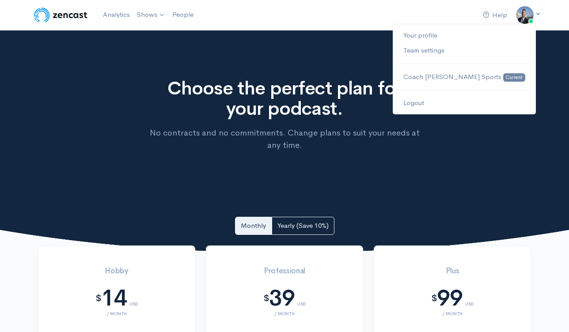
click at [533, 14] on link at bounding box center [525, 15] width 18 height 18
click at [463, 53] on link "Team settings" at bounding box center [464, 50] width 143 height 15
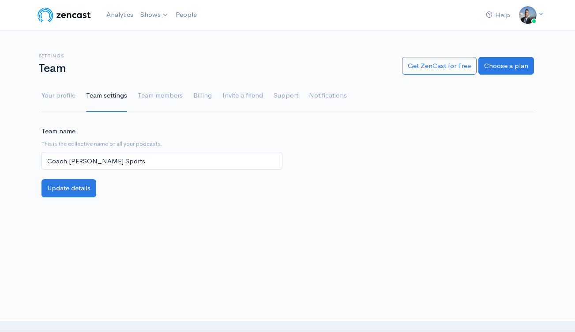
click at [219, 150] on div "Team name This is the collective name of all your podcasts. Coach [PERSON_NAME]…" at bounding box center [162, 148] width 241 height 44
click at [215, 170] on div "Team name This is the collective name of all your podcasts. Coach [PERSON_NAME]…" at bounding box center [162, 152] width 252 height 53
click at [226, 162] on input "Coach [PERSON_NAME] Sports" at bounding box center [162, 161] width 241 height 18
type input "Coach [PERSON_NAME] Sports and Entertainment"
drag, startPoint x: 73, startPoint y: 192, endPoint x: 82, endPoint y: 190, distance: 9.4
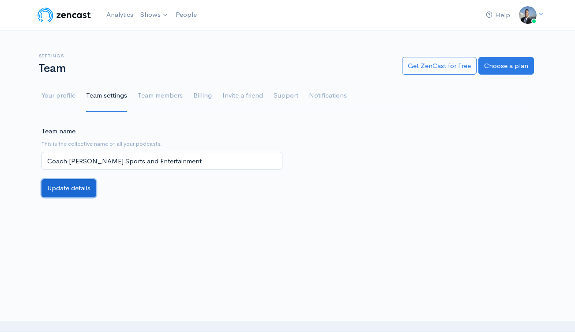
click at [73, 192] on button "Update details" at bounding box center [69, 188] width 55 height 18
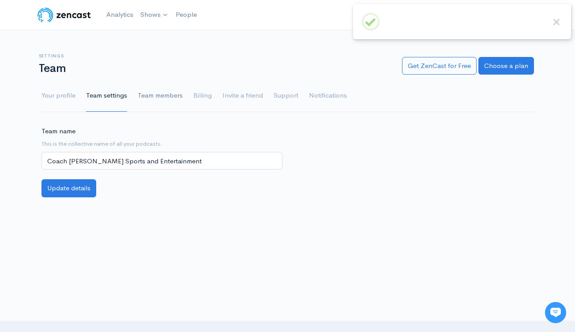
click at [164, 97] on link "Team members" at bounding box center [160, 96] width 45 height 32
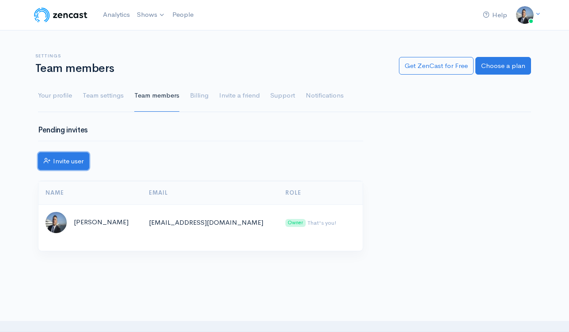
click at [79, 157] on link "Invite user" at bounding box center [63, 161] width 51 height 18
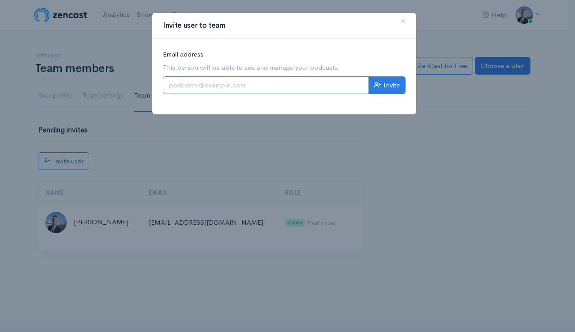
click at [266, 89] on input "Email address" at bounding box center [266, 85] width 206 height 18
click at [265, 90] on input "Email address" at bounding box center [266, 85] width 206 height 18
click at [439, 158] on div "Invite user to team × Email address This person will be able to see and manage …" at bounding box center [287, 166] width 575 height 332
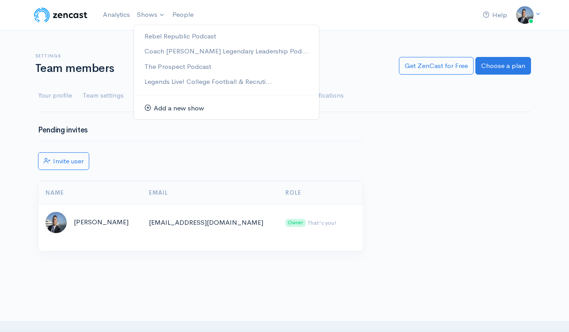
click at [157, 108] on link "Add a new show" at bounding box center [226, 108] width 185 height 15
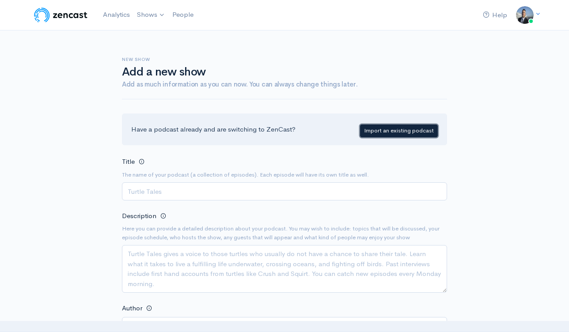
click at [397, 133] on link "Import an existing podcast" at bounding box center [399, 131] width 78 height 13
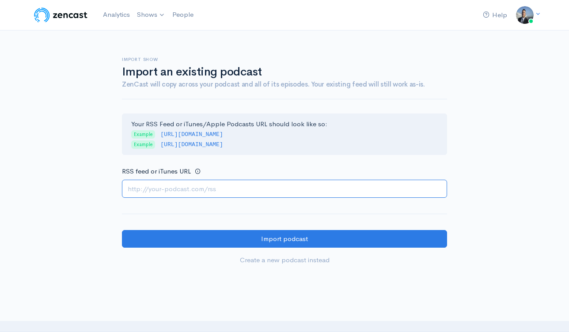
click at [211, 180] on input "RSS feed or iTunes URL" at bounding box center [284, 189] width 325 height 18
paste input "[URL][DOMAIN_NAME]"
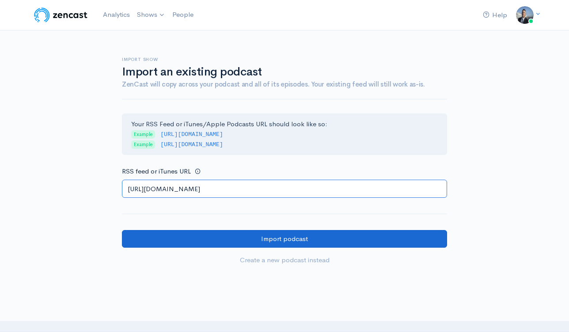
type input "[URL][DOMAIN_NAME]"
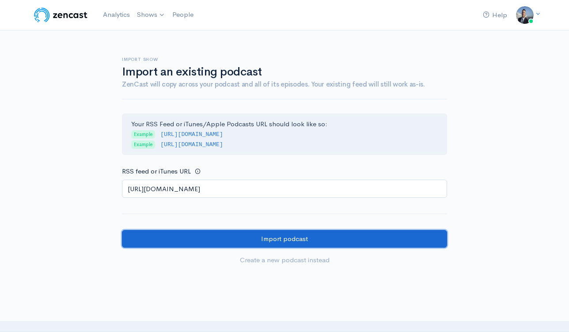
click at [321, 238] on input "Import podcast" at bounding box center [284, 239] width 325 height 18
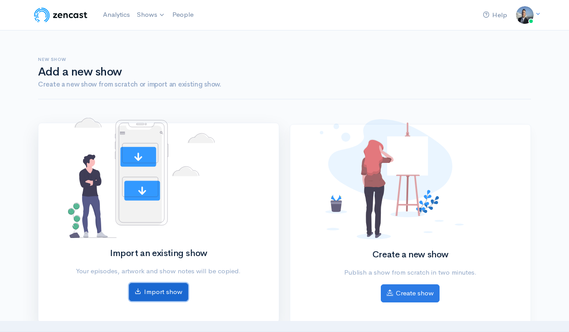
click at [163, 291] on link "Import show" at bounding box center [158, 292] width 59 height 18
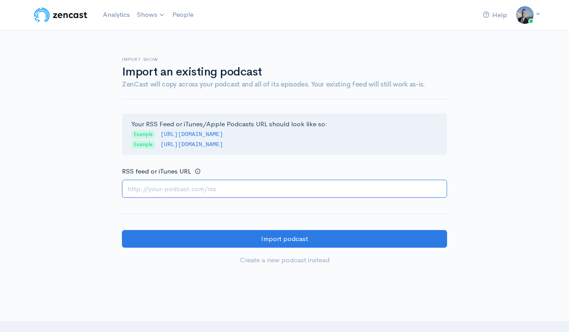
click at [225, 185] on input "RSS feed or iTunes URL" at bounding box center [284, 189] width 325 height 18
paste input "https://open.spotify.com/show/1gBTtij2J7DDjsrAJd3U8c?si=111849b9089a4651"
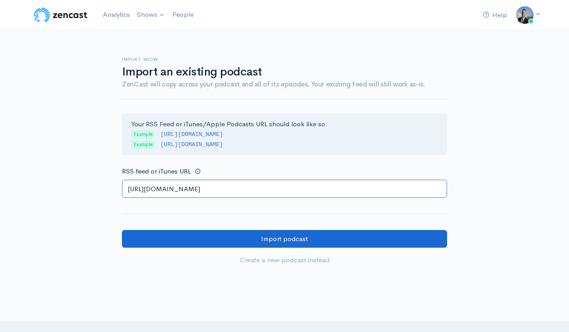
type input "https://open.spotify.com/show/1gBTtij2J7DDjsrAJd3U8c?si=111849b9089a4651"
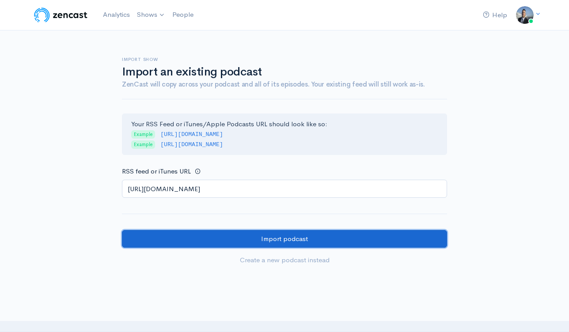
drag, startPoint x: 299, startPoint y: 239, endPoint x: 306, endPoint y: 235, distance: 7.7
click at [299, 239] on input "Import podcast" at bounding box center [284, 239] width 325 height 18
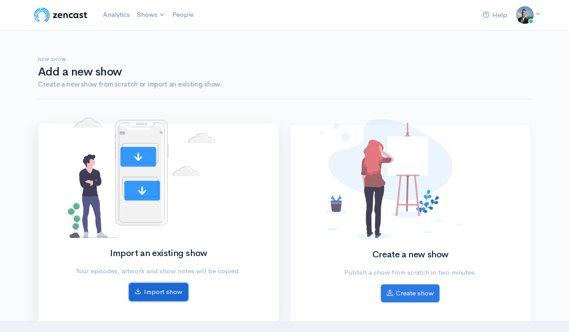
click at [173, 292] on link "Import show" at bounding box center [158, 292] width 59 height 18
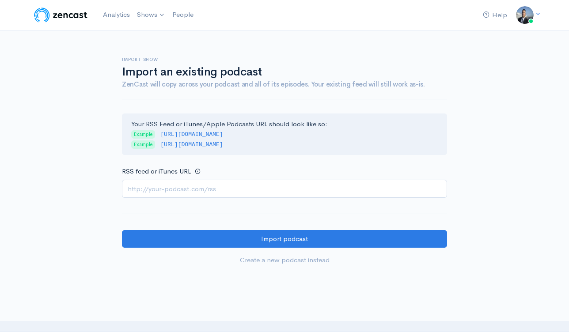
click at [208, 185] on input "RSS feed or iTunes URL" at bounding box center [284, 189] width 325 height 18
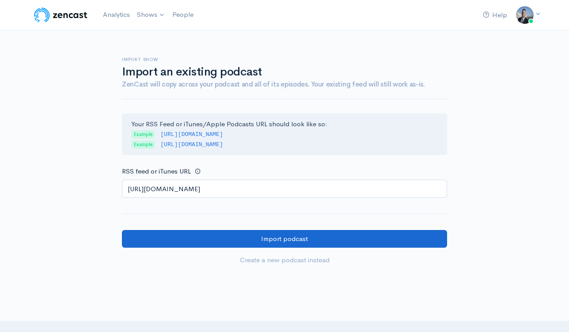
type input "[URL][DOMAIN_NAME]"
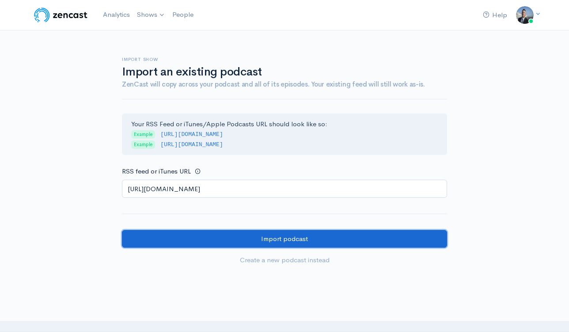
click at [231, 239] on input "Import podcast" at bounding box center [284, 239] width 325 height 18
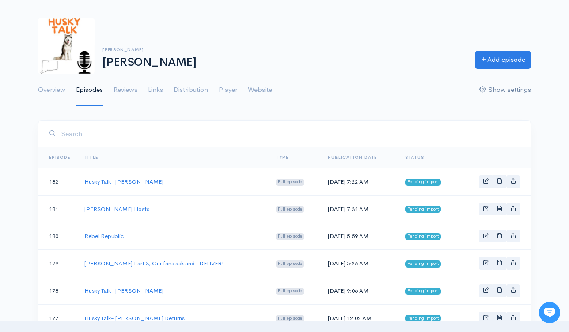
click at [503, 91] on link "Show settings" at bounding box center [505, 90] width 52 height 32
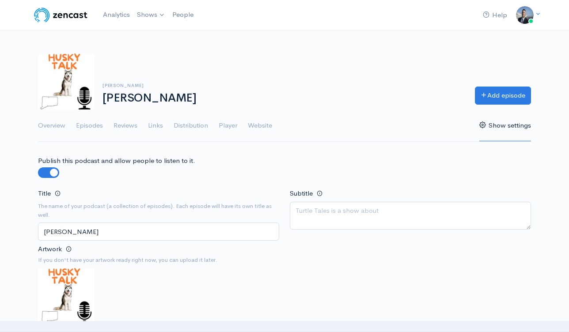
click at [155, 234] on input "[PERSON_NAME]" at bounding box center [158, 232] width 241 height 18
type input "u"
click at [158, 231] on input "Husky Talk with [PERSON_NAME]" at bounding box center [158, 232] width 241 height 18
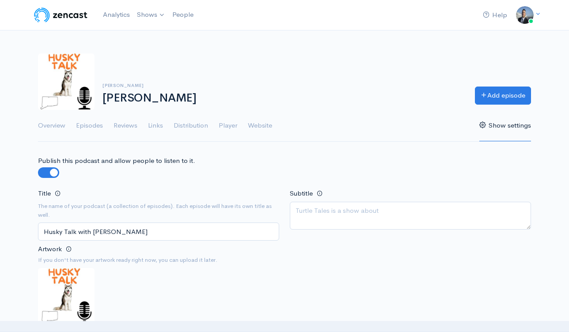
click at [158, 231] on input "Husky Talk with [PERSON_NAME]" at bounding box center [158, 232] width 241 height 18
type input "Husky Talk with [PERSON_NAME]"
click at [338, 215] on textarea "Subtitle" at bounding box center [410, 216] width 241 height 28
paste textarea "Husky Talk with [PERSON_NAME]"
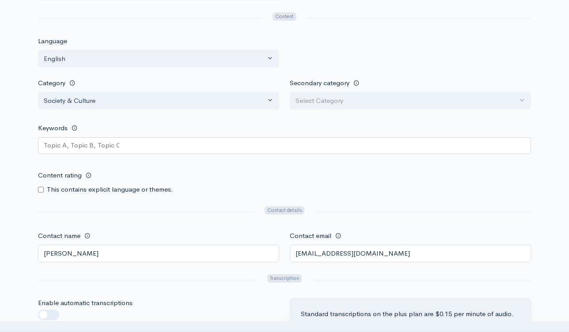
scroll to position [729, 0]
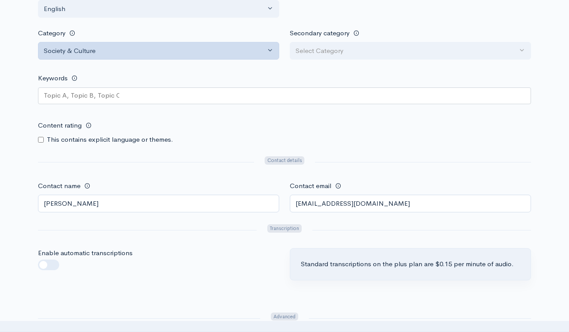
type textarea "Husky Talk with Steve Cully talking with UCONN Alumni and More"
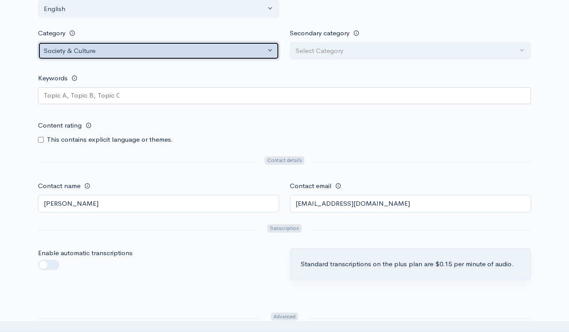
click at [197, 47] on div "Society & Culture" at bounding box center [155, 51] width 222 height 10
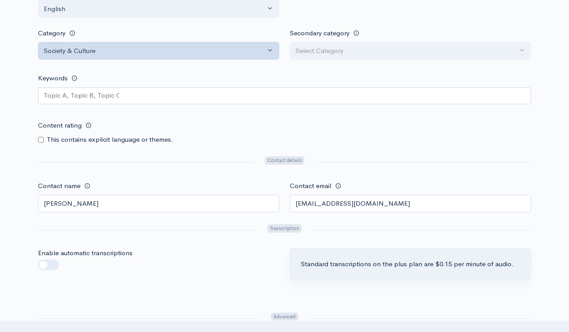
scroll to position [1563, 0]
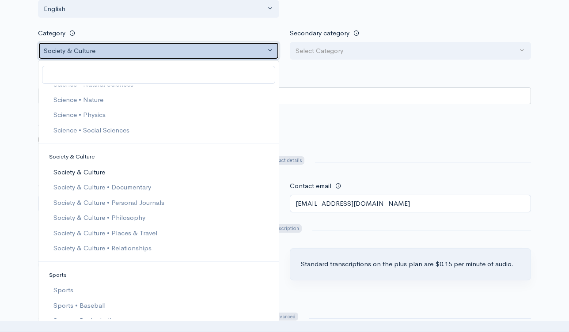
click at [197, 47] on div "Society & Culture" at bounding box center [155, 51] width 222 height 10
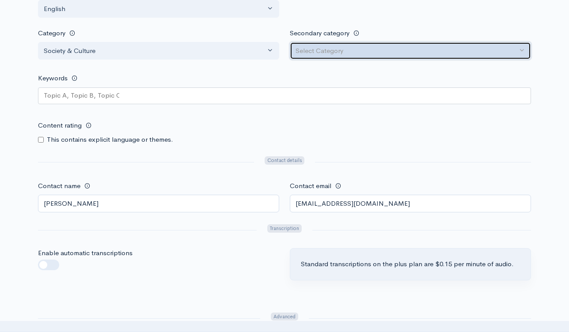
click at [357, 46] on div "Select Category" at bounding box center [406, 51] width 222 height 10
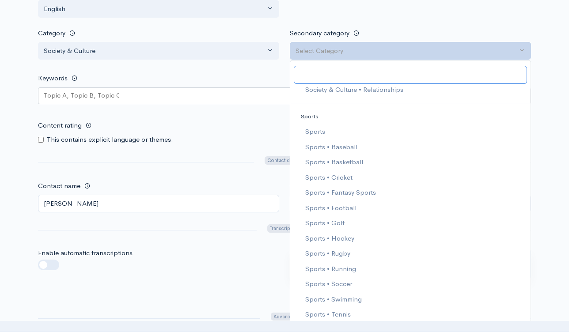
scroll to position [1722, 0]
click at [320, 129] on span "Sports" at bounding box center [315, 131] width 20 height 10
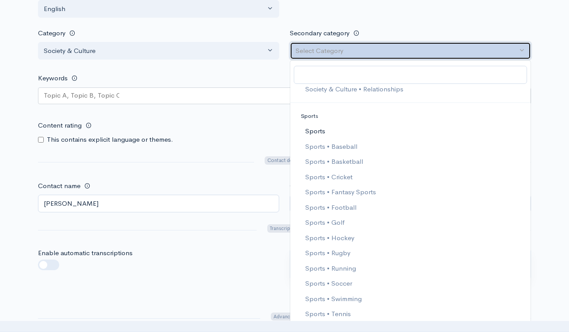
select select "Sports"
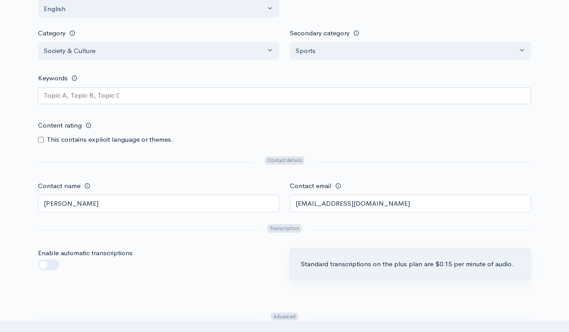
click at [215, 146] on form "Publish this podcast and allow people to listen to it. Title The name of your p…" at bounding box center [284, 40] width 493 height 1228
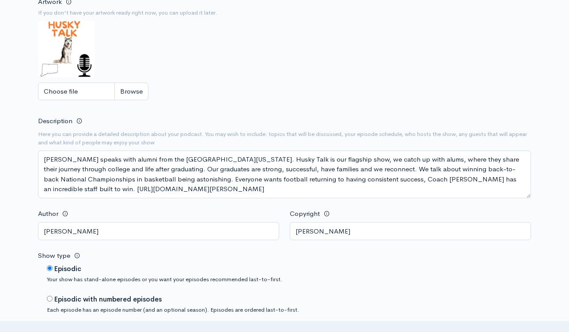
scroll to position [227, 0]
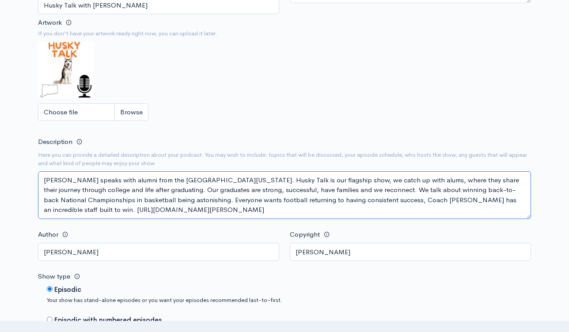
drag, startPoint x: 45, startPoint y: 179, endPoint x: 263, endPoint y: 215, distance: 220.1
click at [263, 215] on textarea "Steve Cully speaks with alumni from the University of Connecticut. Husky Talk i…" at bounding box center [284, 195] width 493 height 48
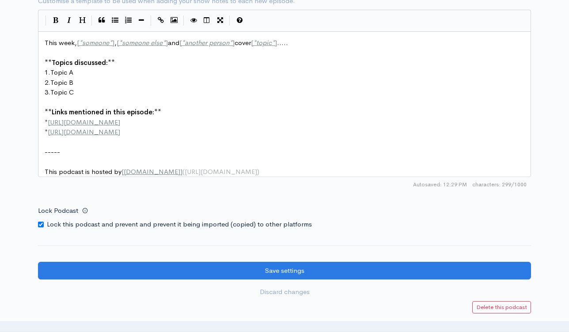
scroll to position [3, 0]
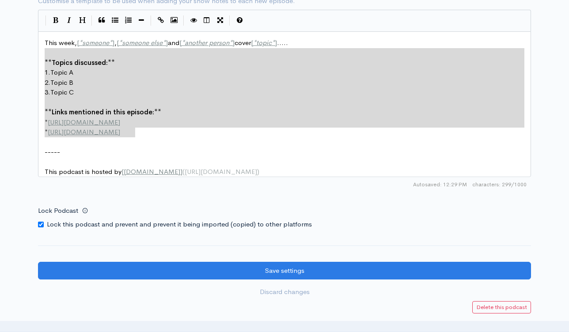
type textarea "This week, [*someone*], [*someone else*] and [*another person*] cover [*topic*]…"
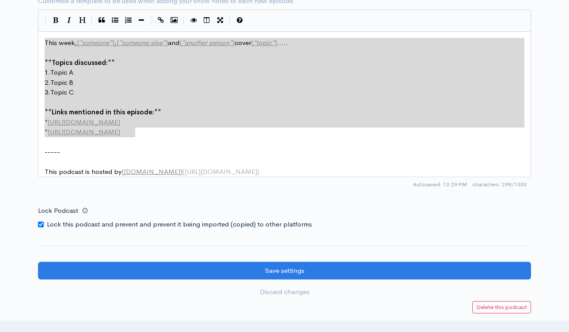
drag, startPoint x: 150, startPoint y: 137, endPoint x: 39, endPoint y: 42, distance: 146.2
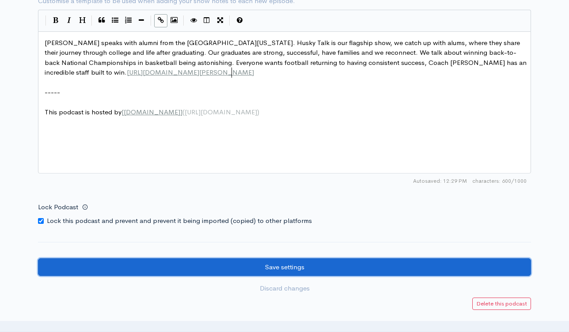
drag, startPoint x: 271, startPoint y: 262, endPoint x: 289, endPoint y: 257, distance: 18.3
click at [271, 262] on input "Save settings" at bounding box center [284, 267] width 493 height 18
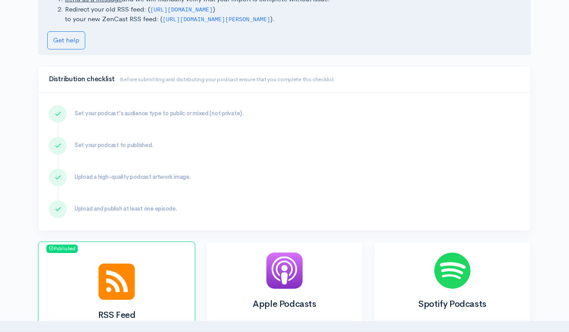
scroll to position [108, 0]
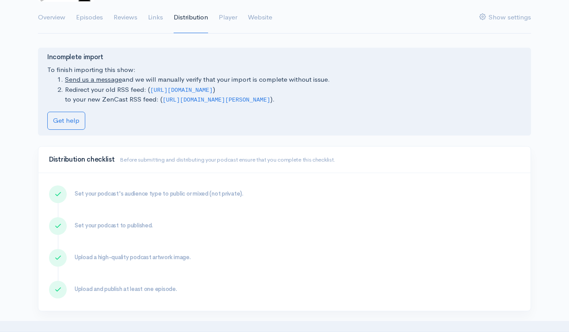
drag, startPoint x: 279, startPoint y: 99, endPoint x: 162, endPoint y: 99, distance: 117.5
click at [163, 99] on code "[URL][DOMAIN_NAME][PERSON_NAME]" at bounding box center [217, 100] width 108 height 7
copy code "[URL][DOMAIN_NAME][PERSON_NAME]"
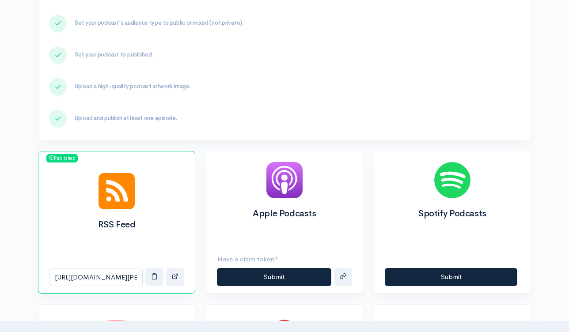
scroll to position [441, 0]
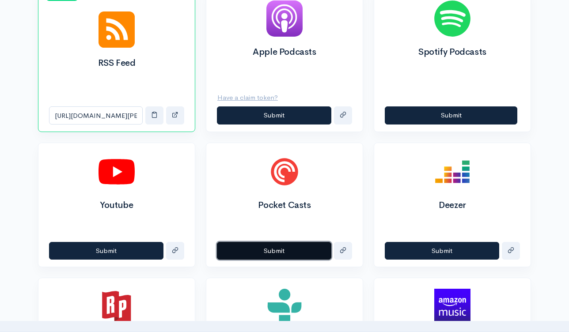
click at [265, 250] on button "Submit" at bounding box center [274, 251] width 114 height 18
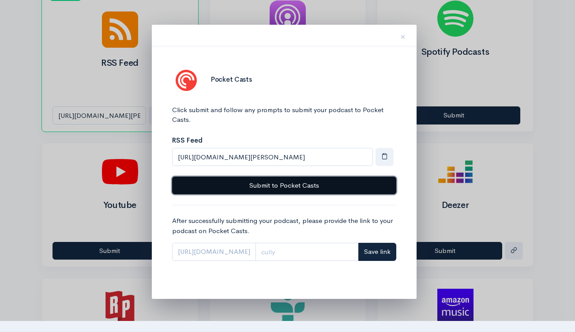
click at [294, 187] on button "Submit to Pocket Casts" at bounding box center [284, 186] width 224 height 18
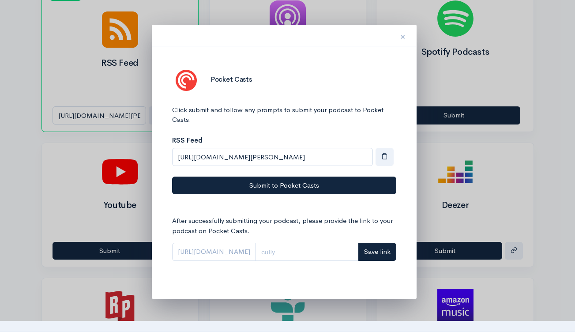
click at [398, 37] on button "×" at bounding box center [403, 36] width 26 height 28
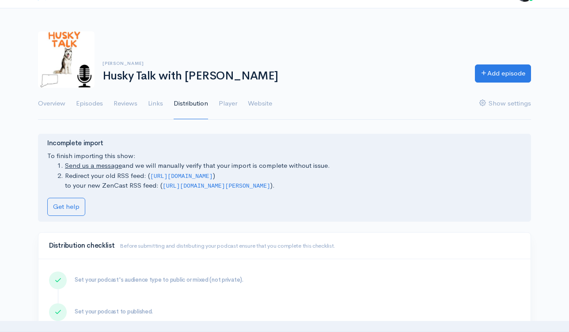
scroll to position [0, 0]
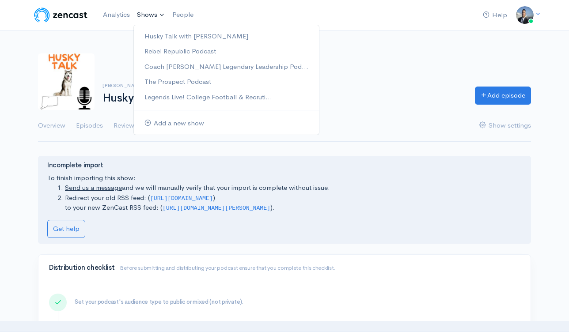
click at [150, 14] on link "Shows" at bounding box center [150, 14] width 35 height 19
click at [167, 123] on link "Add a new show" at bounding box center [226, 123] width 185 height 15
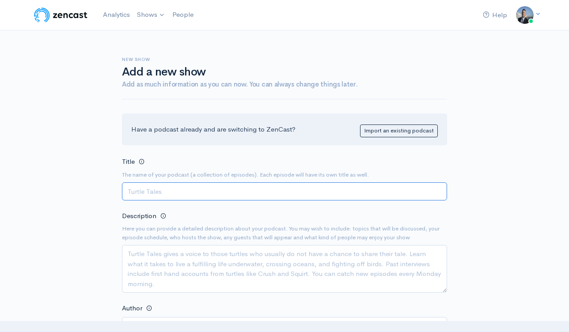
click at [186, 200] on input "Title" at bounding box center [284, 191] width 325 height 18
click at [192, 192] on input "Husky Huddle- Talking UCONN Football" at bounding box center [284, 191] width 325 height 18
click at [193, 192] on input "Husky Huddle- Talking UCONN Football" at bounding box center [284, 191] width 325 height 18
type input "Husky Huddle- Talking UCONN Football"
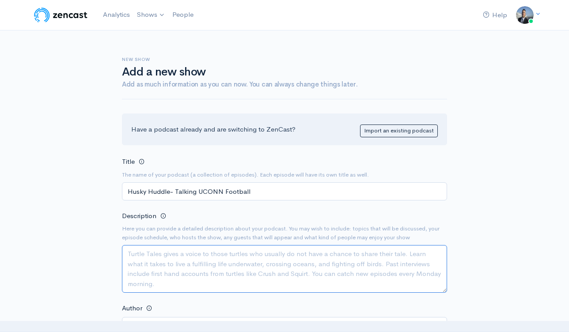
click at [193, 262] on textarea "Description" at bounding box center [284, 269] width 325 height 48
paste textarea "Husky Huddle- Talking UCONN Football"
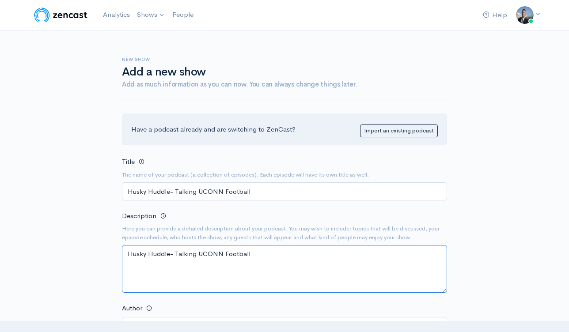
click at [230, 253] on textarea "Husky Huddle- Talking UCONN Football" at bounding box center [284, 269] width 325 height 48
paste textarea "🎙️ Husky Huddle Hosted by Coach David Schuman and Steve Cully Husky Huddle is y…"
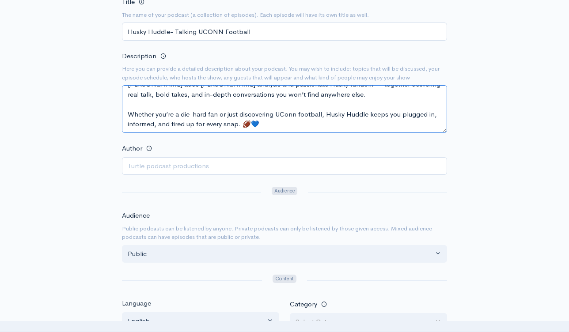
scroll to position [184, 0]
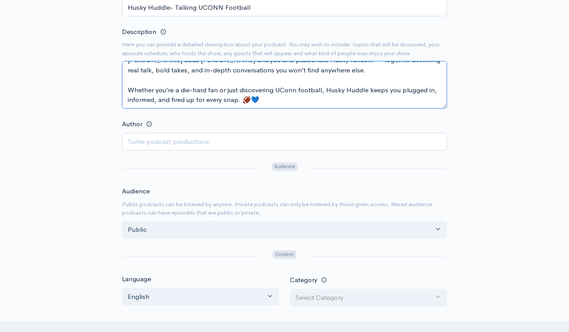
type textarea "🎙️ Husky Huddle Hosted by Coach David Schuman and Steve Cully Husky Huddle is y…"
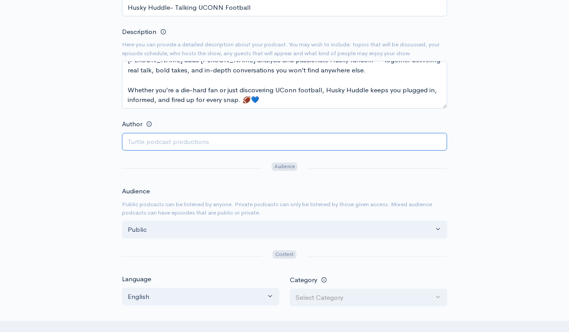
click at [257, 149] on input "Author" at bounding box center [284, 142] width 325 height 18
drag, startPoint x: 211, startPoint y: 143, endPoint x: 286, endPoint y: 137, distance: 75.3
click at [277, 144] on input "David Schuman, Steve Cully, and Frank Cristiano" at bounding box center [284, 142] width 325 height 18
type input "[PERSON_NAME], [PERSON_NAME]"
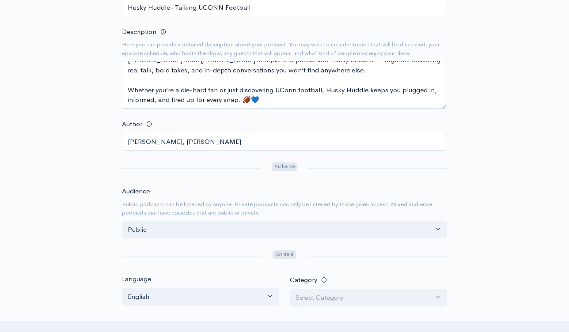
click at [488, 185] on div "New show Add a new show Add as much information as you can now. You can always …" at bounding box center [284, 198] width 503 height 704
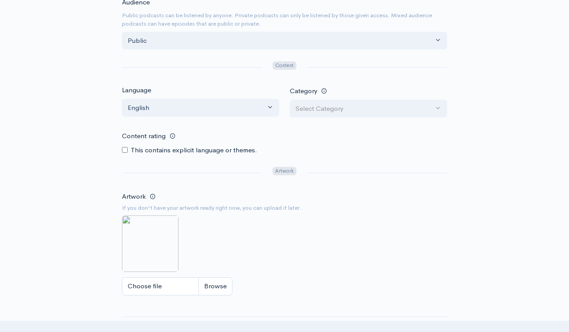
scroll to position [415, 0]
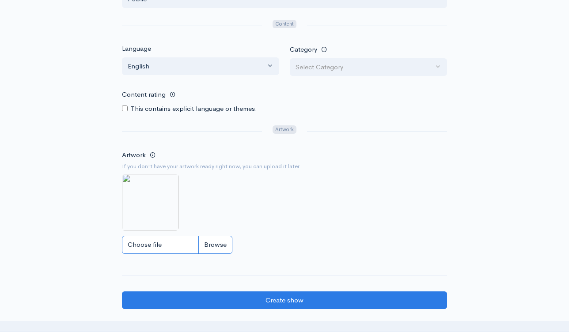
click at [208, 246] on input "Choose file" at bounding box center [177, 245] width 110 height 18
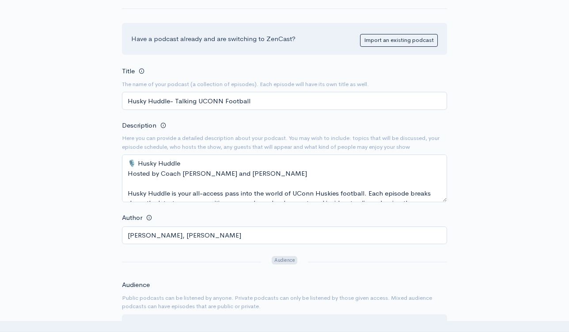
scroll to position [51, 0]
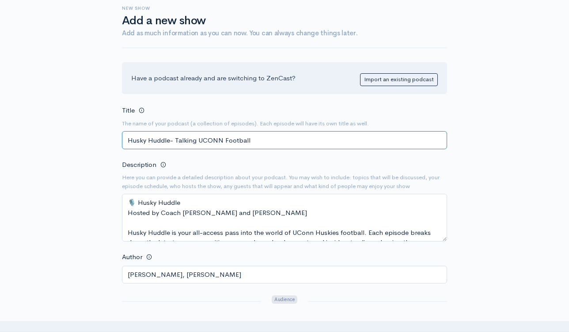
click at [266, 142] on input "Husky Huddle- Talking UCONN Football" at bounding box center [284, 140] width 325 height 18
click at [193, 202] on textarea "🎙️ Husky Huddle Hosted by Coach David Schuman and Steve Cully Husky Huddle is y…" at bounding box center [284, 218] width 325 height 48
click at [298, 221] on textarea "🎙️ Husky Huddle Hosted by Coach David Schuman and Steve Cully Husky Huddle is y…" at bounding box center [284, 218] width 325 height 48
paste textarea "Your front-row seat to the UConn football revolution."
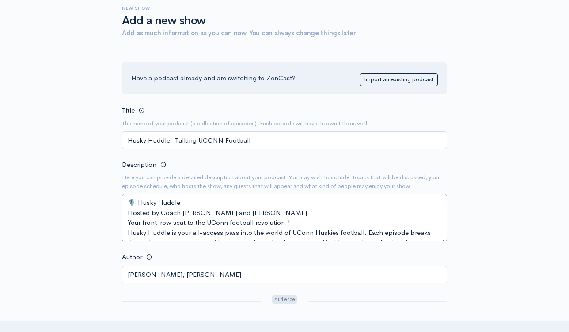
click at [127, 222] on textarea "🎙️ Husky Huddle Hosted by Coach David Schuman and Steve Cully Your front-row se…" at bounding box center [284, 218] width 325 height 48
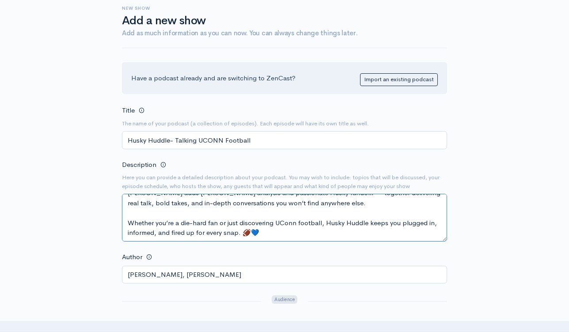
drag, startPoint x: 125, startPoint y: 204, endPoint x: 257, endPoint y: 290, distance: 157.6
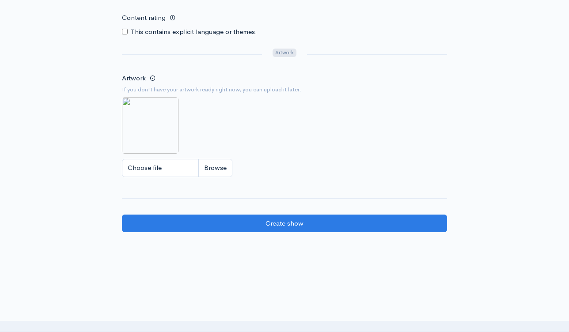
scroll to position [535, 0]
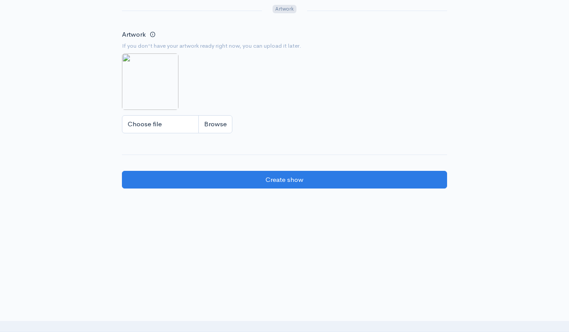
type textarea "🎙️ Husky Huddle Hosted by Coach [PERSON_NAME] and [PERSON_NAME] "Your front-row…"
click at [153, 78] on img at bounding box center [150, 81] width 57 height 57
click at [208, 130] on input "Choose file" at bounding box center [177, 124] width 110 height 18
type input "C:\fakepath\ChatGPT Image Sep 12, 2025, 12_39_08 PM.png"
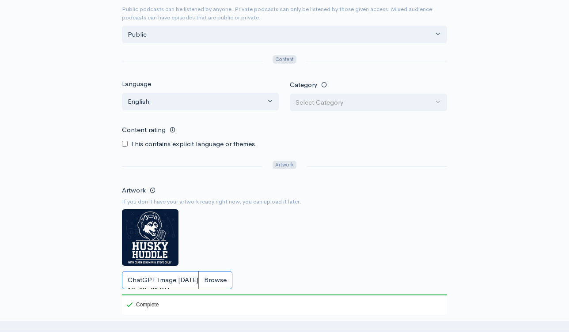
scroll to position [569, 0]
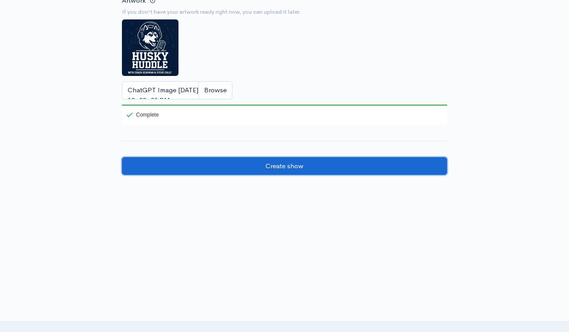
drag, startPoint x: 335, startPoint y: 173, endPoint x: 350, endPoint y: 166, distance: 16.2
click at [335, 173] on input "Create show" at bounding box center [284, 166] width 325 height 18
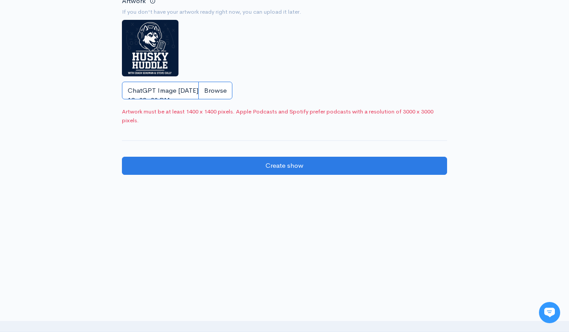
click at [211, 91] on input "ChatGPT Image [DATE], 12_39_08 PM.png" at bounding box center [177, 91] width 110 height 18
type input "C:\fakepath\ChatGPT Image [DATE], 12_41_29 PM.png"
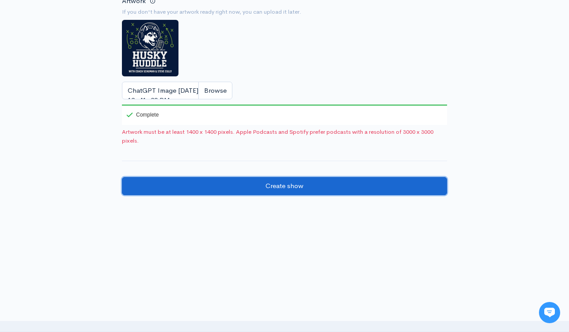
click at [306, 189] on input "Create show" at bounding box center [284, 186] width 325 height 18
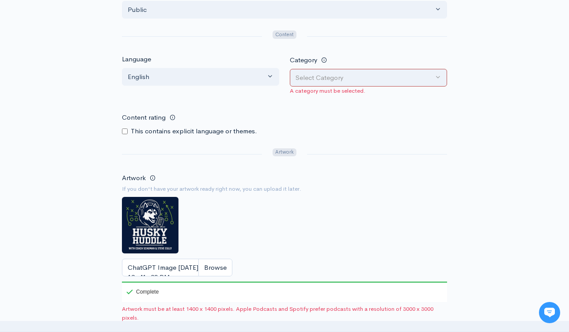
scroll to position [396, 0]
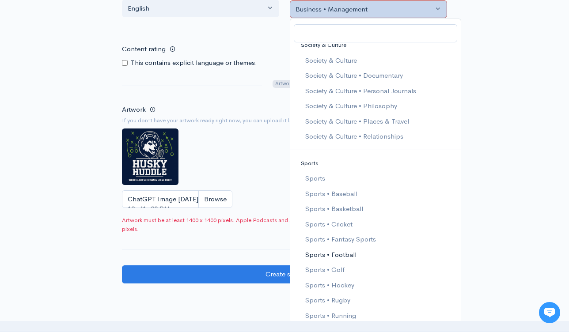
click at [343, 252] on span "Sports • Football" at bounding box center [330, 254] width 51 height 10
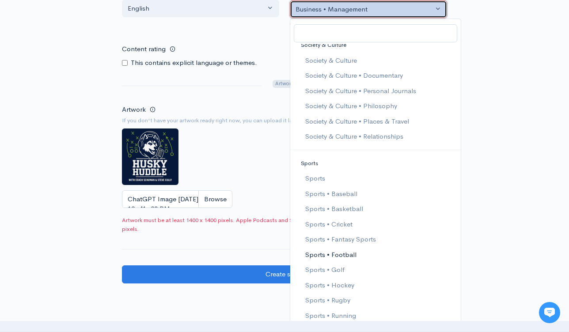
select select "Sports > Football"
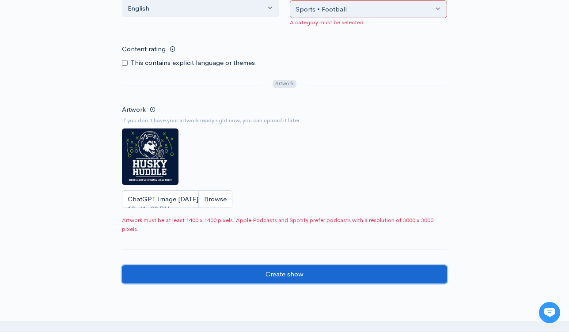
drag, startPoint x: 322, startPoint y: 270, endPoint x: 328, endPoint y: 270, distance: 5.3
click at [323, 270] on input "Create show" at bounding box center [284, 274] width 325 height 18
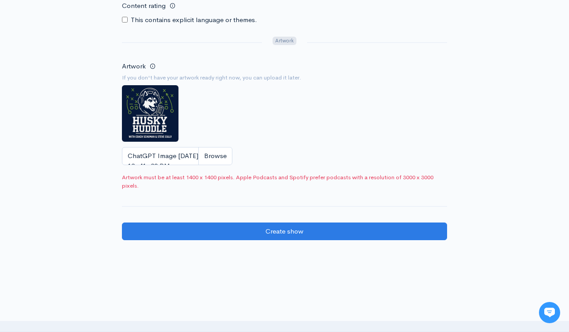
scroll to position [569, 0]
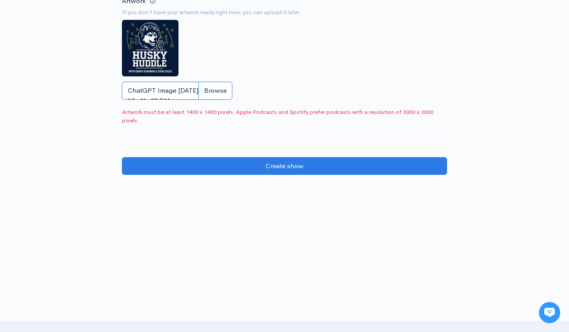
click at [226, 91] on input "ChatGPT Image [DATE], 12_41_29 PM.png" at bounding box center [177, 91] width 110 height 18
type input "C:\fakepath\Black and White Modern Streetwear Logo (1).jpg"
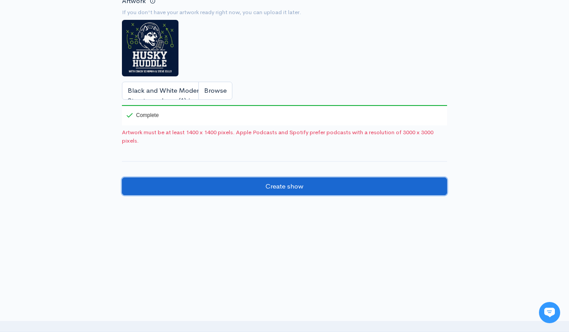
click at [260, 185] on input "Create show" at bounding box center [284, 187] width 325 height 18
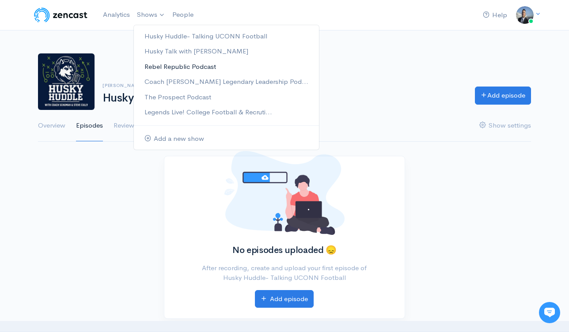
click at [168, 66] on link "Rebel Republic Podcast" at bounding box center [226, 66] width 185 height 15
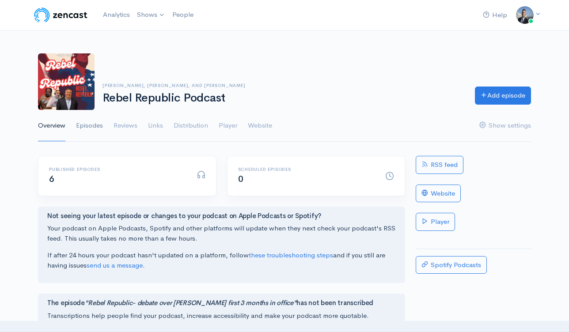
click at [97, 130] on link "Episodes" at bounding box center [89, 126] width 27 height 32
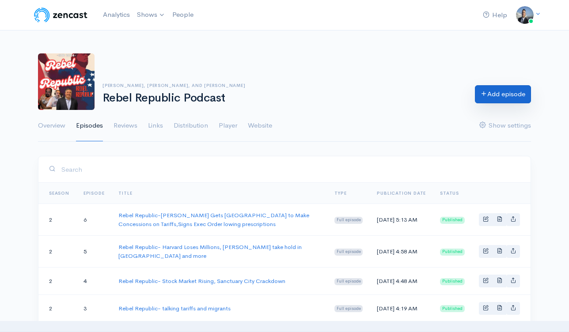
click at [483, 96] on icon at bounding box center [483, 93] width 7 height 7
